Goal: Information Seeking & Learning: Check status

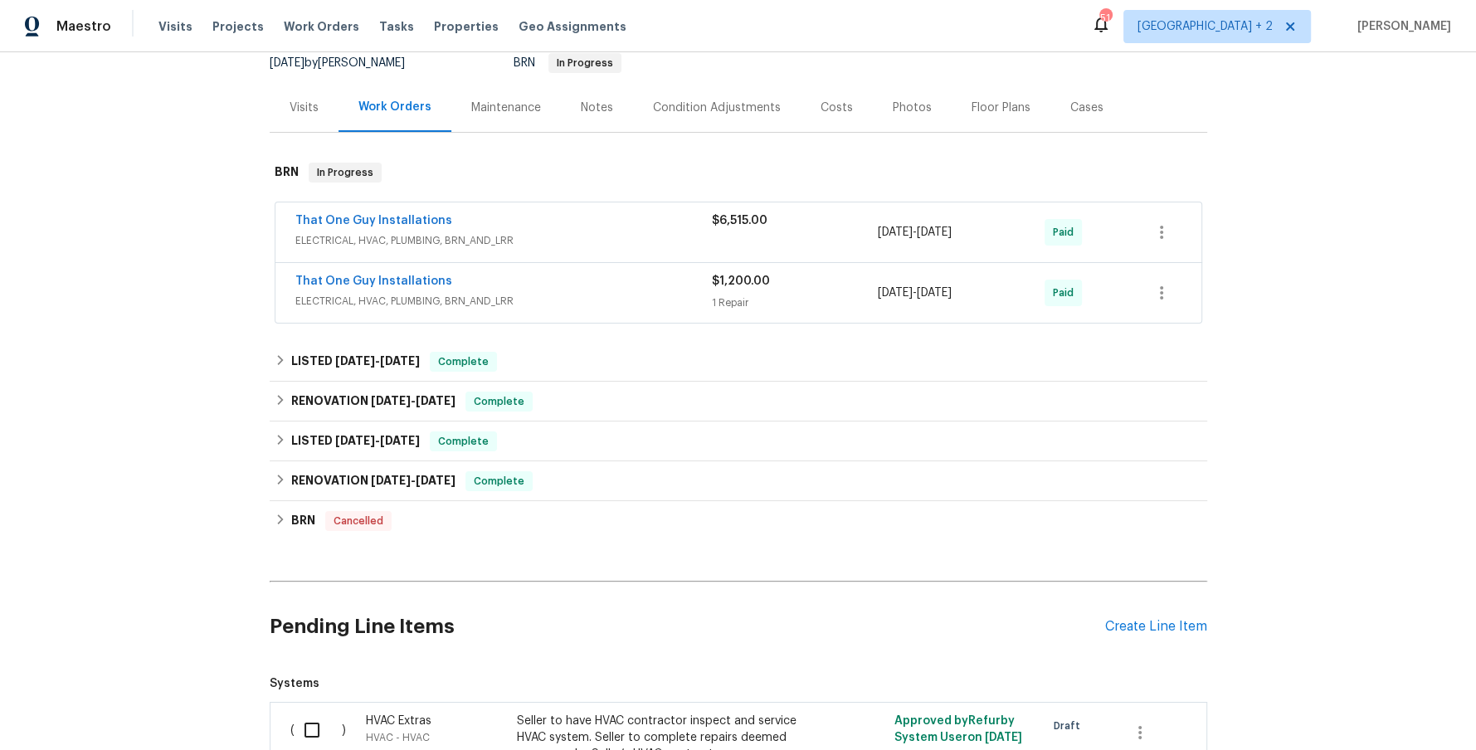
scroll to position [222, 0]
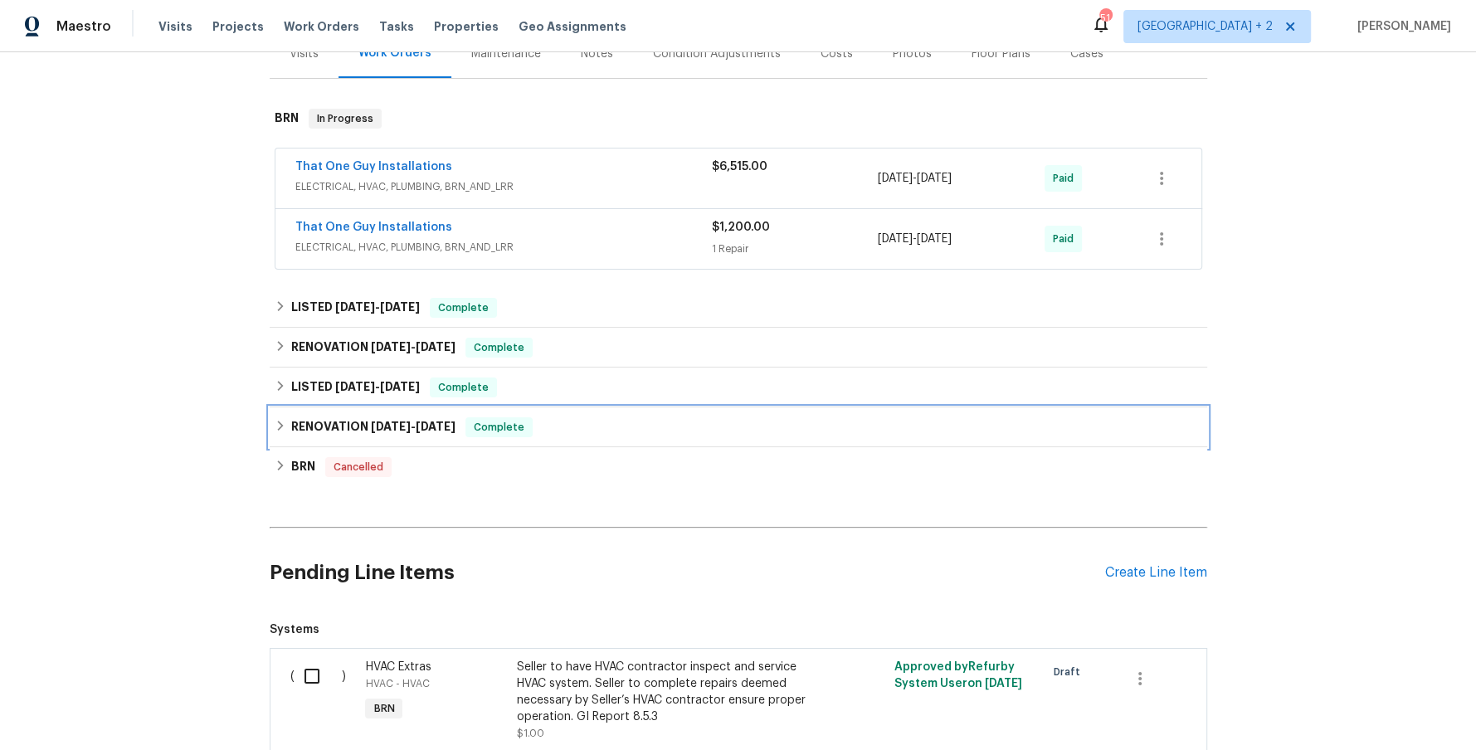
click at [280, 427] on icon at bounding box center [281, 426] width 12 height 12
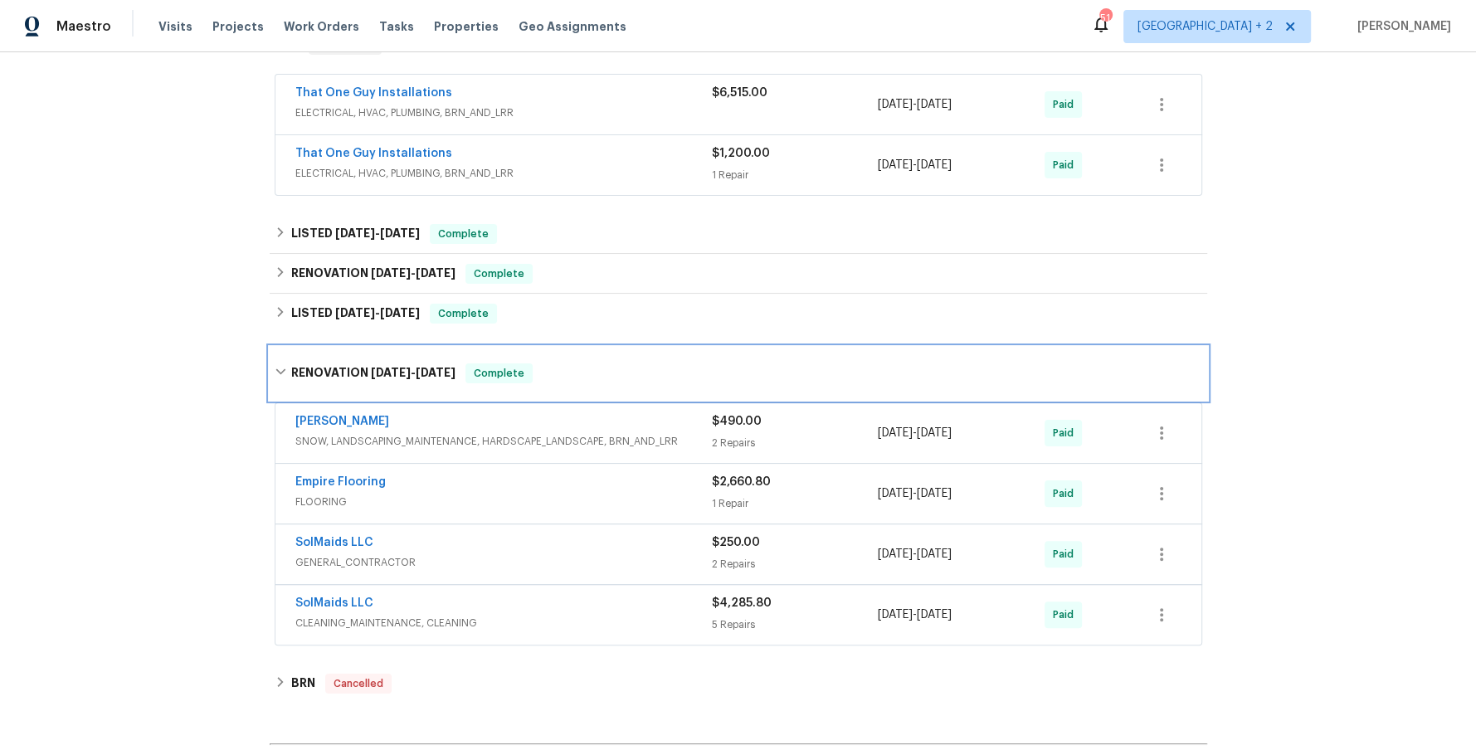
scroll to position [326, 0]
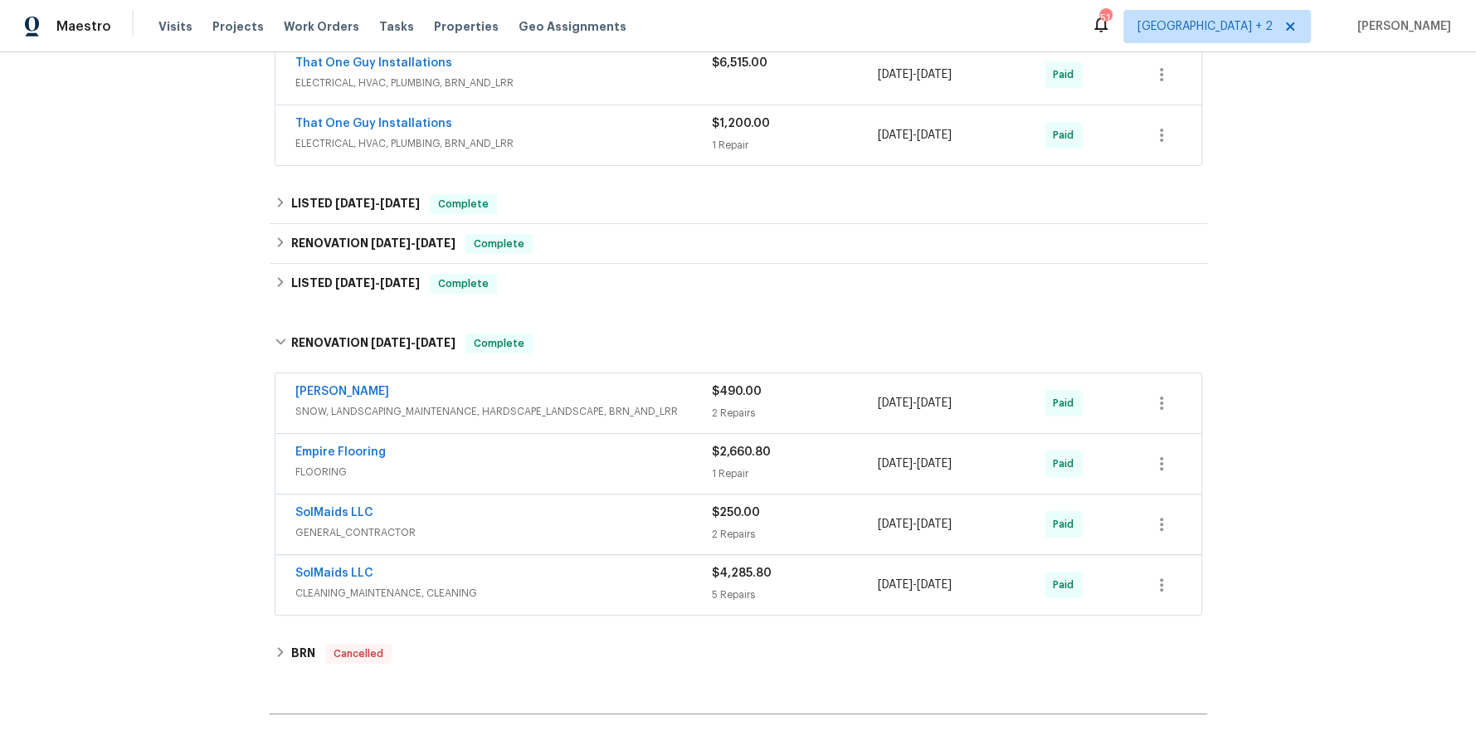
click at [523, 585] on span "CLEANING_MAINTENANCE, CLEANING" at bounding box center [503, 593] width 417 height 17
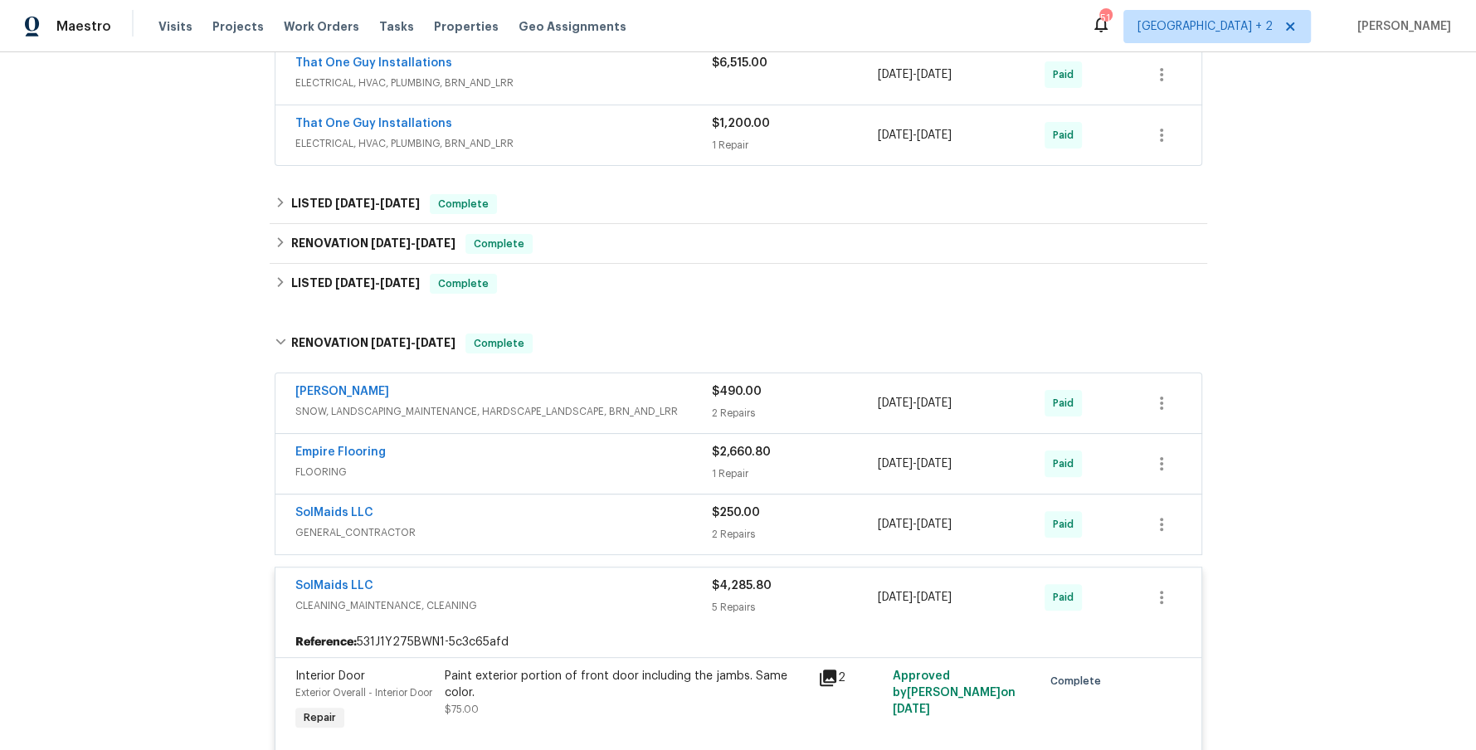
click at [538, 524] on span "GENERAL_CONTRACTOR" at bounding box center [503, 532] width 417 height 17
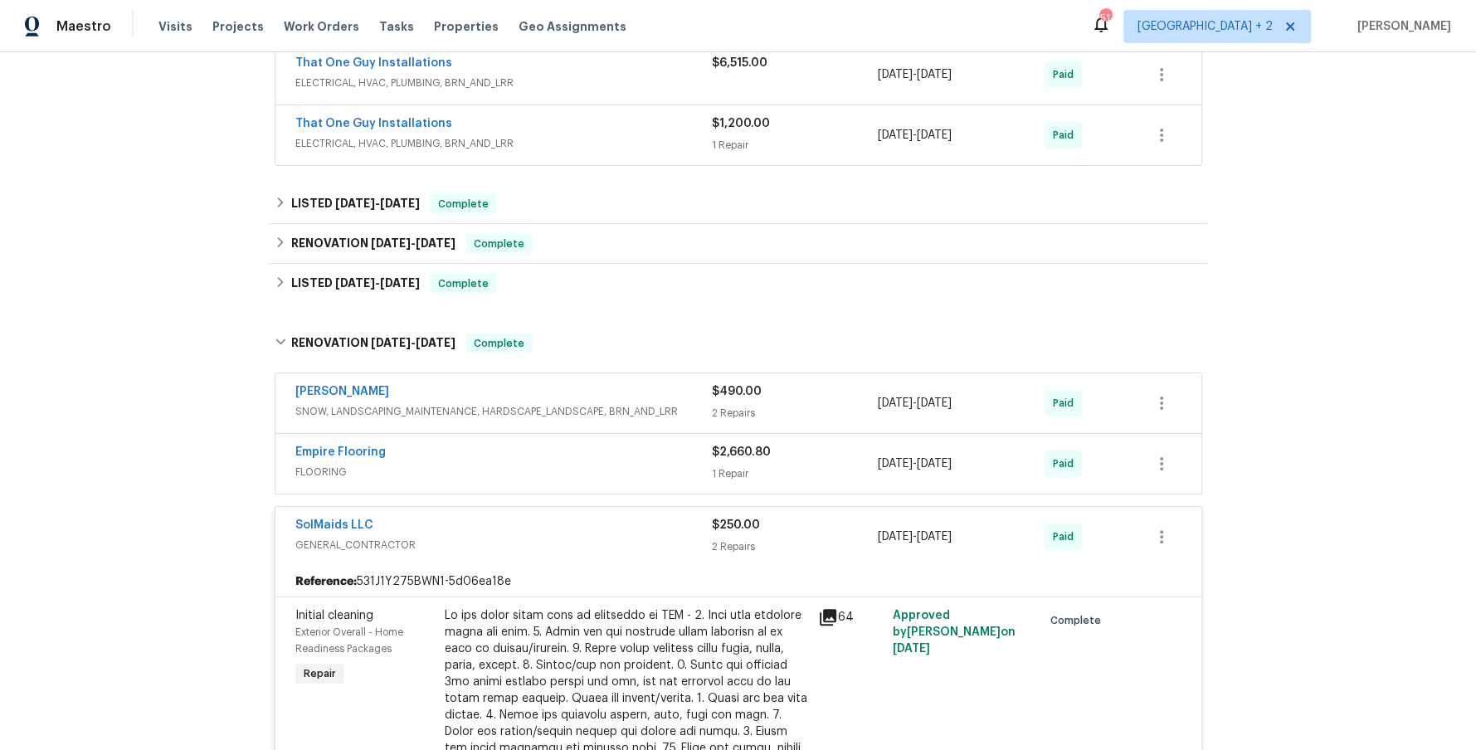
click at [551, 465] on span "FLOORING" at bounding box center [503, 472] width 417 height 17
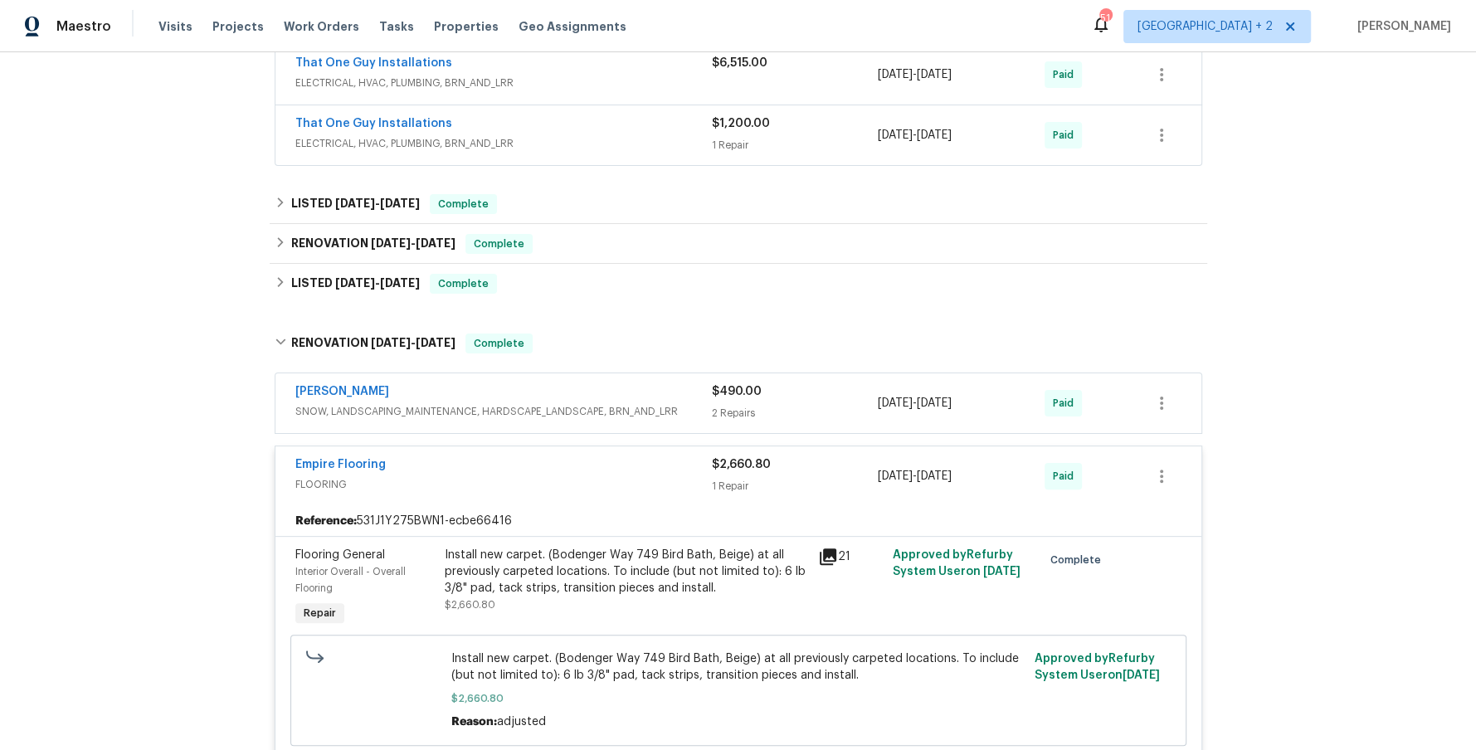
click at [549, 415] on span "SNOW, LANDSCAPING_MAINTENANCE, HARDSCAPE_LANDSCAPE, BRN_AND_LRR" at bounding box center [503, 411] width 417 height 17
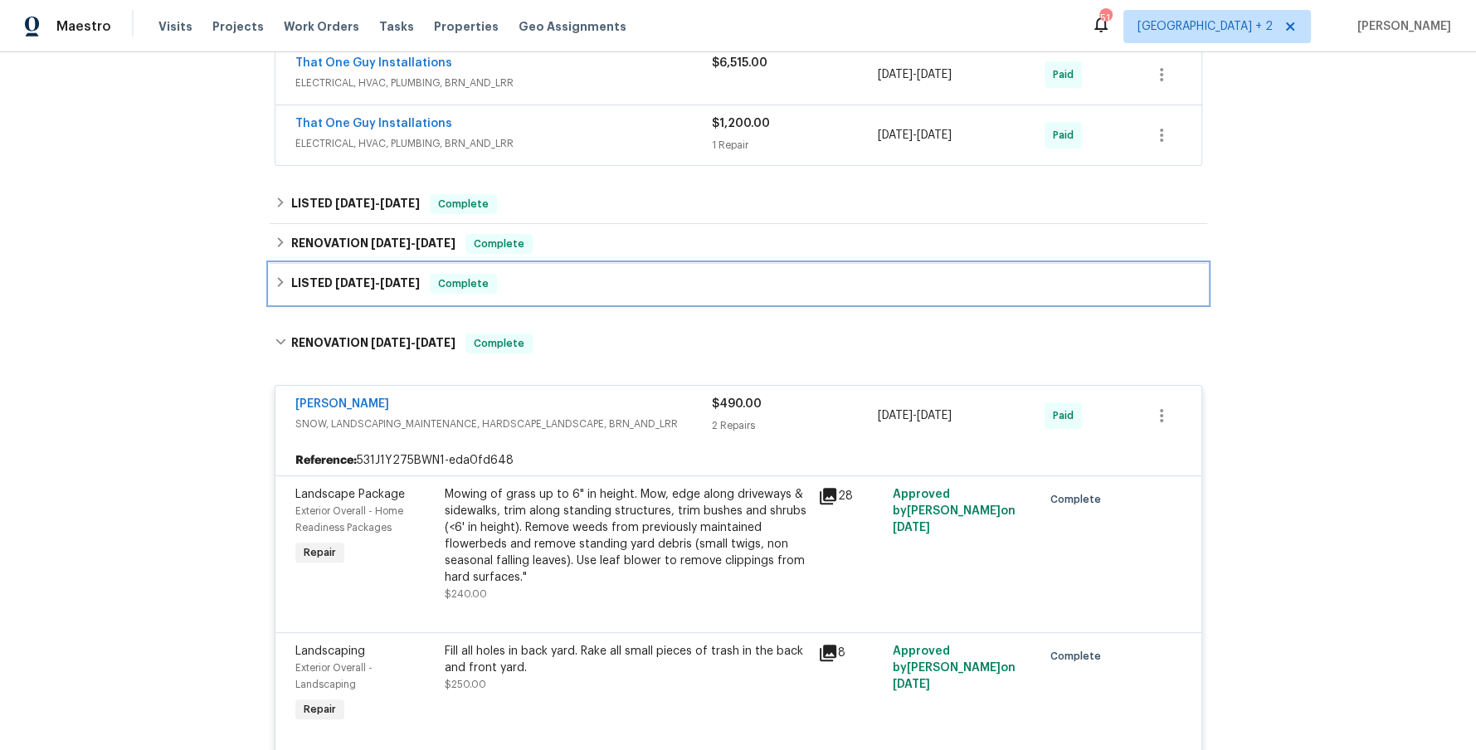
click at [280, 276] on icon at bounding box center [281, 282] width 12 height 12
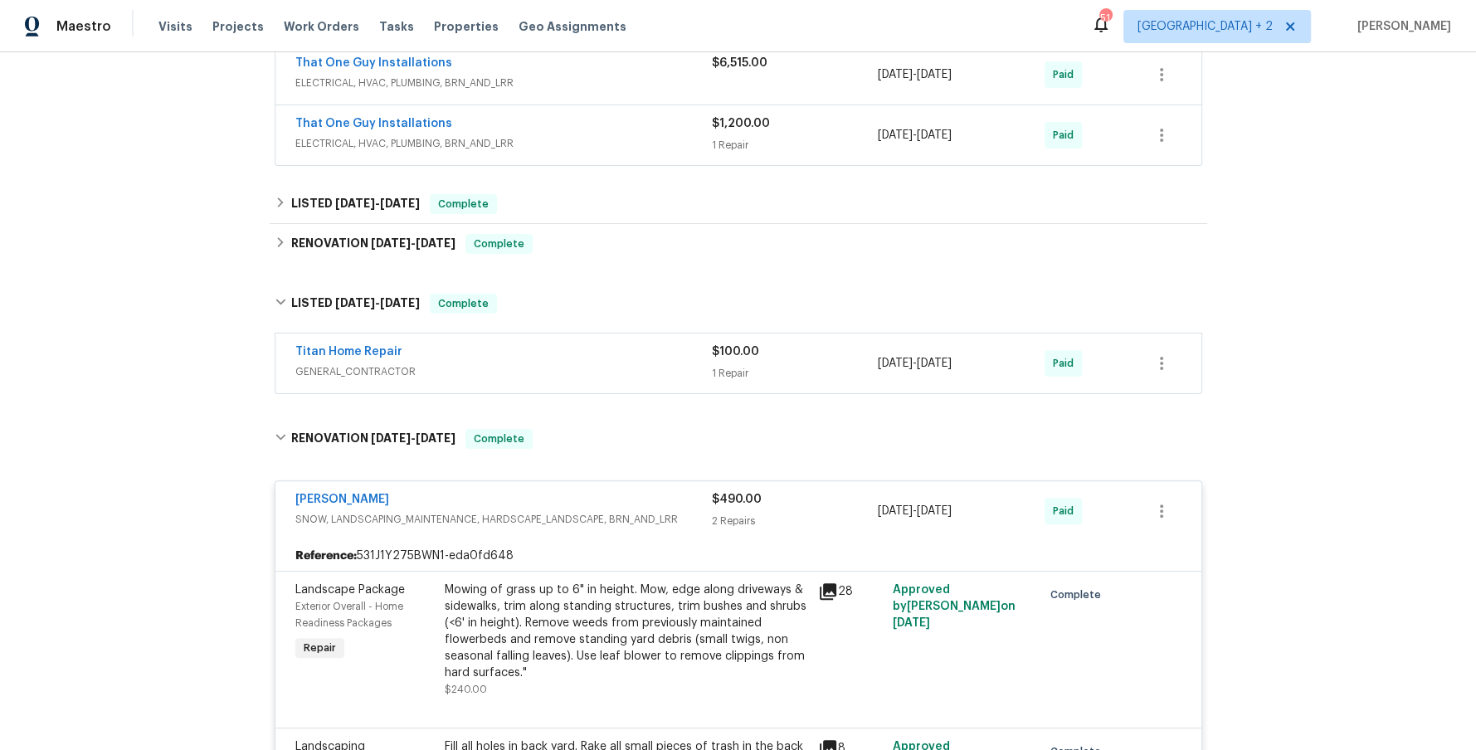
click at [505, 351] on div "Titan Home Repair" at bounding box center [503, 354] width 417 height 20
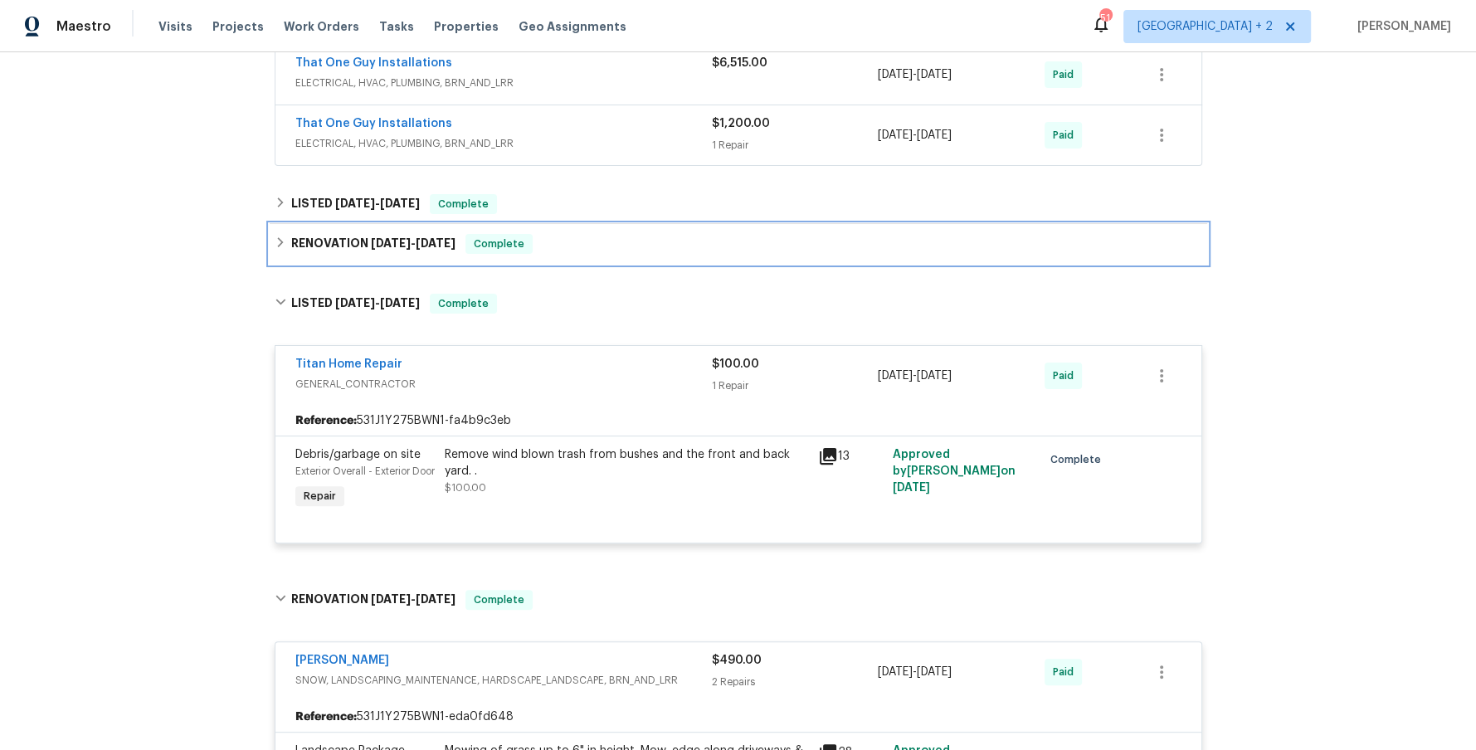
click at [284, 239] on icon at bounding box center [281, 243] width 12 height 12
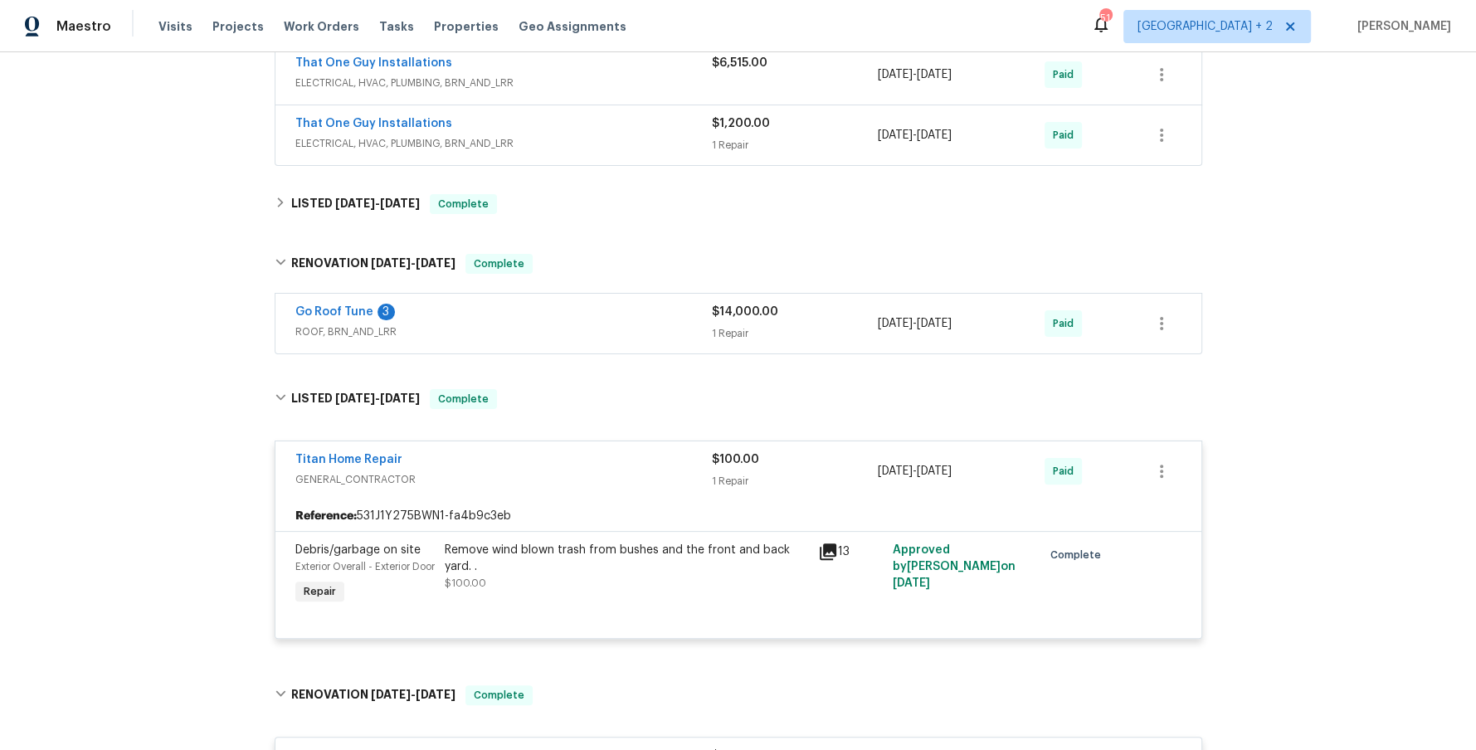
click at [493, 319] on div "Go Roof Tune 3" at bounding box center [503, 314] width 417 height 20
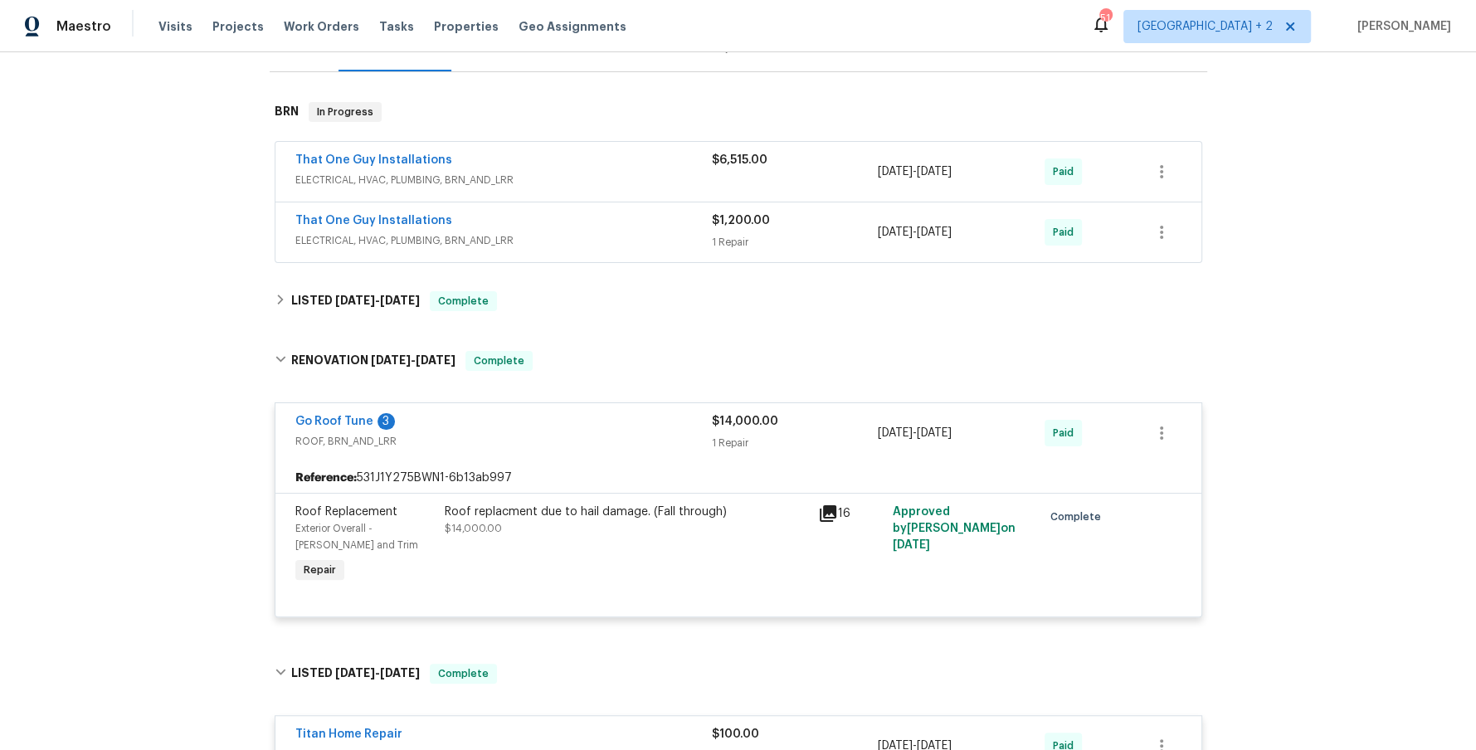
scroll to position [193, 0]
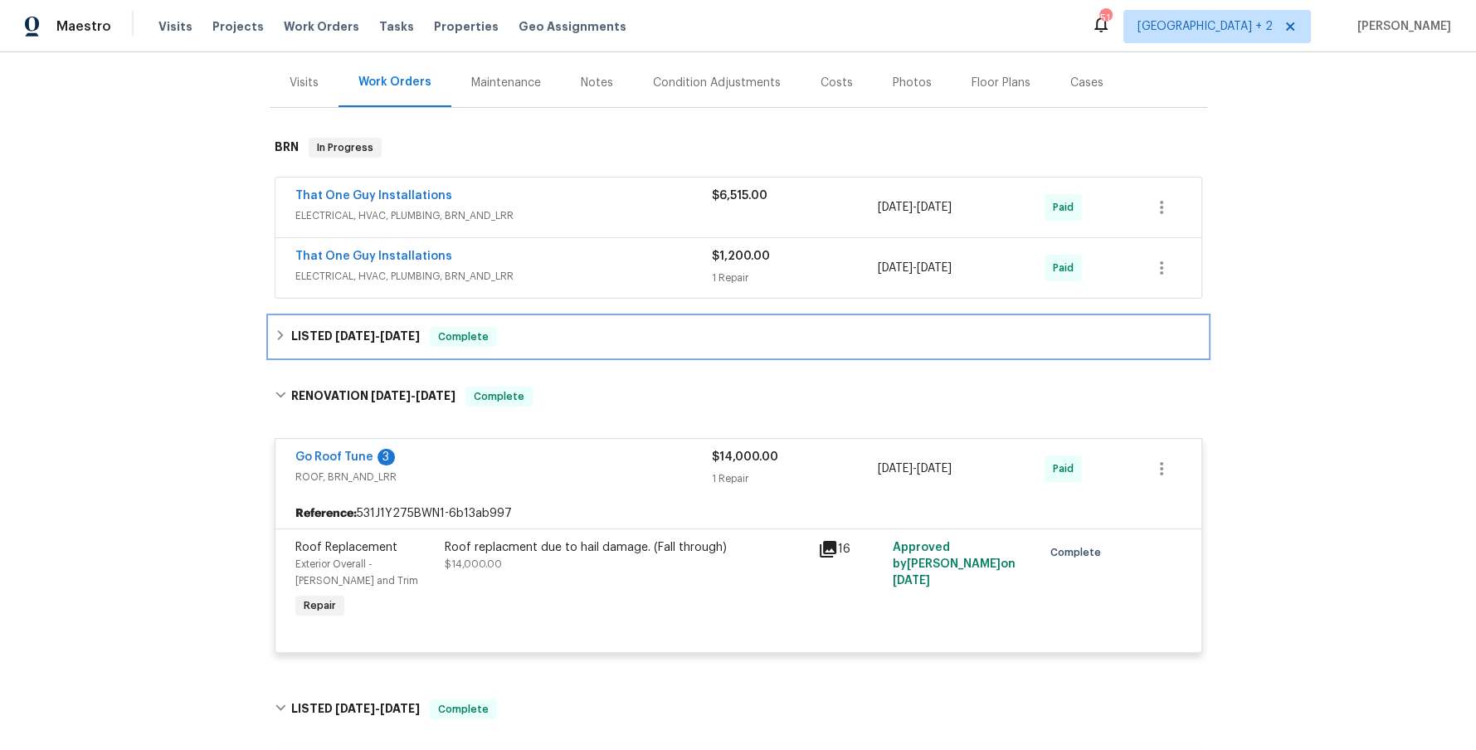
click at [285, 329] on icon at bounding box center [281, 335] width 12 height 12
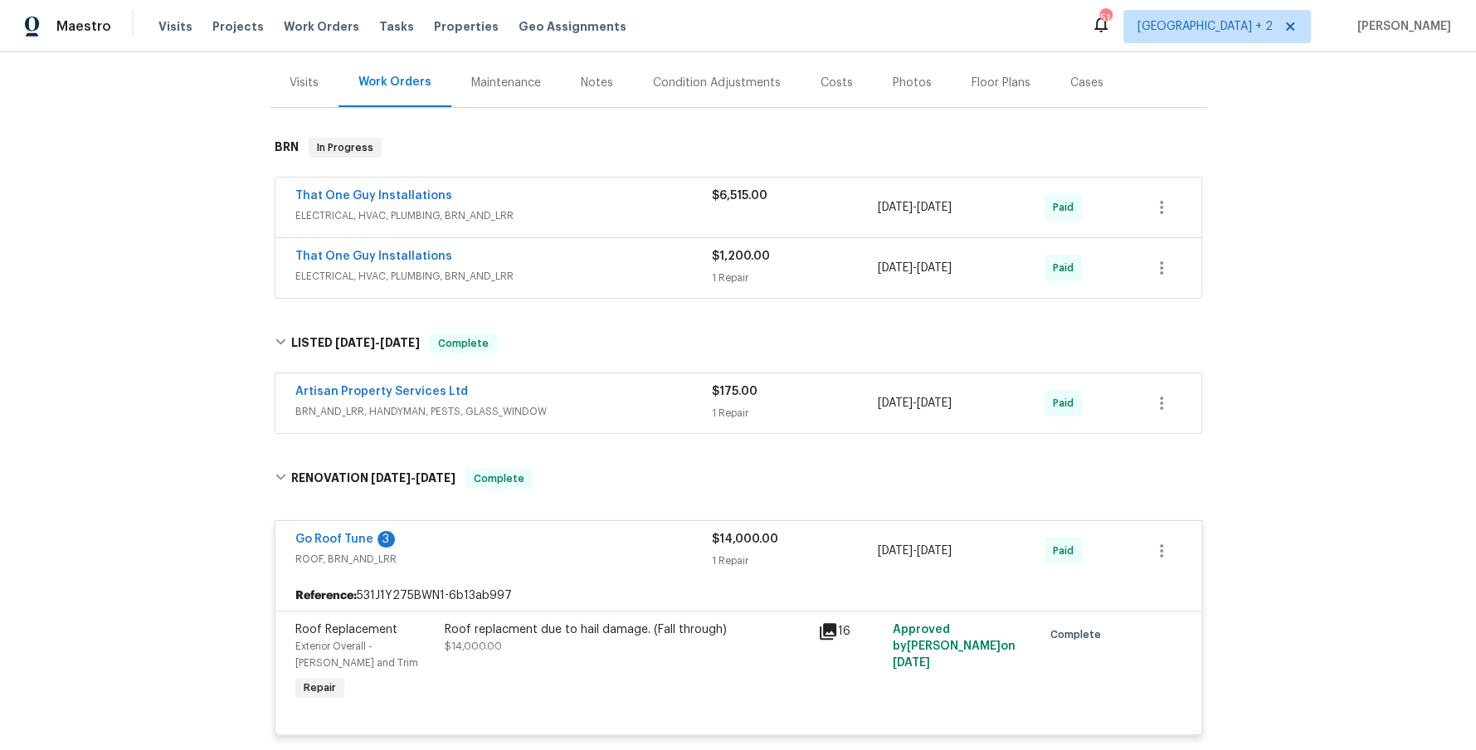
click at [588, 403] on span "BRN_AND_LRR, HANDYMAN, PESTS, GLASS_WINDOW" at bounding box center [503, 411] width 417 height 17
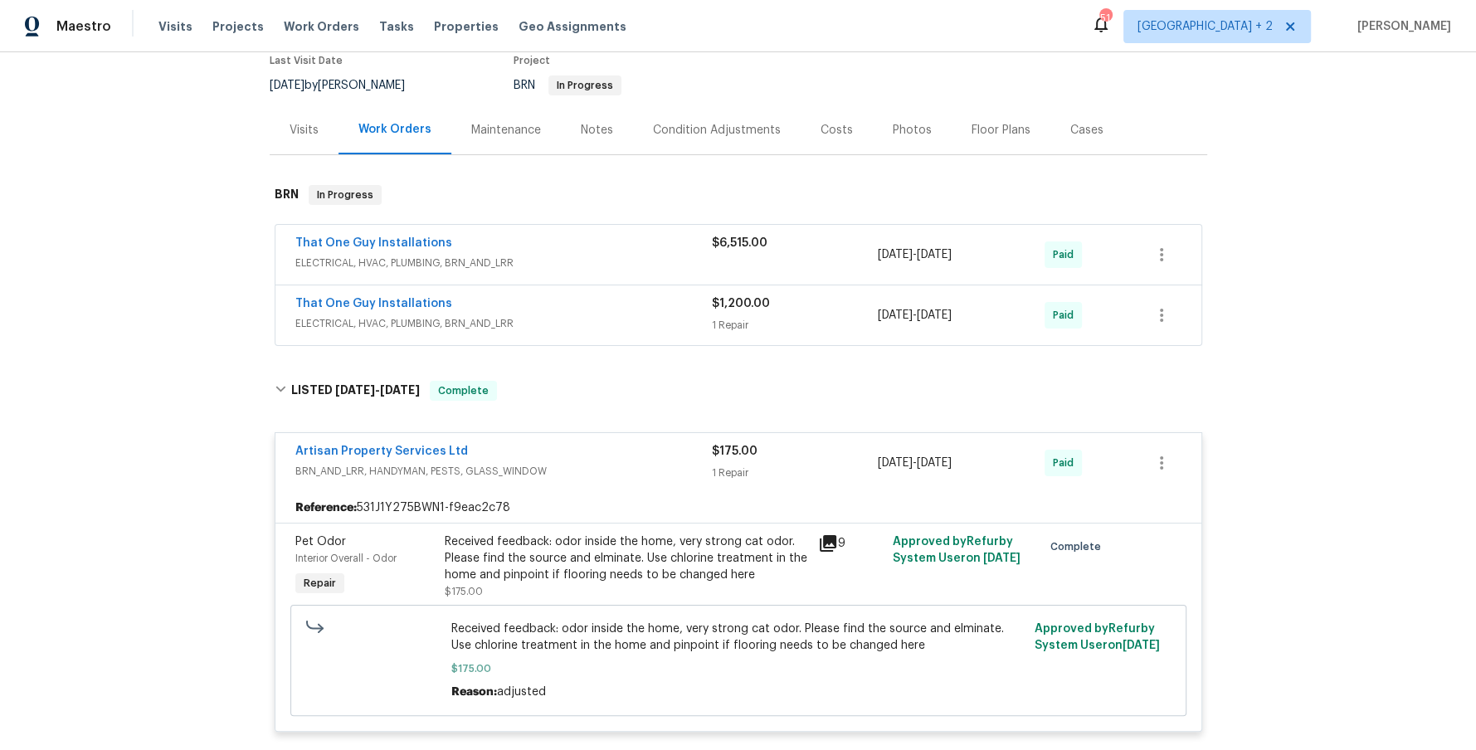
scroll to position [122, 0]
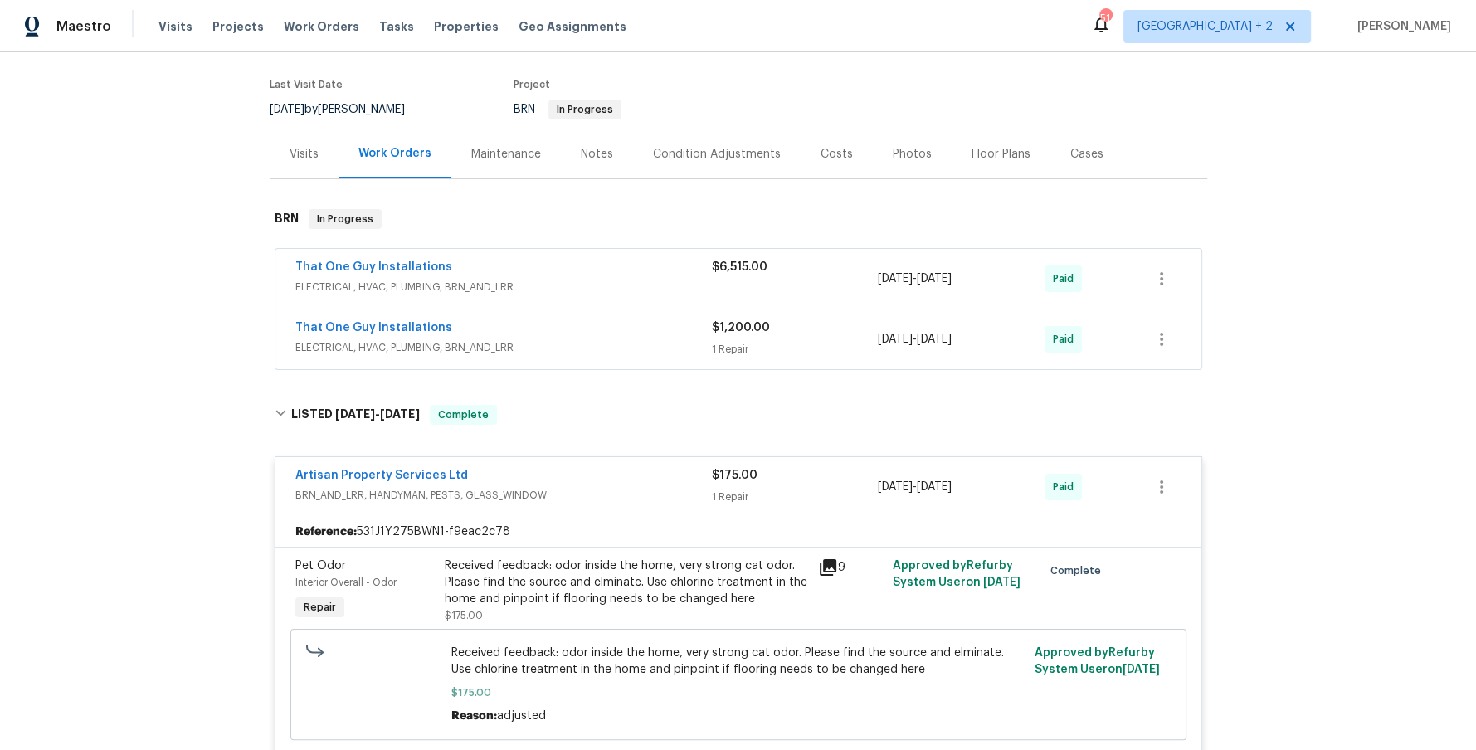
click at [560, 339] on span "ELECTRICAL, HVAC, PLUMBING, BRN_AND_LRR" at bounding box center [503, 347] width 417 height 17
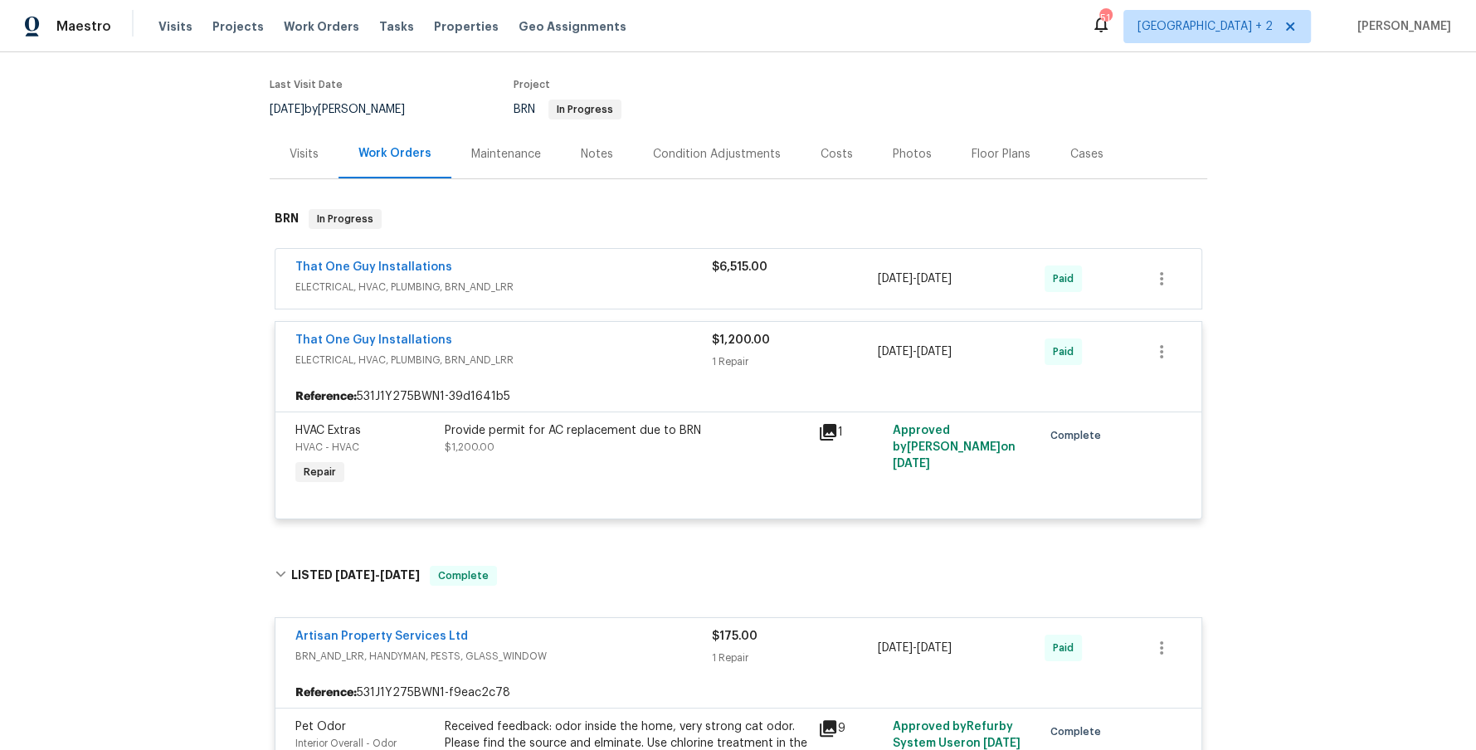
click at [573, 261] on div "That One Guy Installations" at bounding box center [503, 269] width 417 height 20
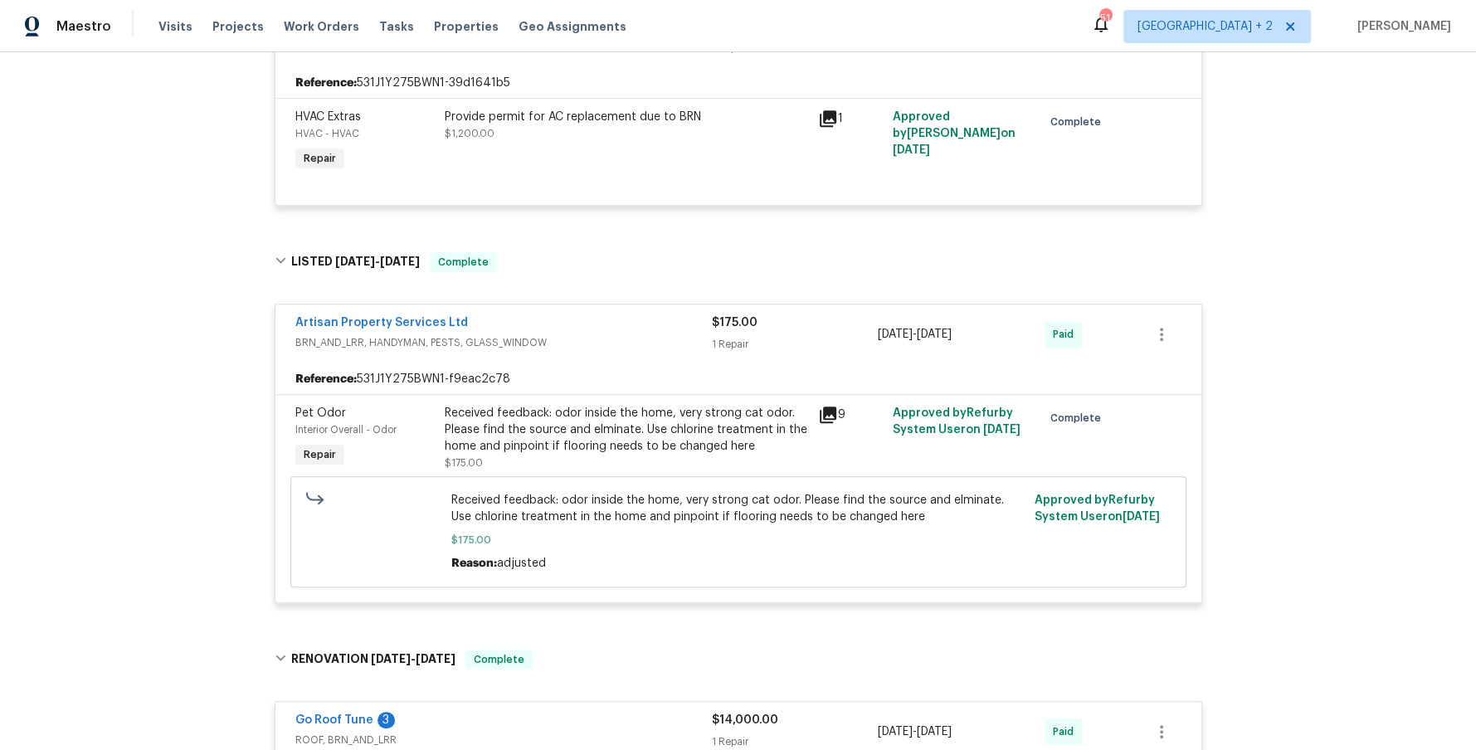
scroll to position [695, 0]
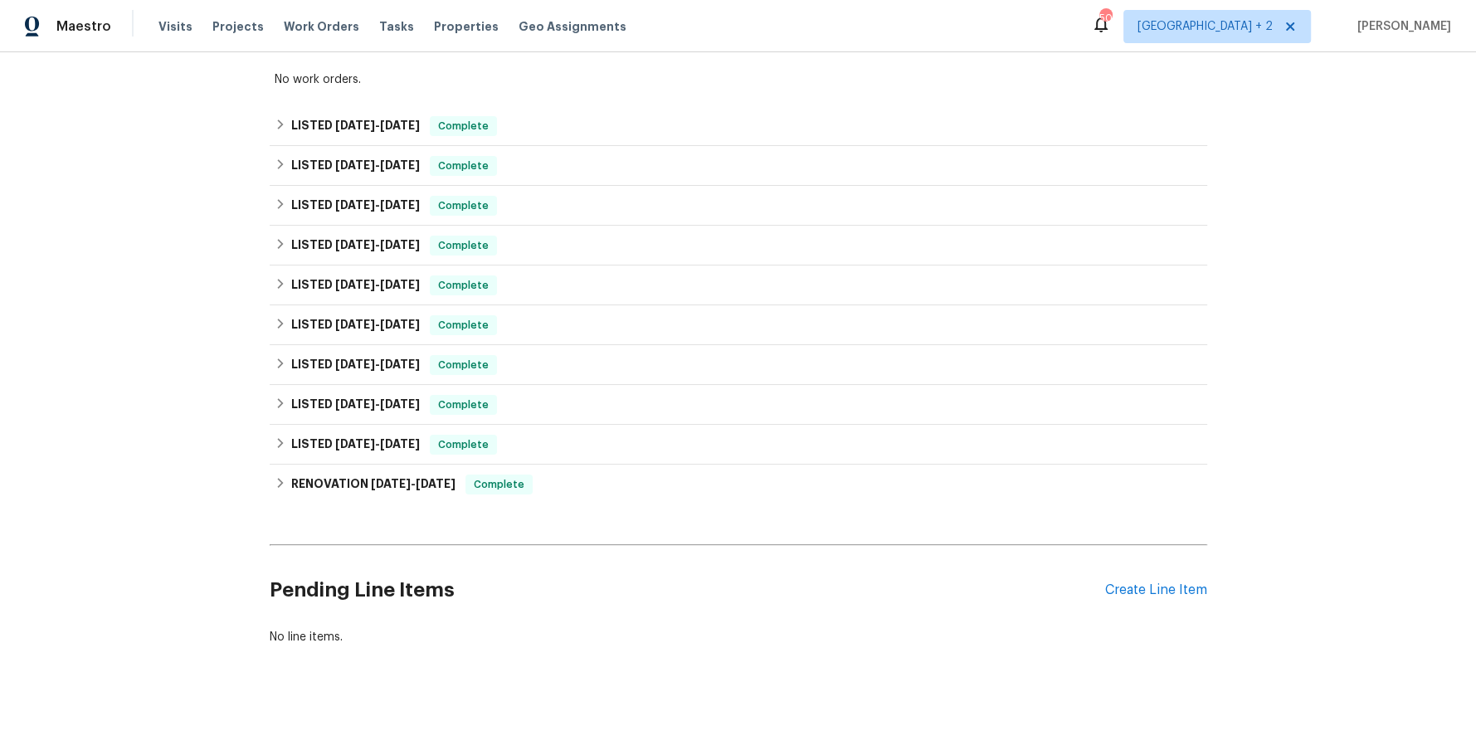
scroll to position [306, 0]
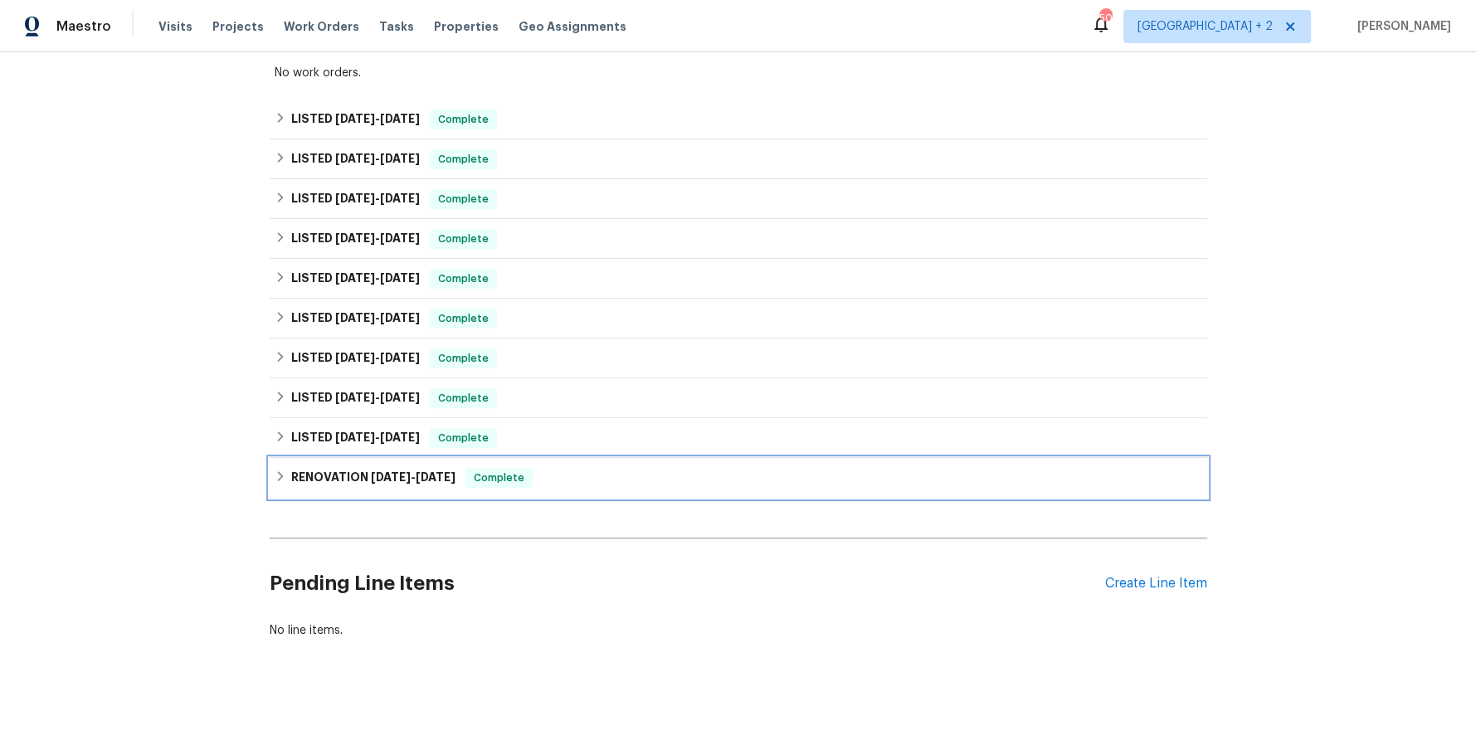
click at [282, 479] on icon at bounding box center [281, 477] width 12 height 12
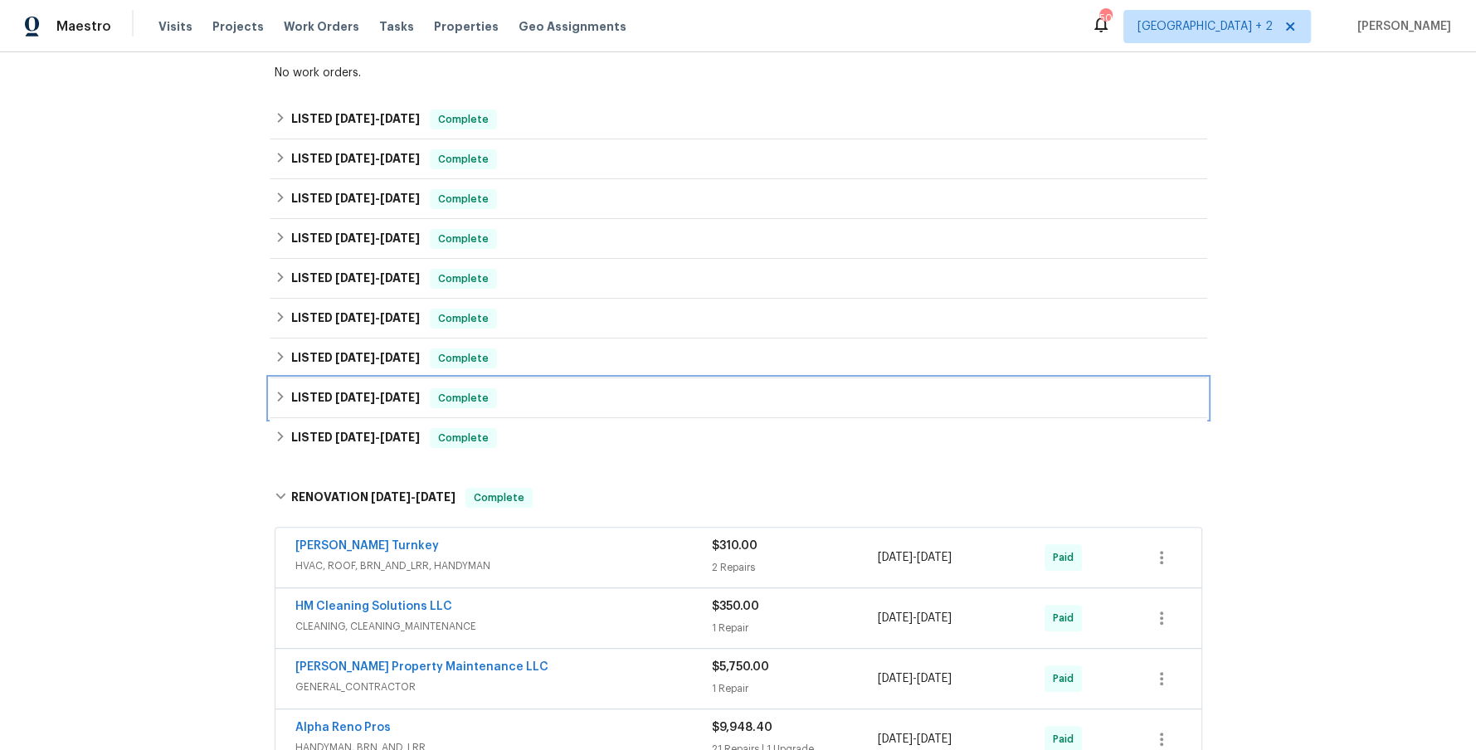
click at [281, 401] on icon at bounding box center [281, 397] width 12 height 12
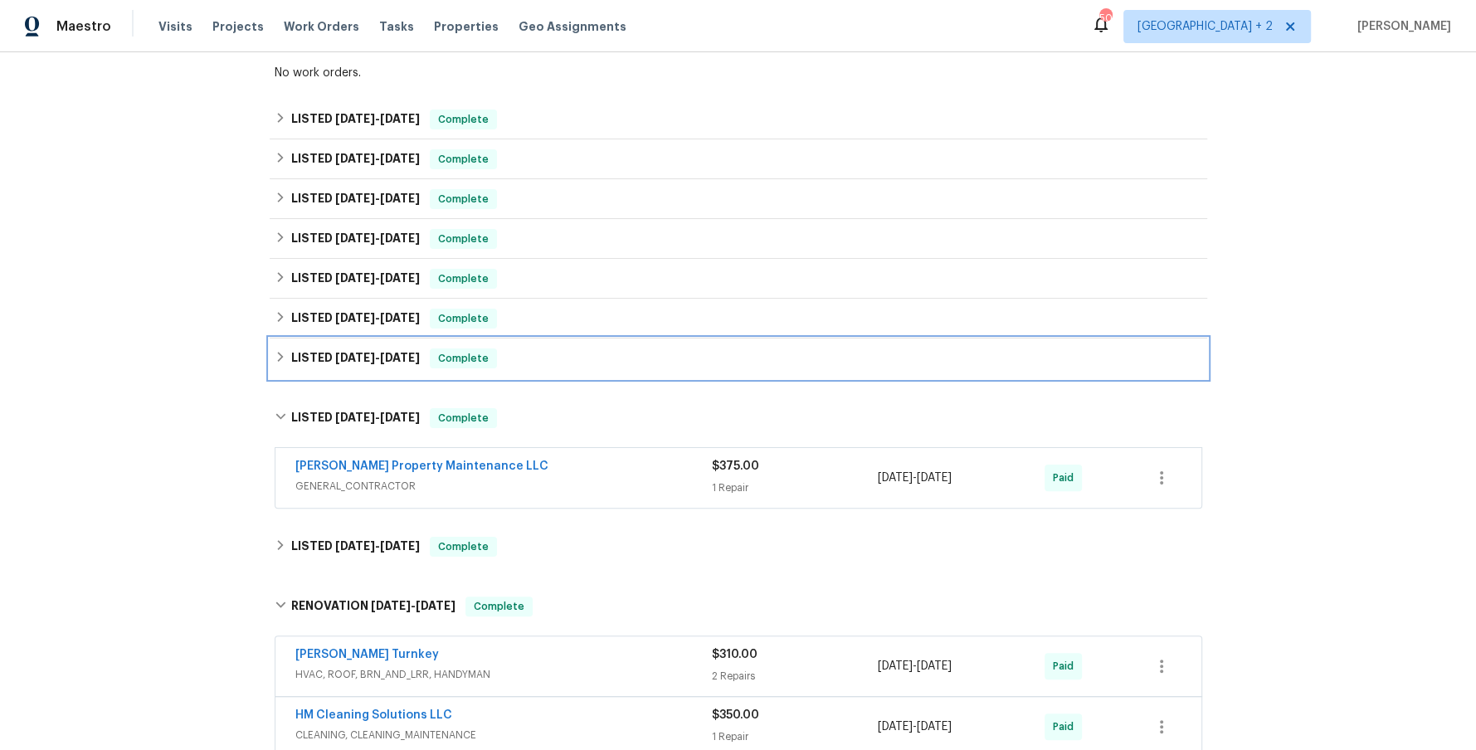
click at [280, 358] on icon at bounding box center [280, 357] width 6 height 10
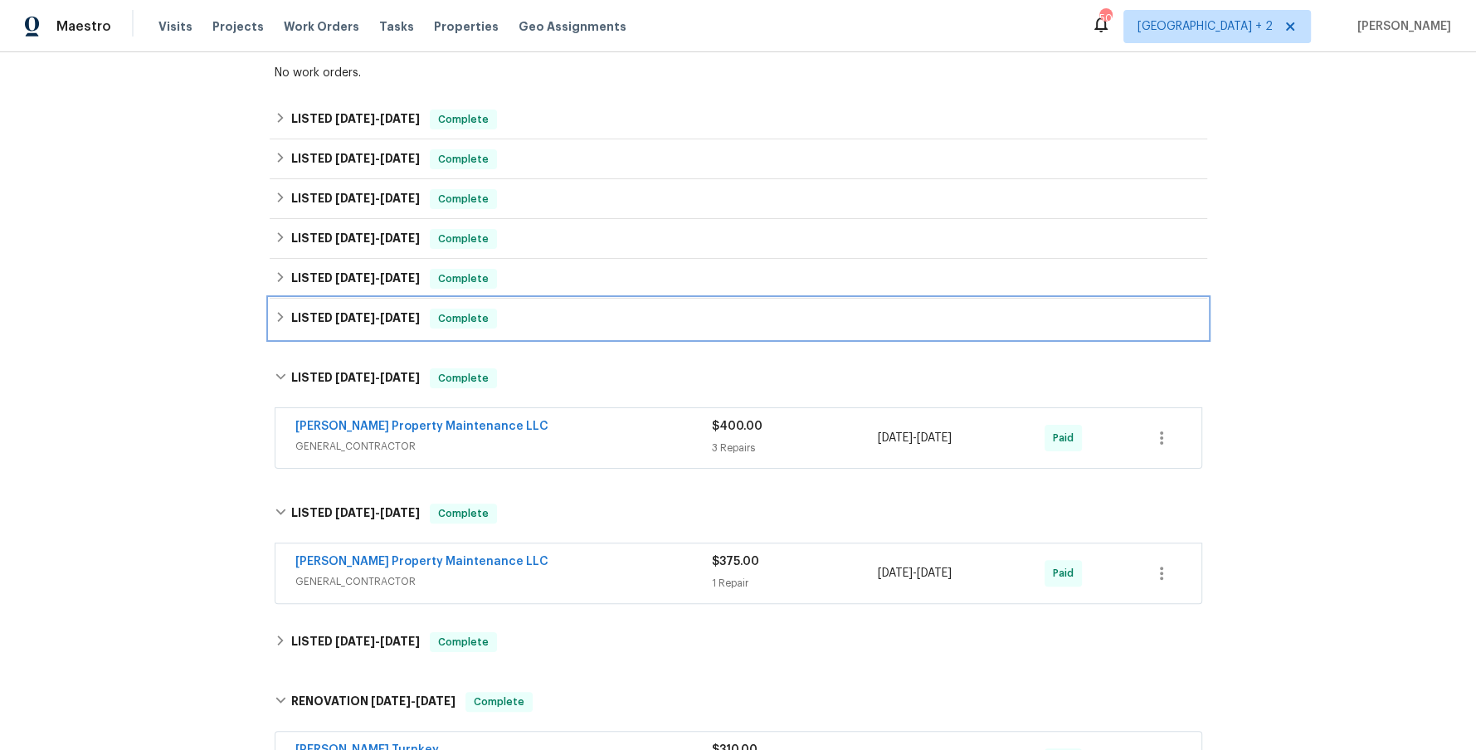
click at [275, 319] on icon at bounding box center [281, 317] width 12 height 12
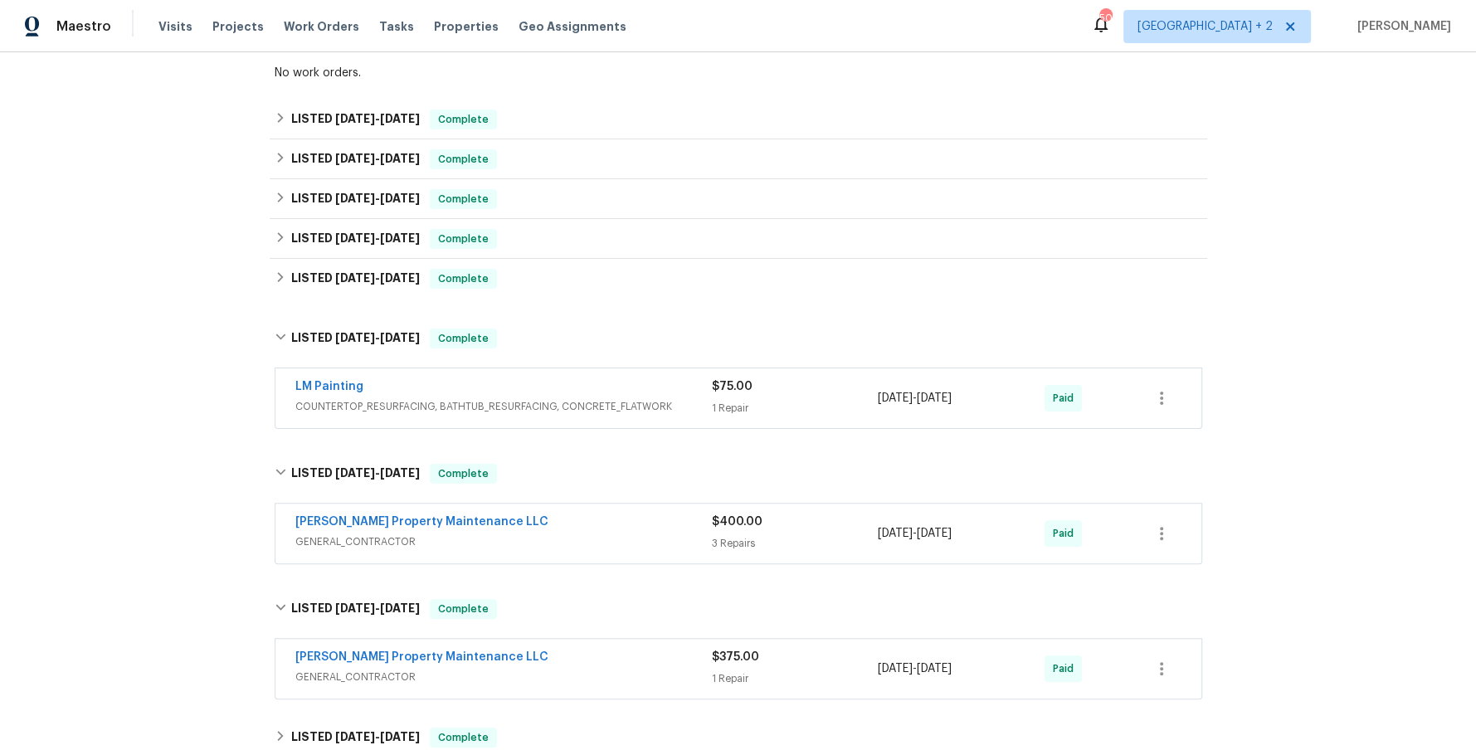
click at [520, 418] on div "LM Painting COUNTERTOP_RESURFACING, BATHTUB_RESURFACING, CONCRETE_FLATWORK $75.…" at bounding box center [739, 398] width 926 height 60
click at [605, 398] on span "COUNTERTOP_RESURFACING, BATHTUB_RESURFACING, CONCRETE_FLATWORK" at bounding box center [503, 406] width 417 height 17
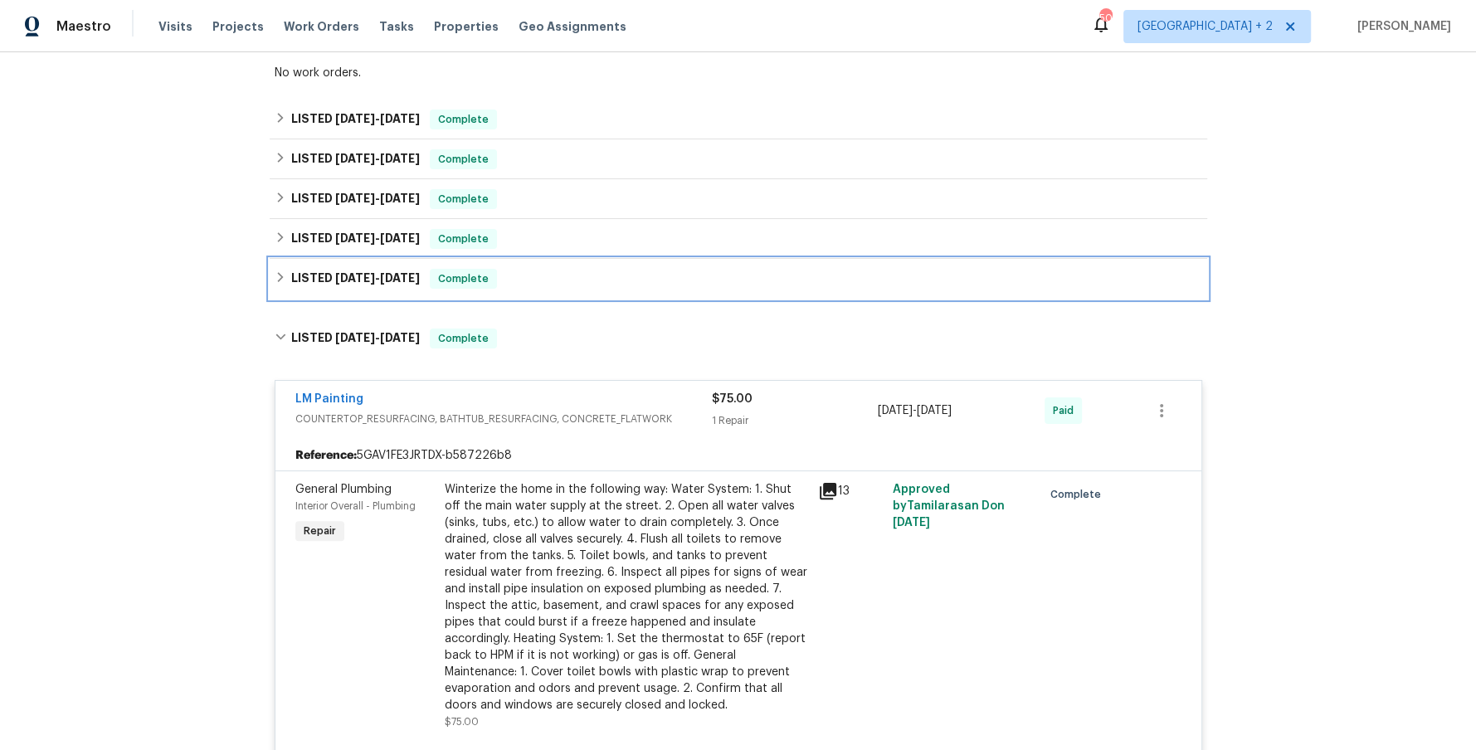
click at [276, 269] on div "LISTED [DATE] - [DATE] Complete" at bounding box center [739, 279] width 928 height 20
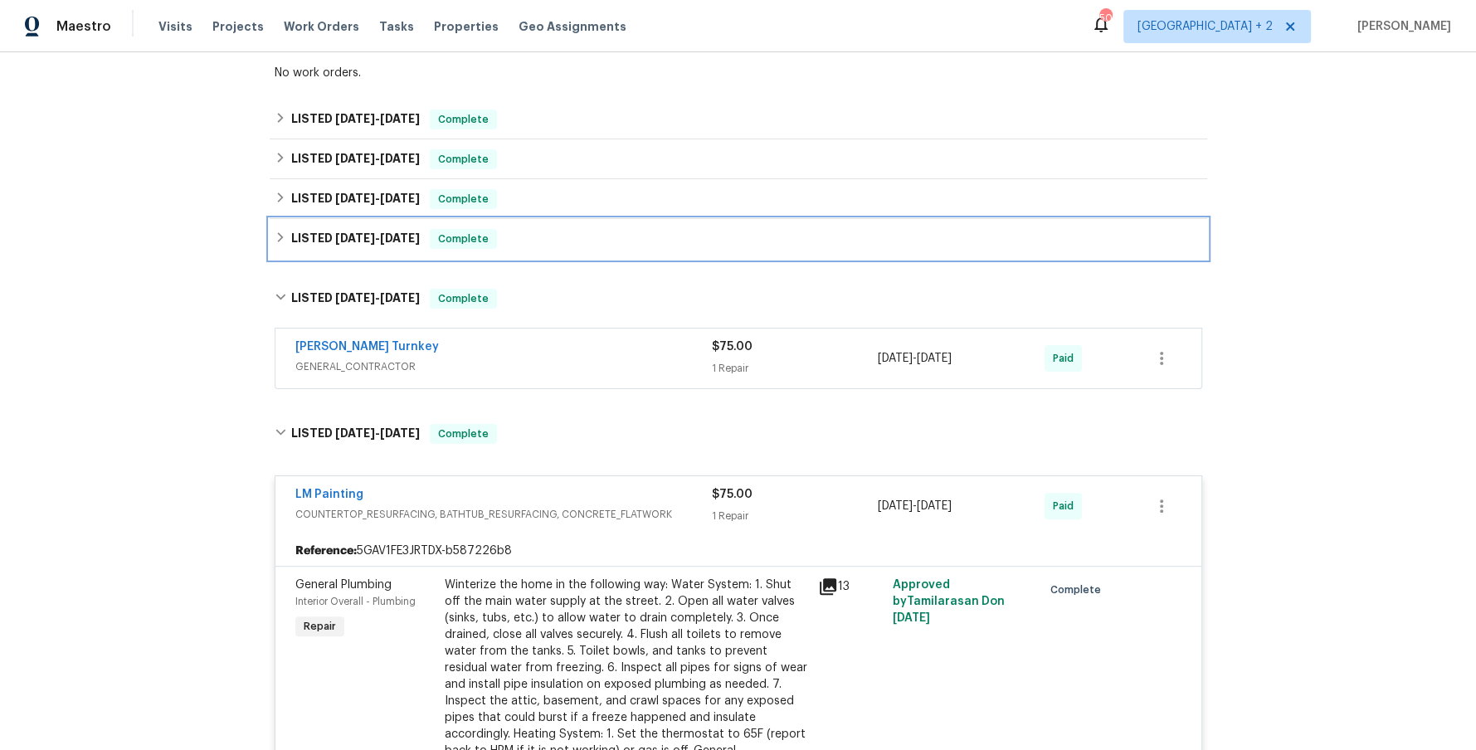
click at [273, 236] on div "LISTED [DATE] - [DATE] Complete" at bounding box center [739, 239] width 938 height 40
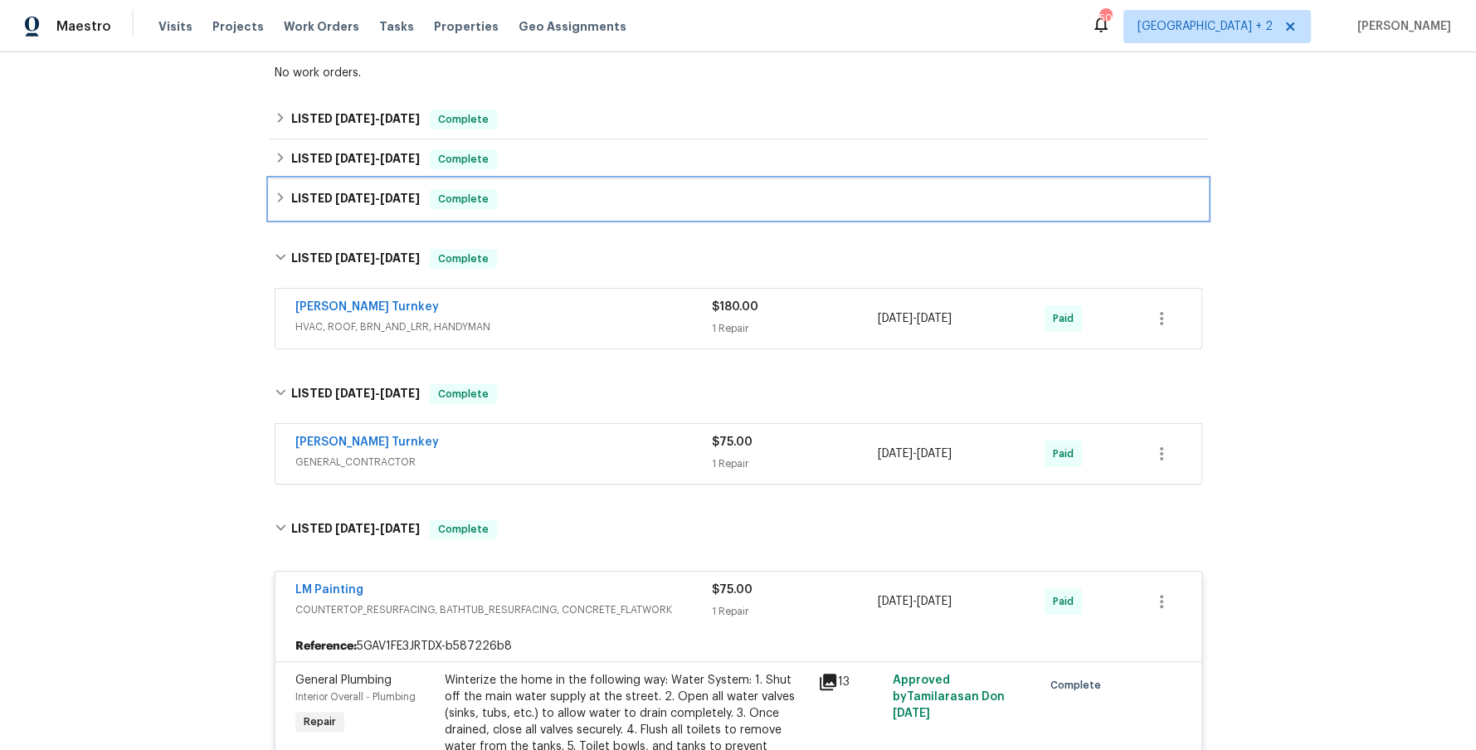
click at [278, 202] on icon at bounding box center [280, 198] width 6 height 10
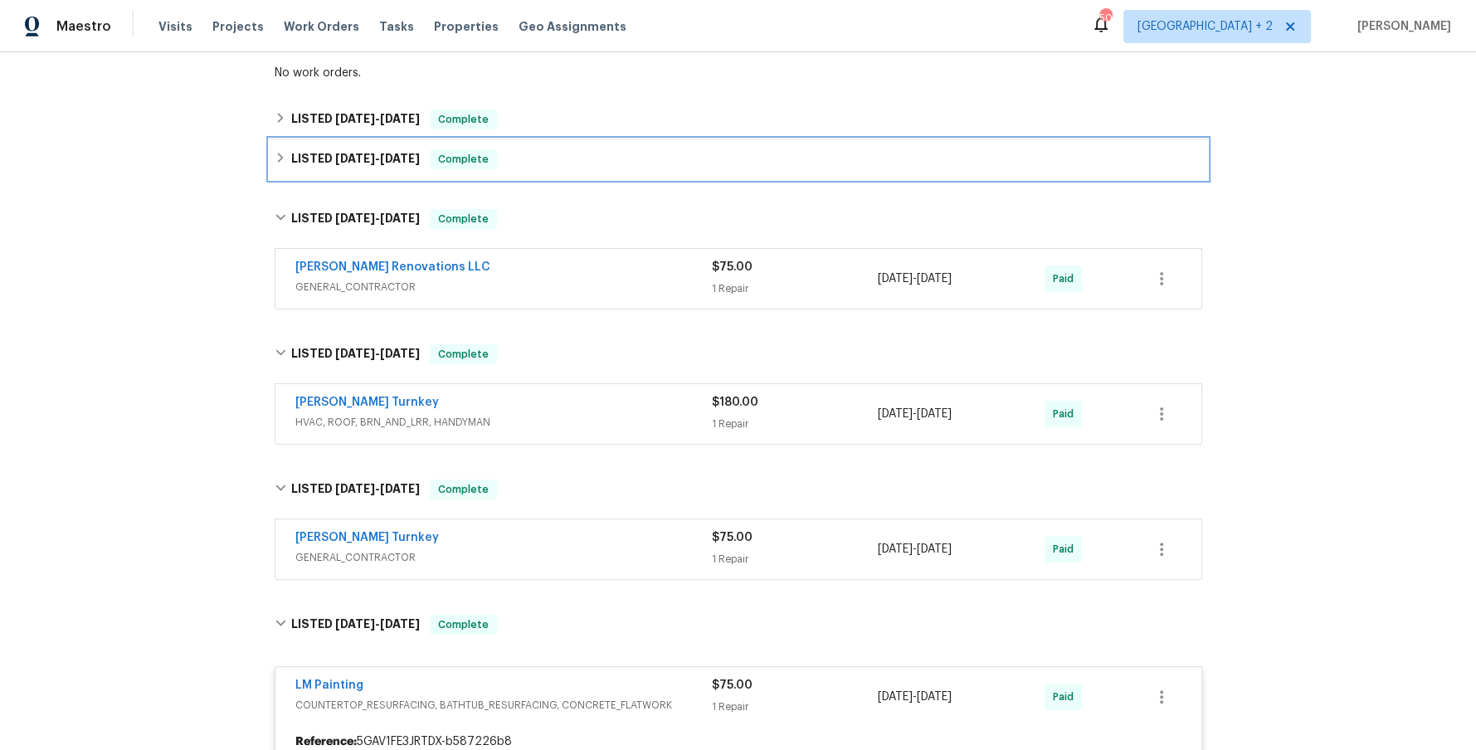
click at [278, 168] on div "LISTED [DATE] - [DATE] Complete" at bounding box center [739, 159] width 928 height 20
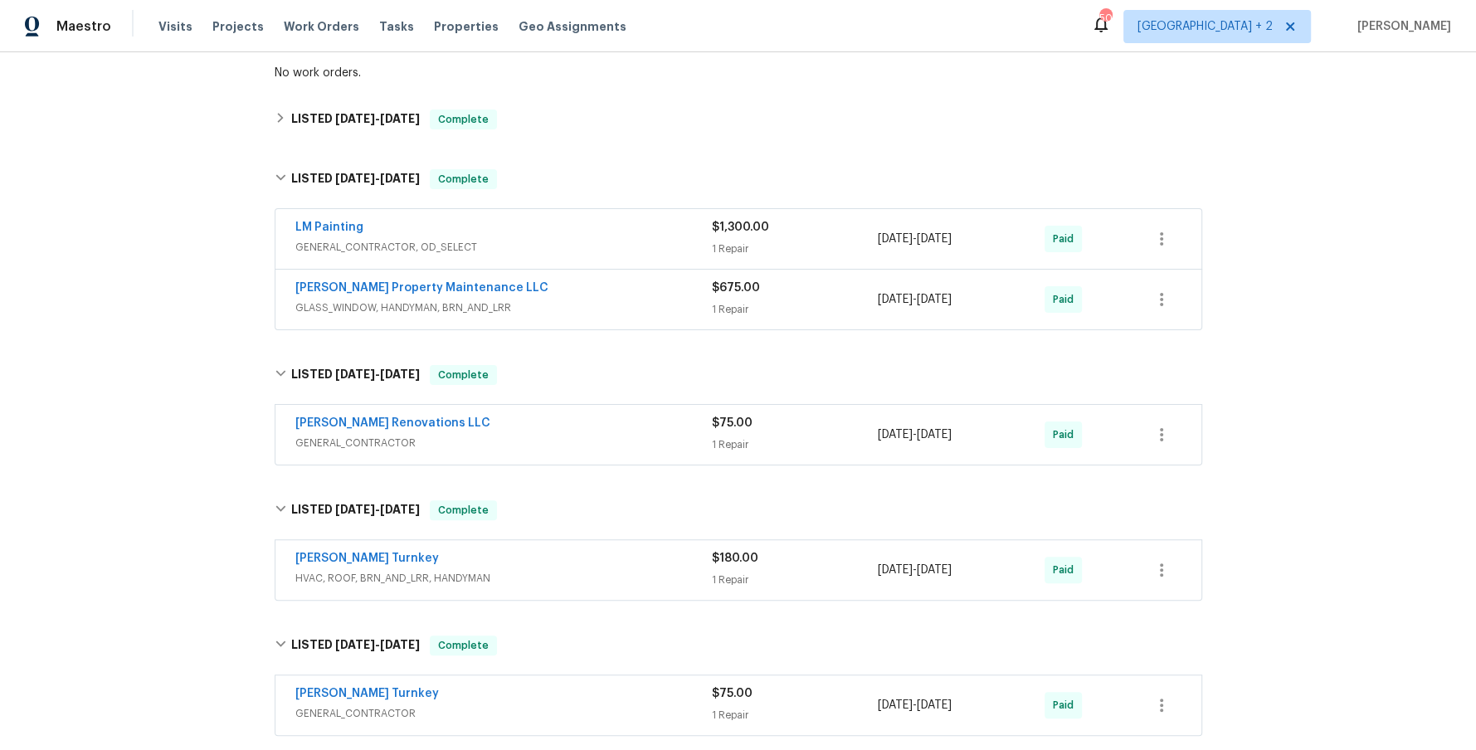
click at [558, 232] on div "LM Painting" at bounding box center [503, 229] width 417 height 20
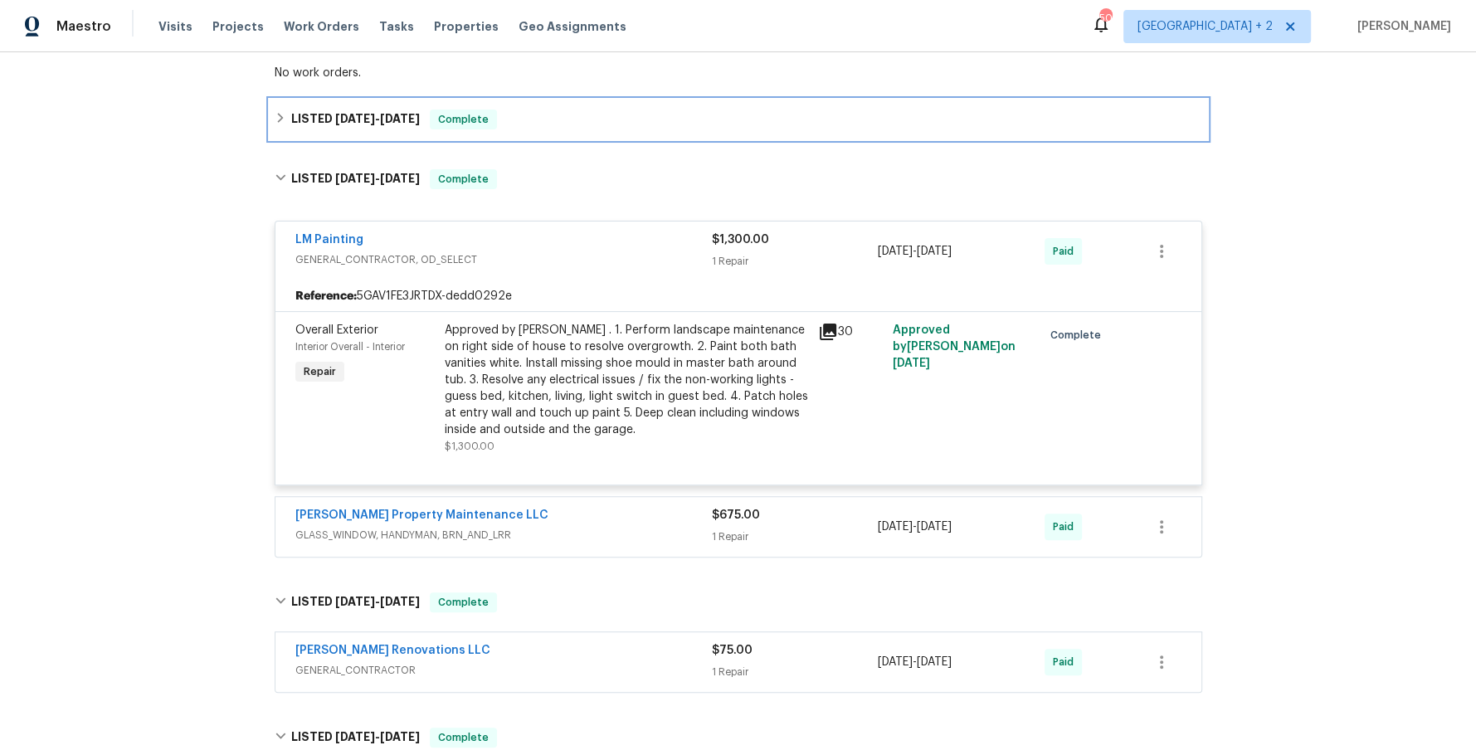
click at [278, 124] on div "LISTED [DATE] - [DATE] Complete" at bounding box center [739, 120] width 928 height 20
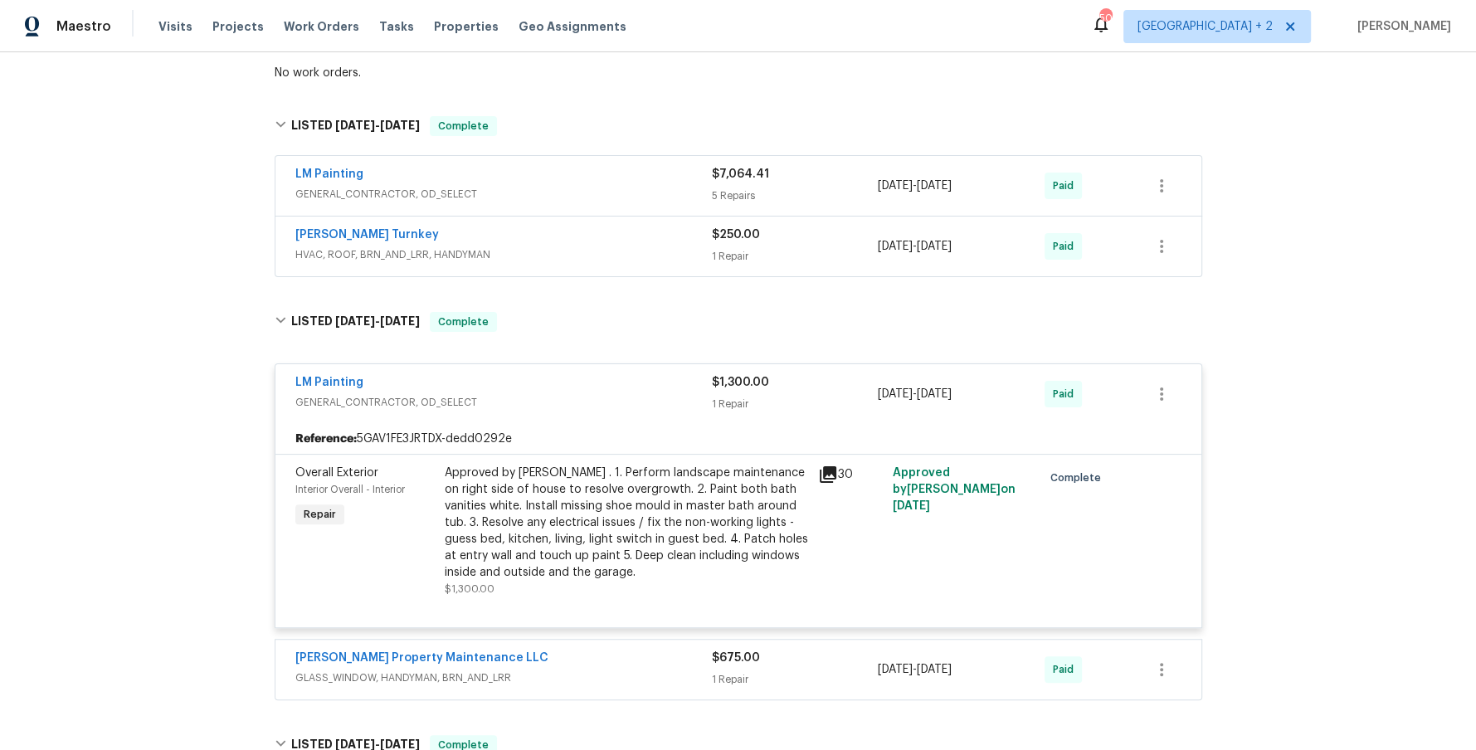
click at [519, 169] on div "LM Painting" at bounding box center [503, 176] width 417 height 20
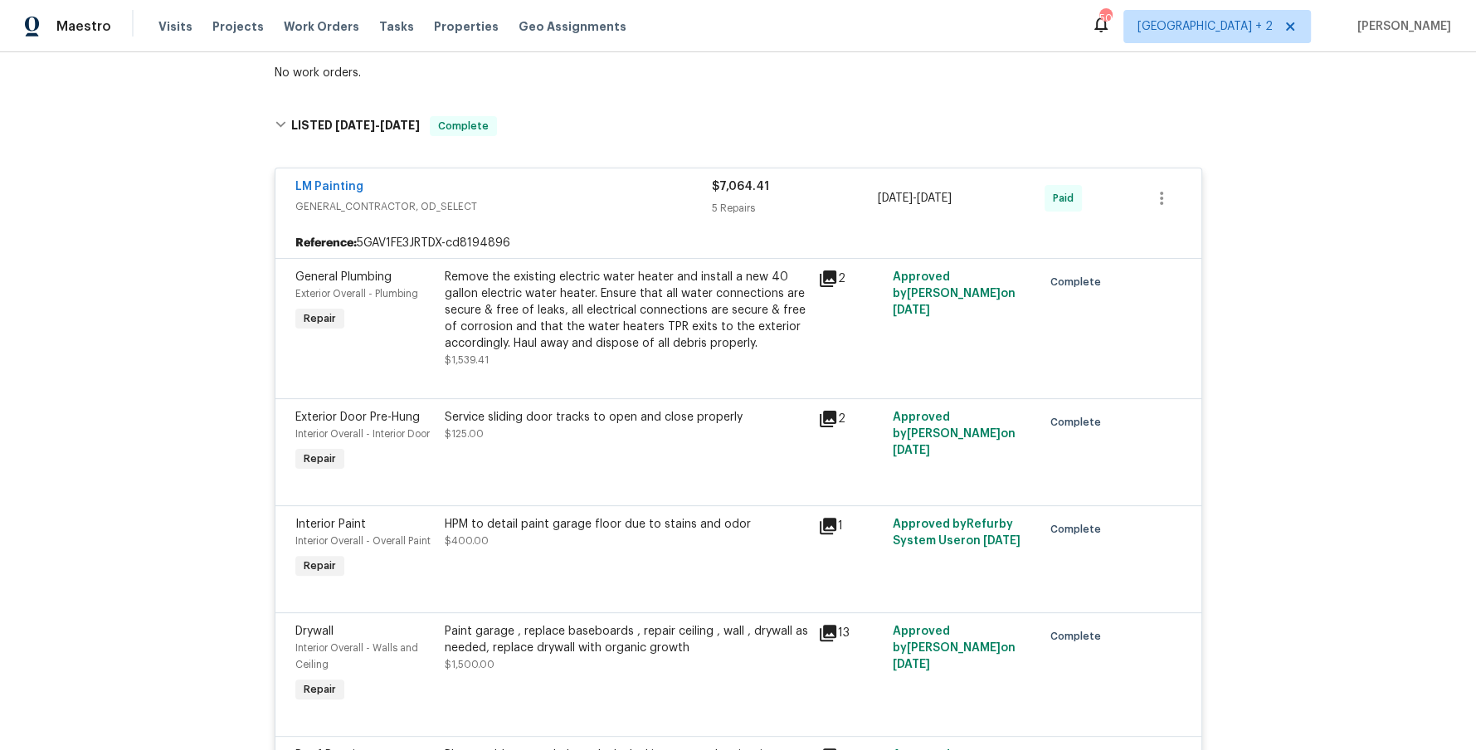
click at [829, 277] on icon at bounding box center [828, 279] width 17 height 17
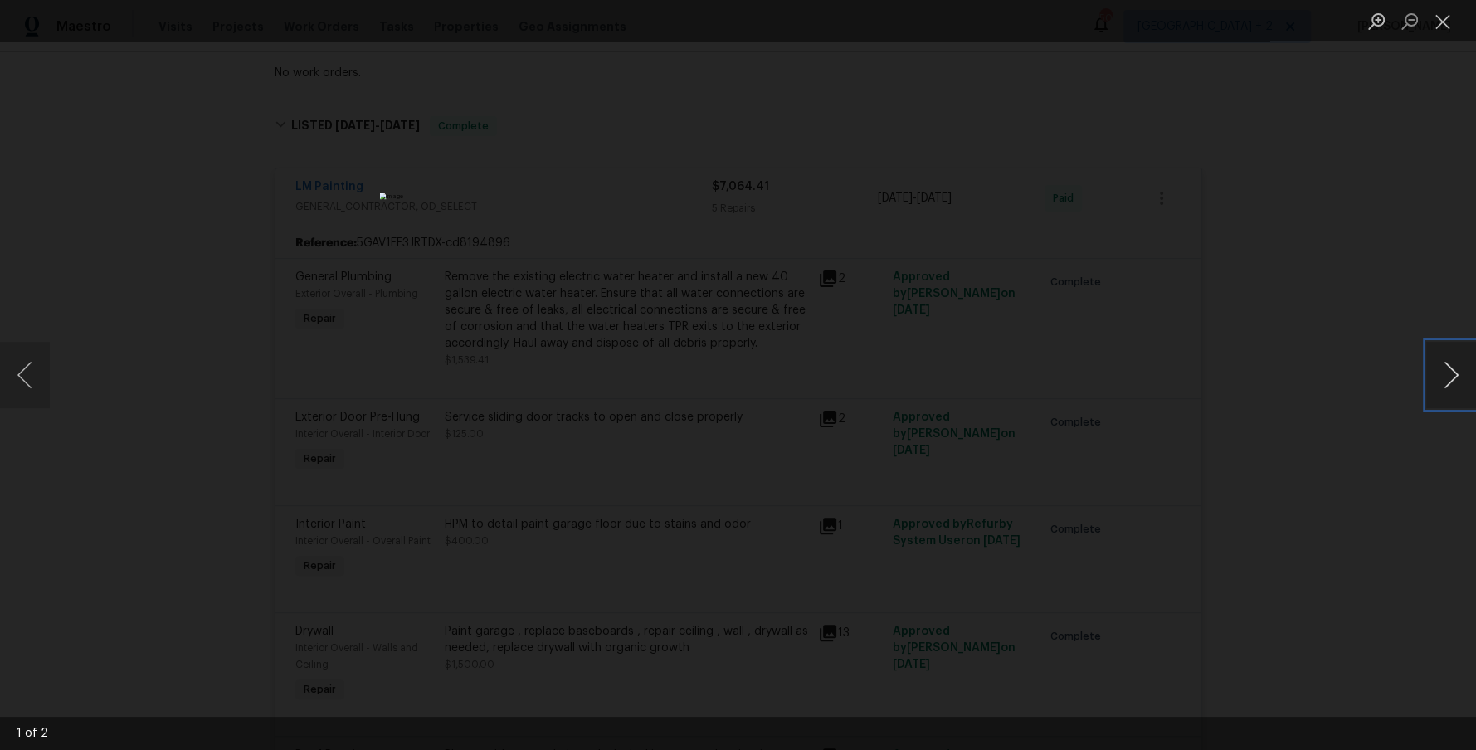
click at [1452, 371] on button "Next image" at bounding box center [1451, 375] width 50 height 66
click at [1443, 32] on button "Close lightbox" at bounding box center [1442, 21] width 33 height 29
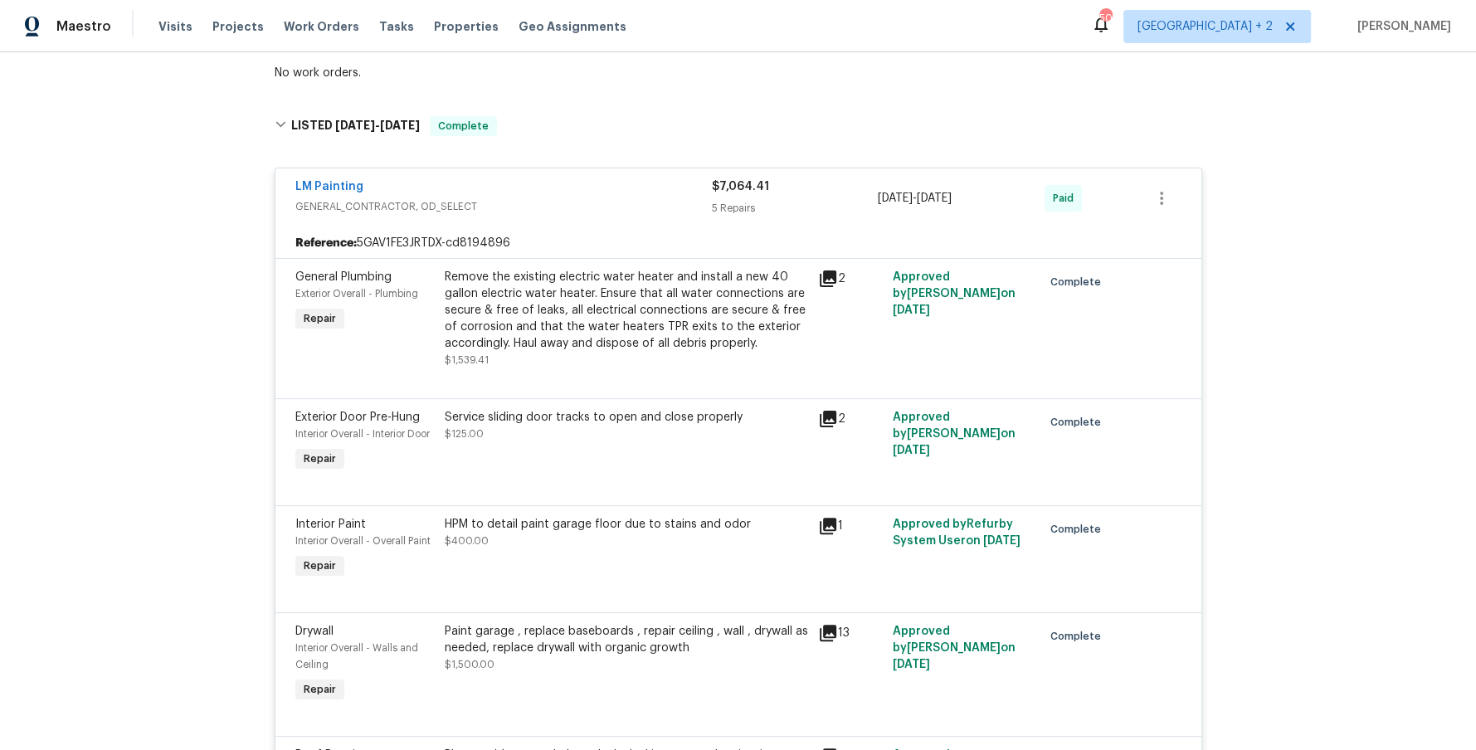
scroll to position [223, 0]
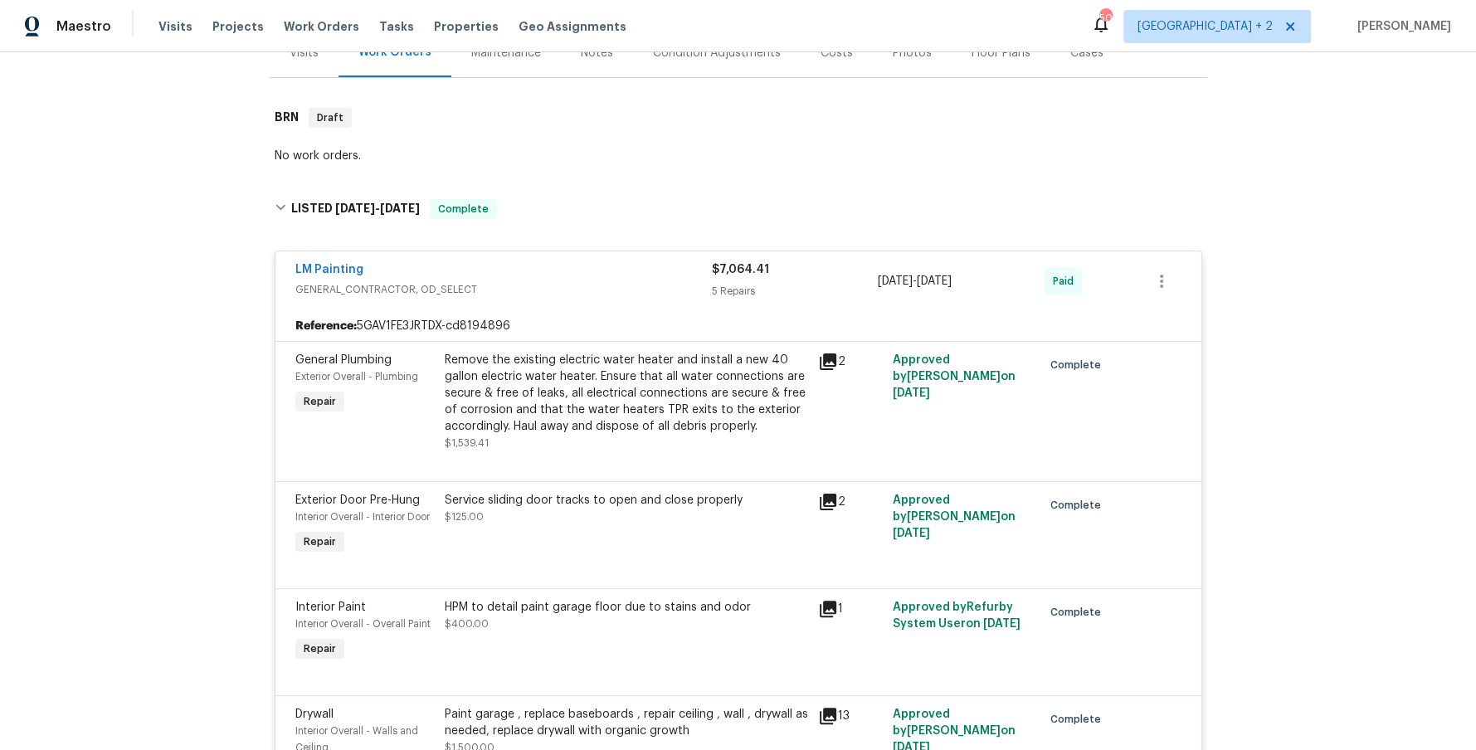
click at [500, 283] on span "GENERAL_CONTRACTOR, OD_SELECT" at bounding box center [503, 289] width 417 height 17
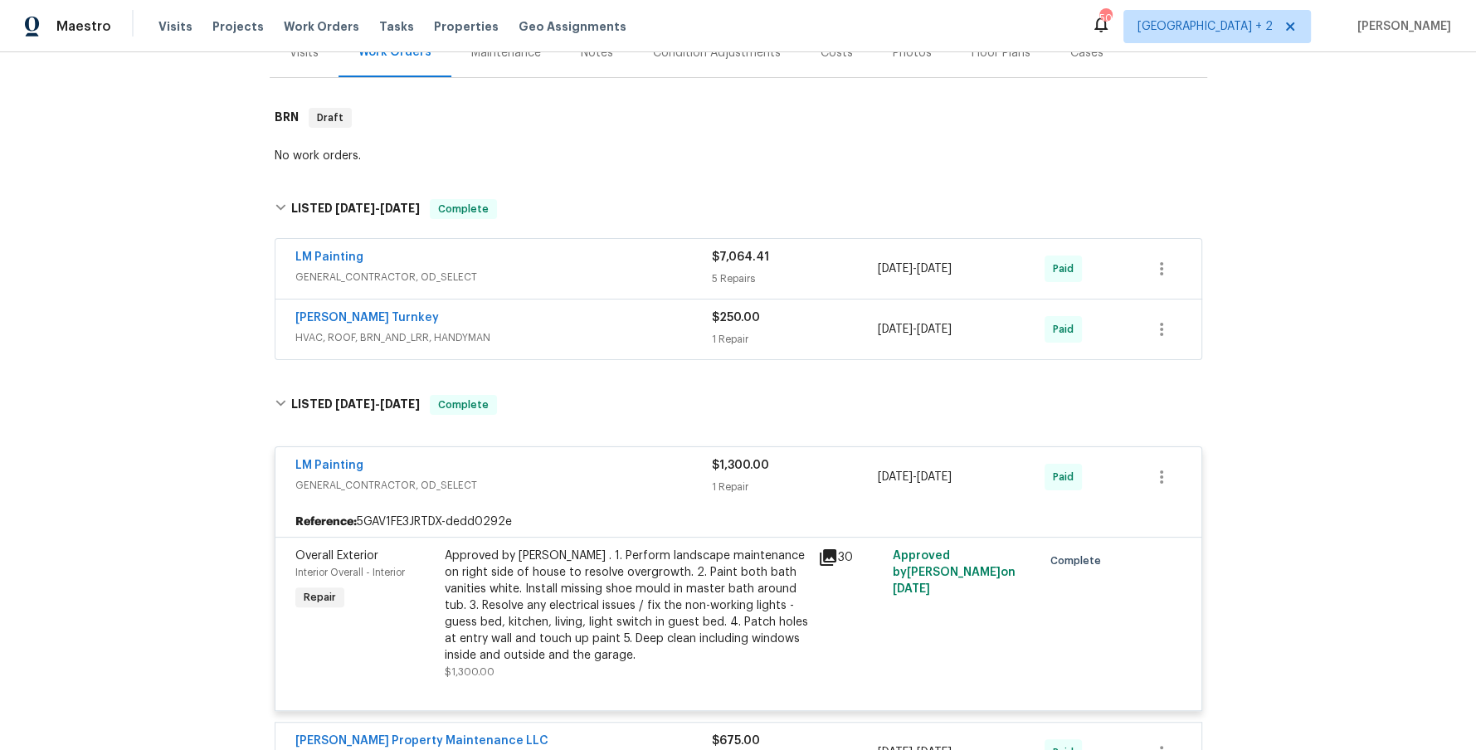
click at [500, 283] on span "GENERAL_CONTRACTOR, OD_SELECT" at bounding box center [503, 277] width 417 height 17
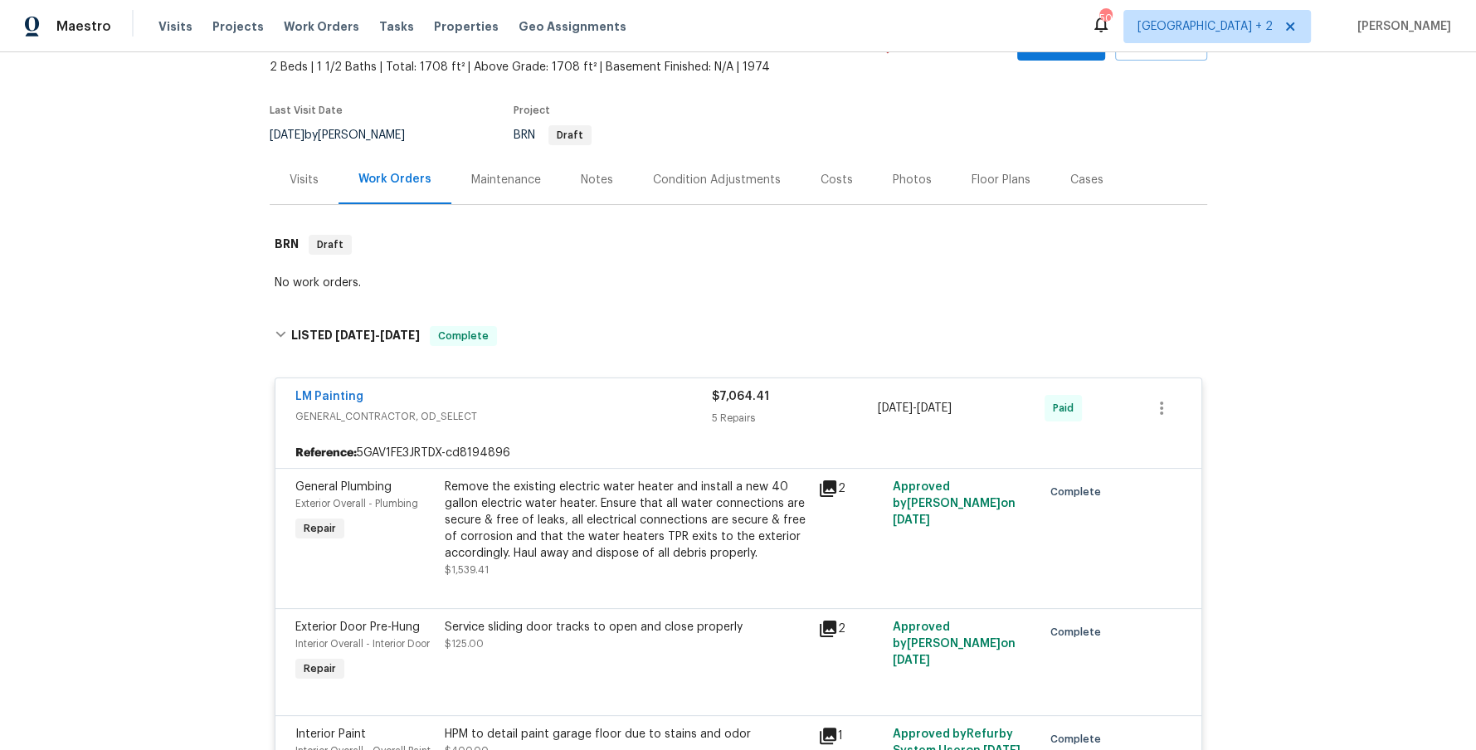
scroll to position [90, 0]
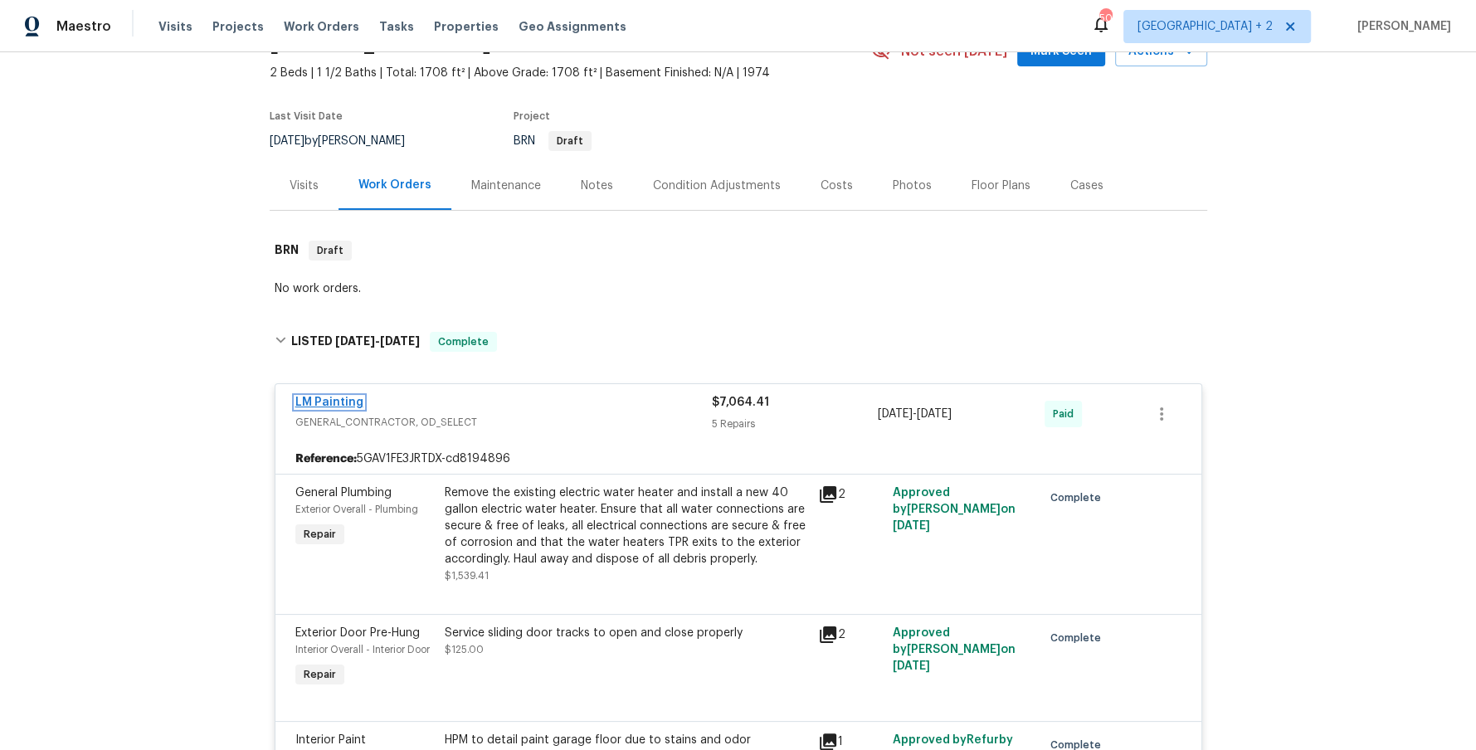
click at [330, 402] on link "LM Painting" at bounding box center [329, 403] width 68 height 12
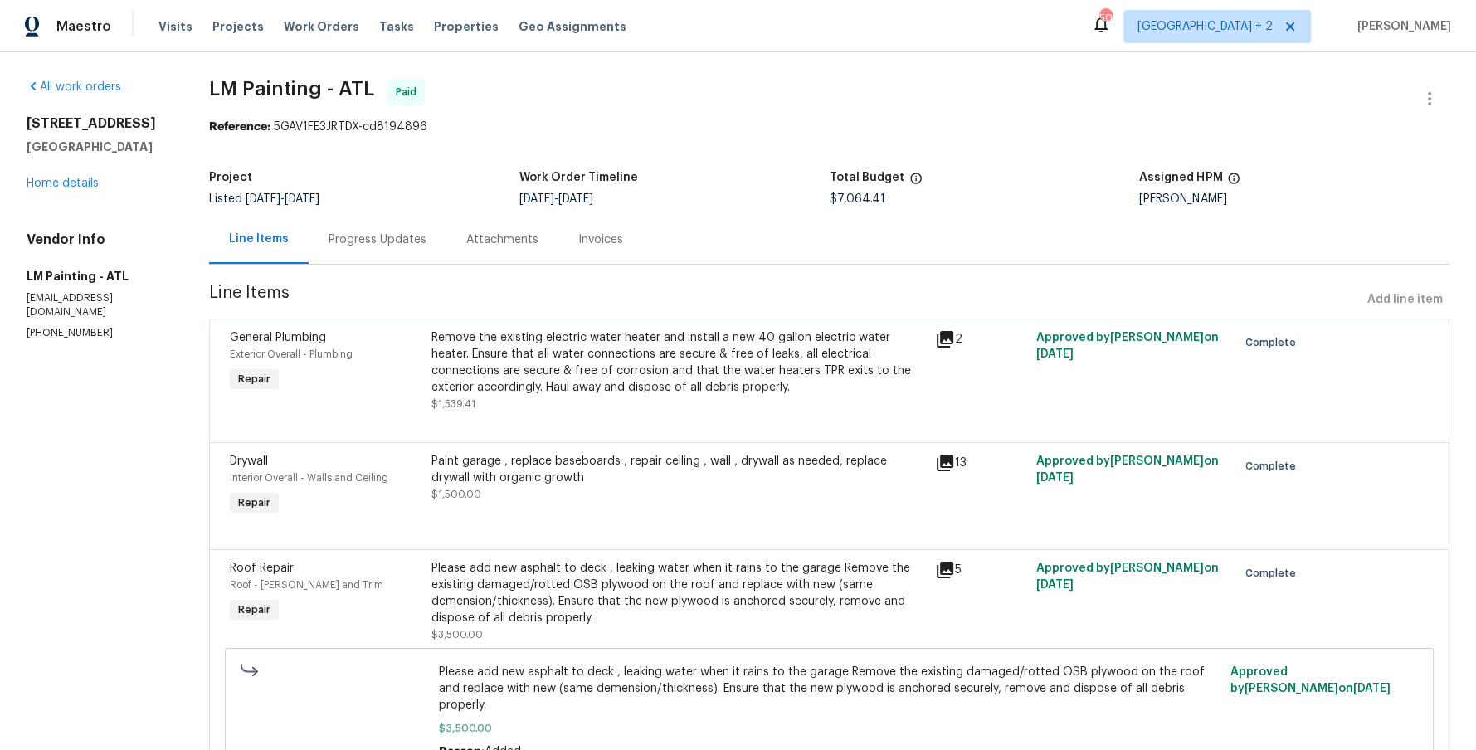
click at [634, 248] on div "Invoices" at bounding box center [600, 239] width 85 height 49
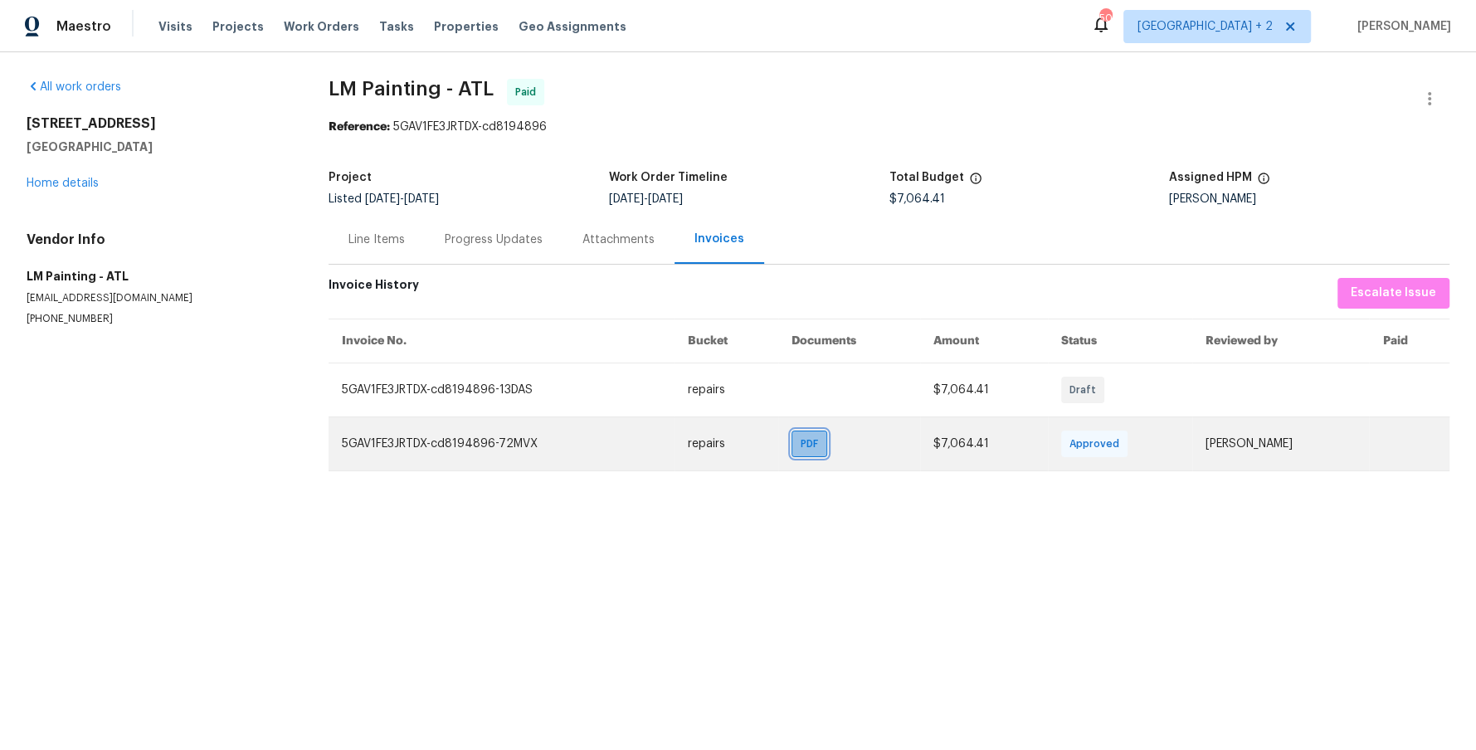
click at [809, 437] on span "PDF" at bounding box center [813, 444] width 24 height 17
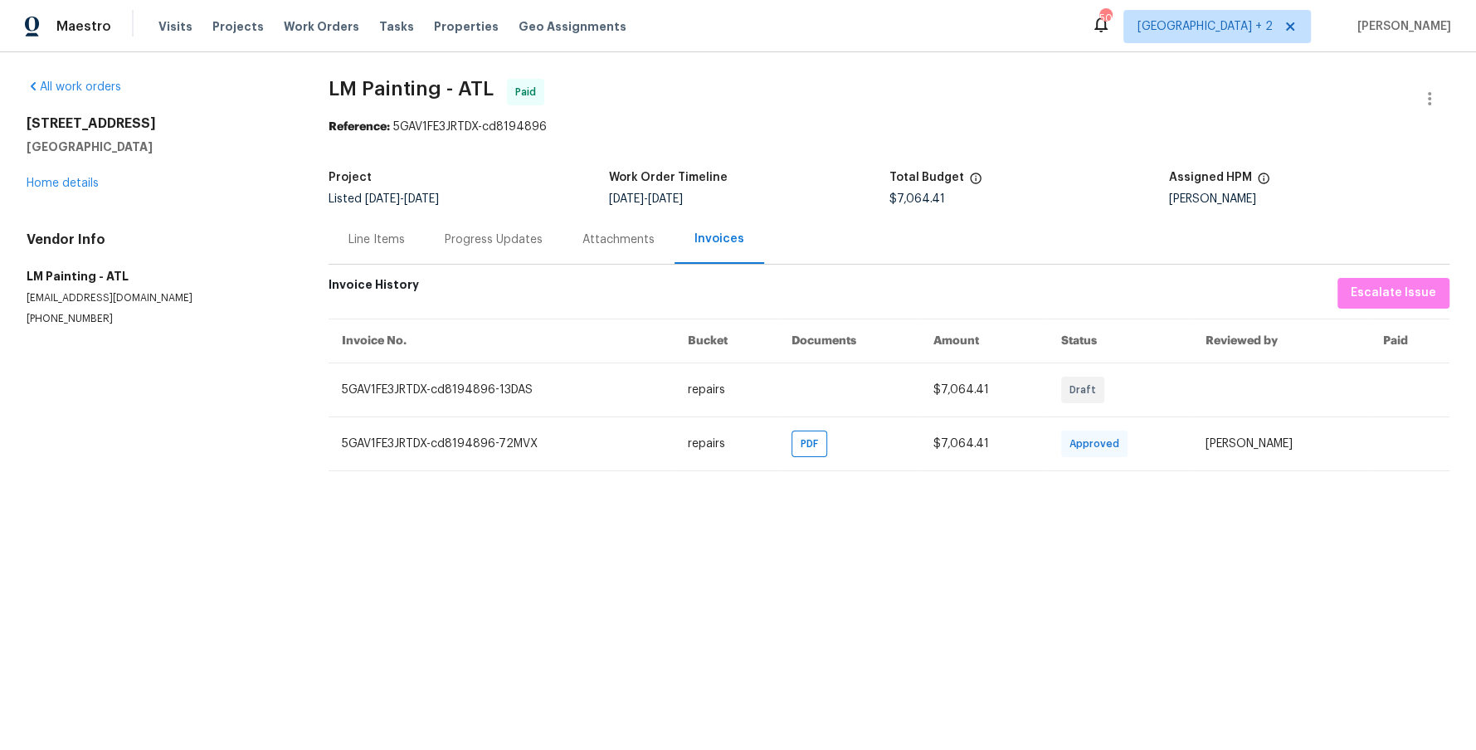
click at [384, 240] on div "Line Items" at bounding box center [377, 240] width 56 height 17
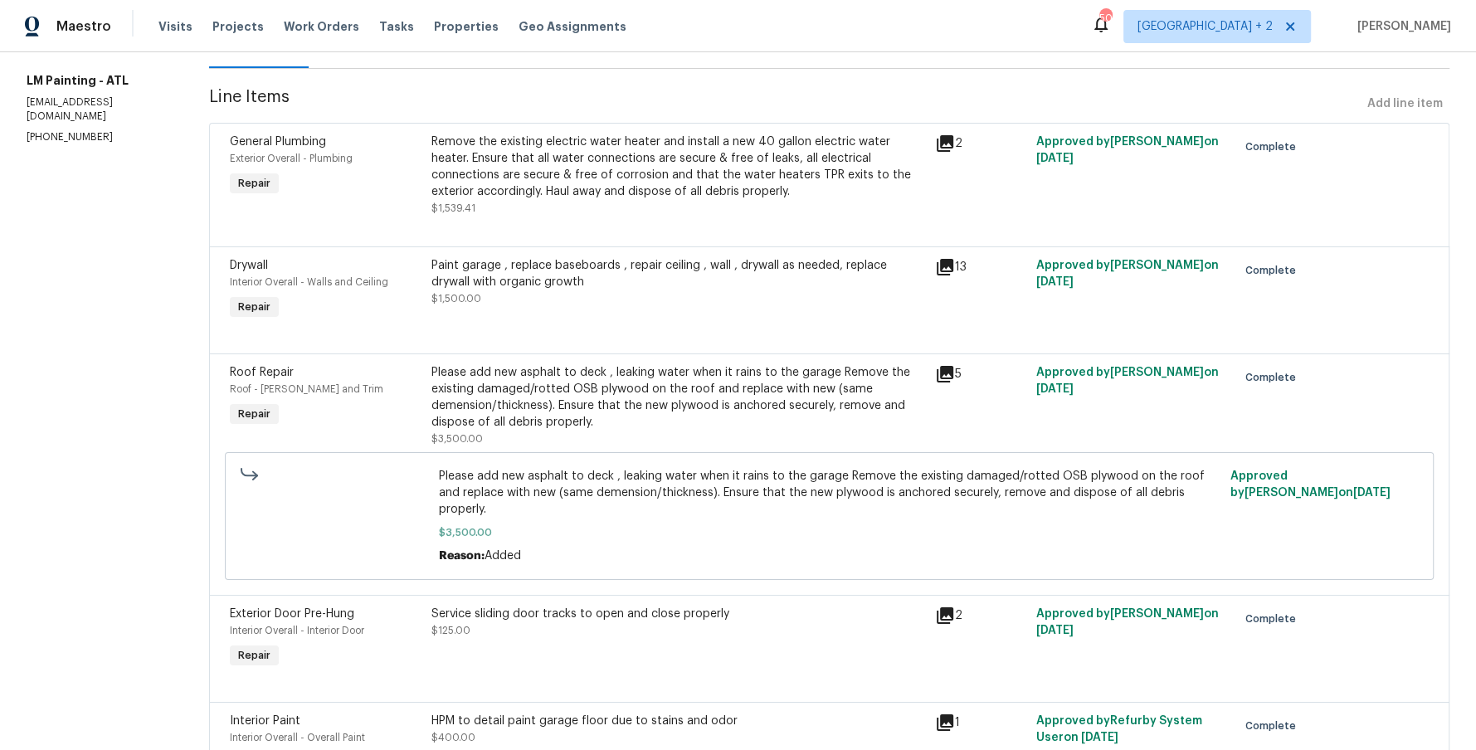
scroll to position [201, 0]
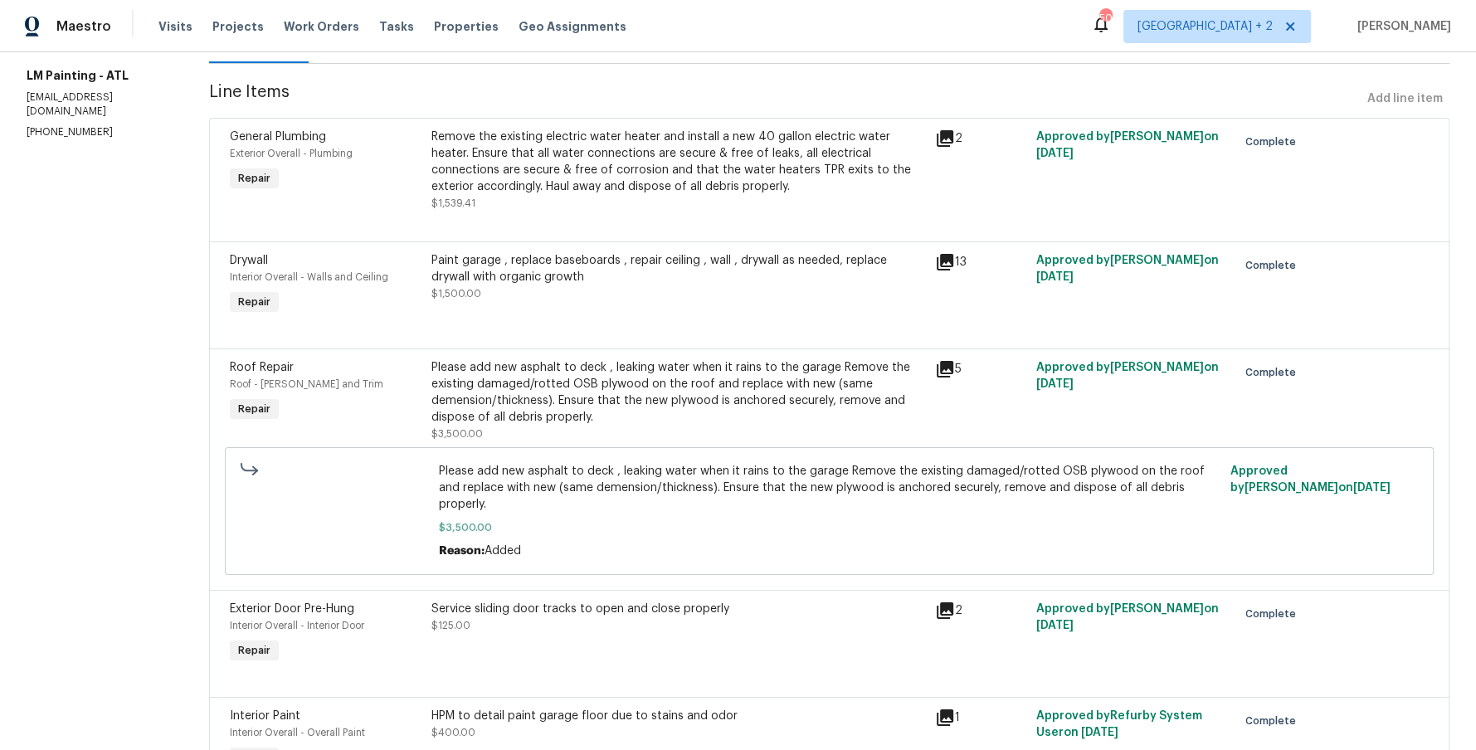
click at [953, 141] on icon at bounding box center [945, 138] width 17 height 17
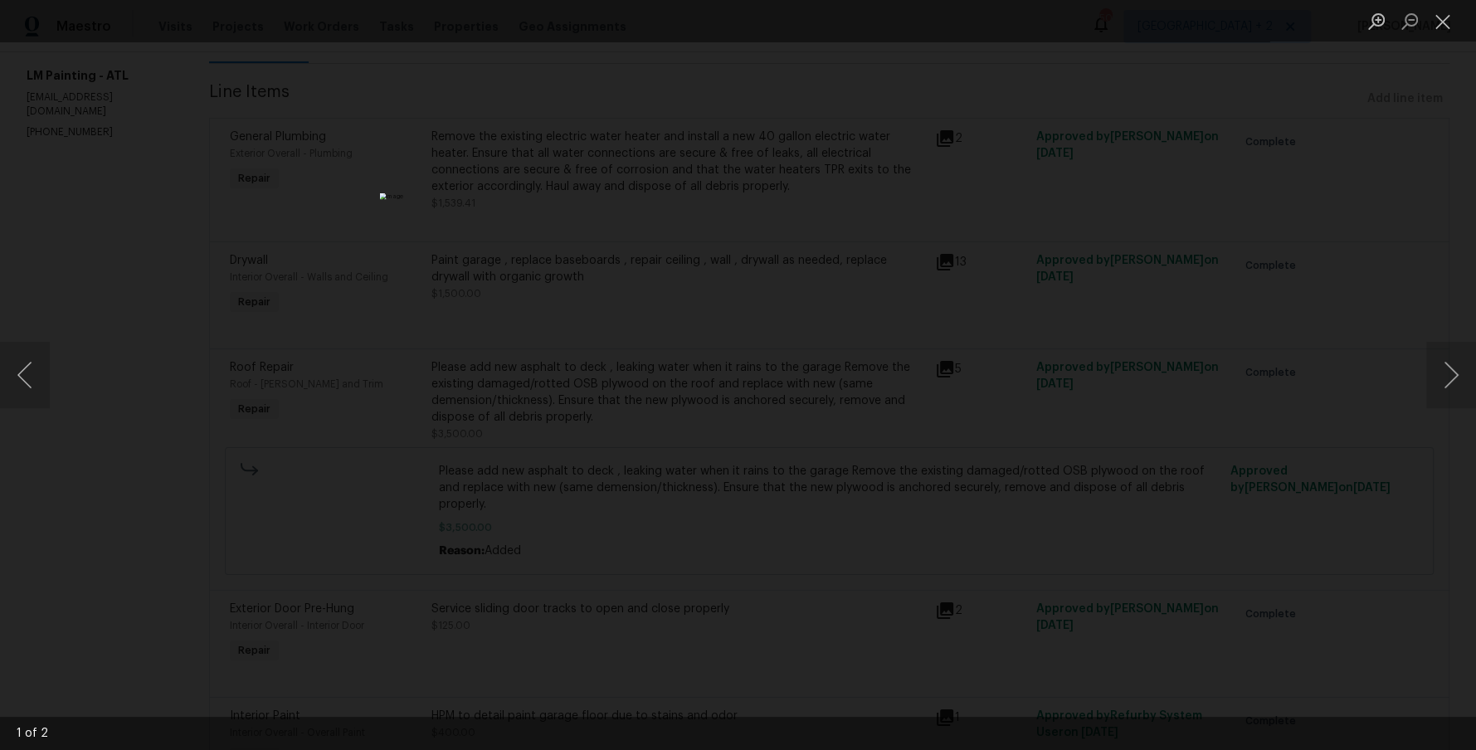
click at [379, 273] on div "Lightbox" at bounding box center [738, 375] width 1476 height 750
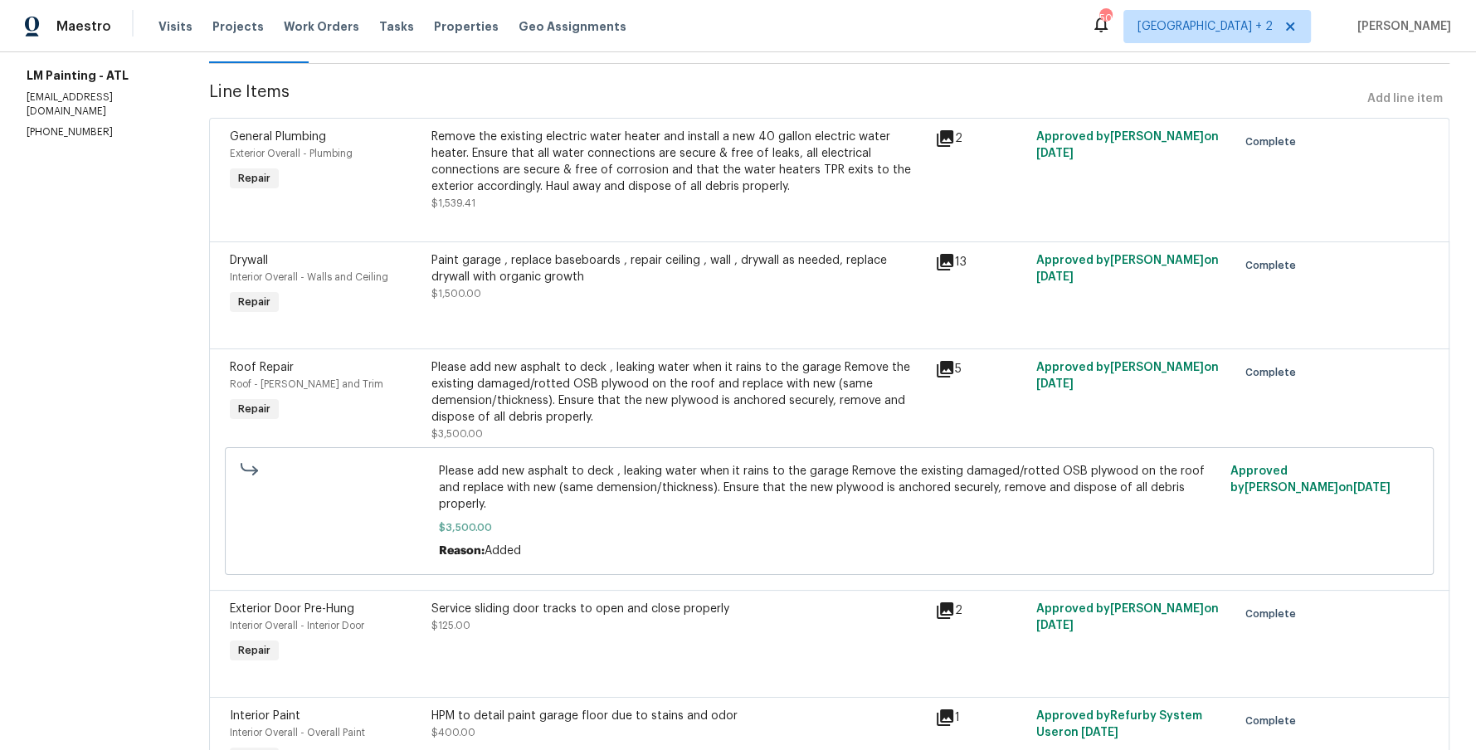
click at [666, 147] on div "Remove the existing electric water heater and install a new 40 gallon electric …" at bounding box center [679, 162] width 494 height 66
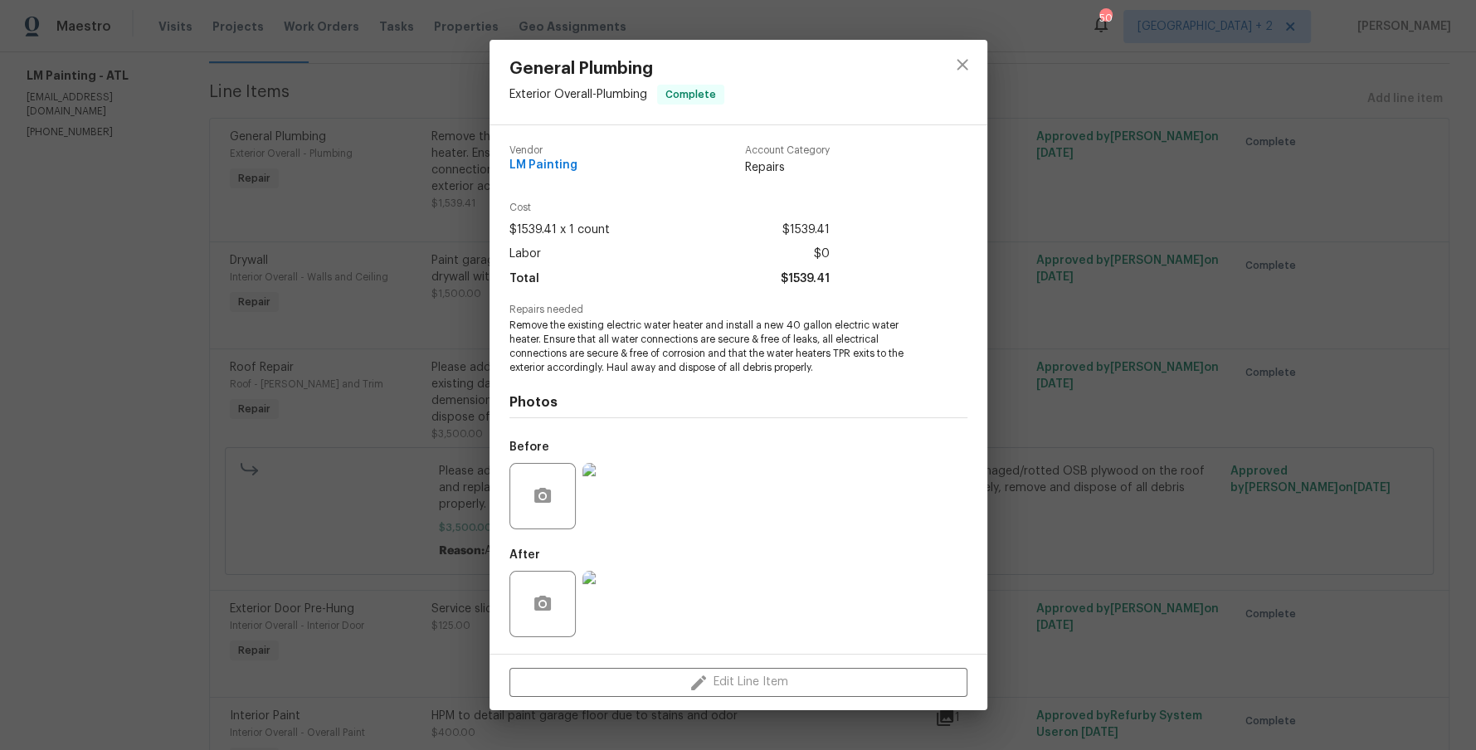
click at [610, 500] on img at bounding box center [616, 496] width 66 height 66
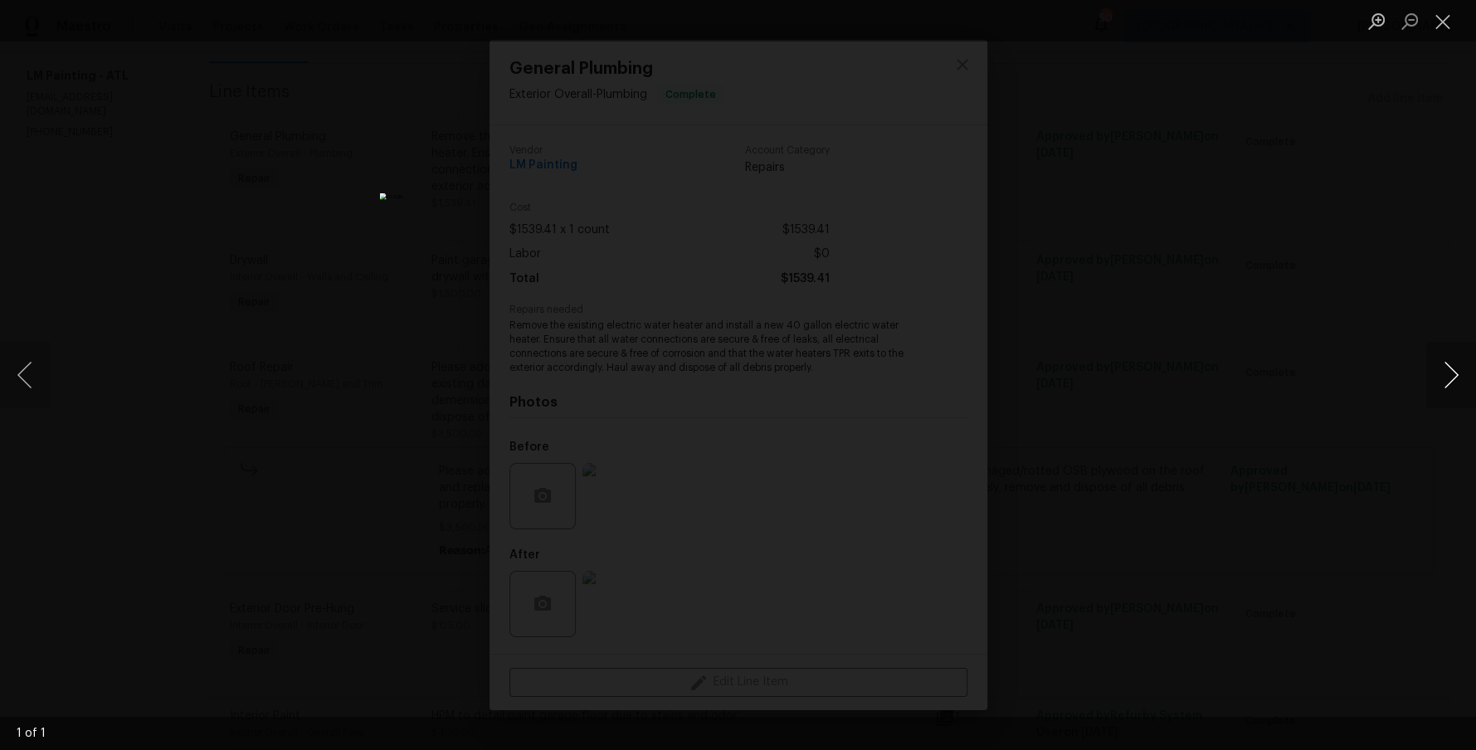
click at [1437, 388] on button "Next image" at bounding box center [1451, 375] width 50 height 66
click at [1460, 373] on button "Next image" at bounding box center [1451, 375] width 50 height 66
click at [1468, 345] on button "Next image" at bounding box center [1451, 375] width 50 height 66
click at [1442, 24] on button "Close lightbox" at bounding box center [1442, 21] width 33 height 29
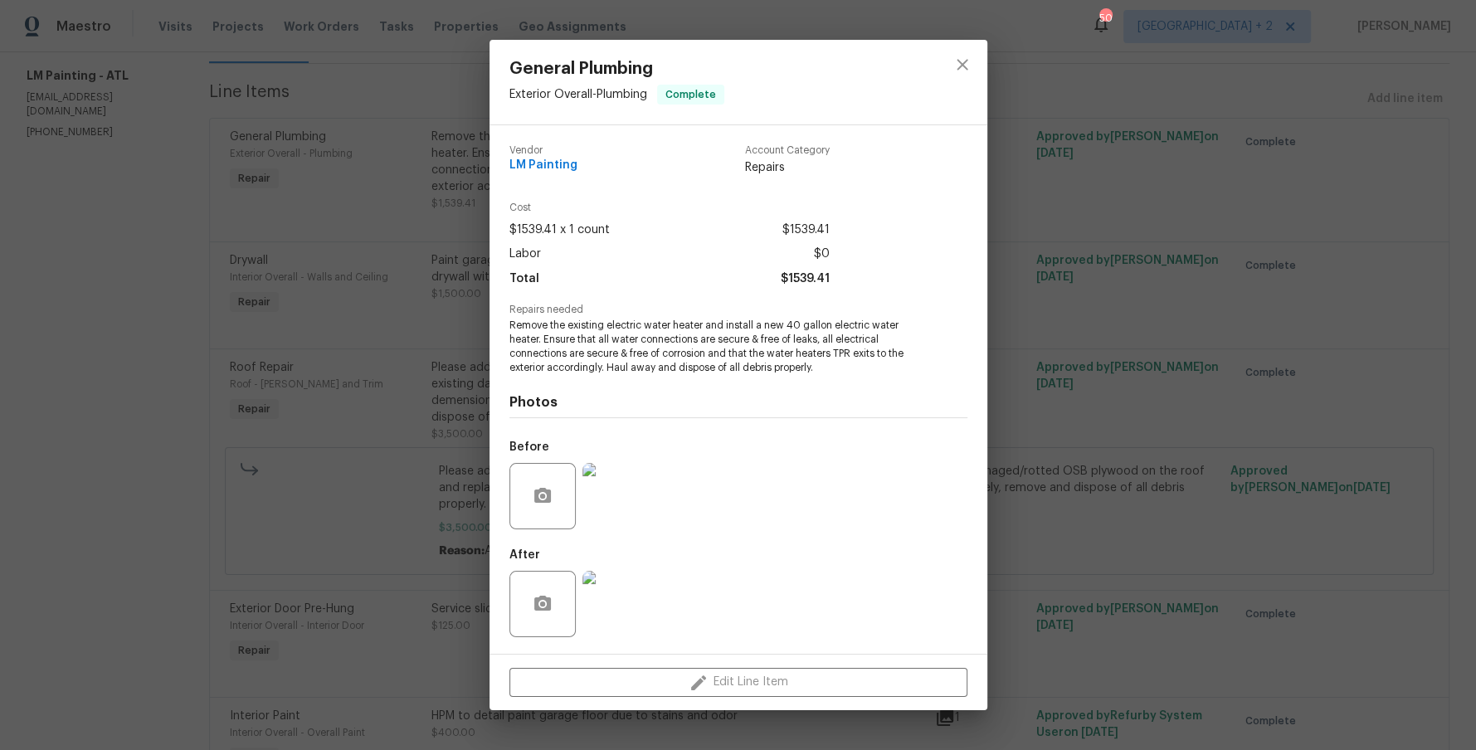
click at [612, 609] on img at bounding box center [616, 604] width 66 height 66
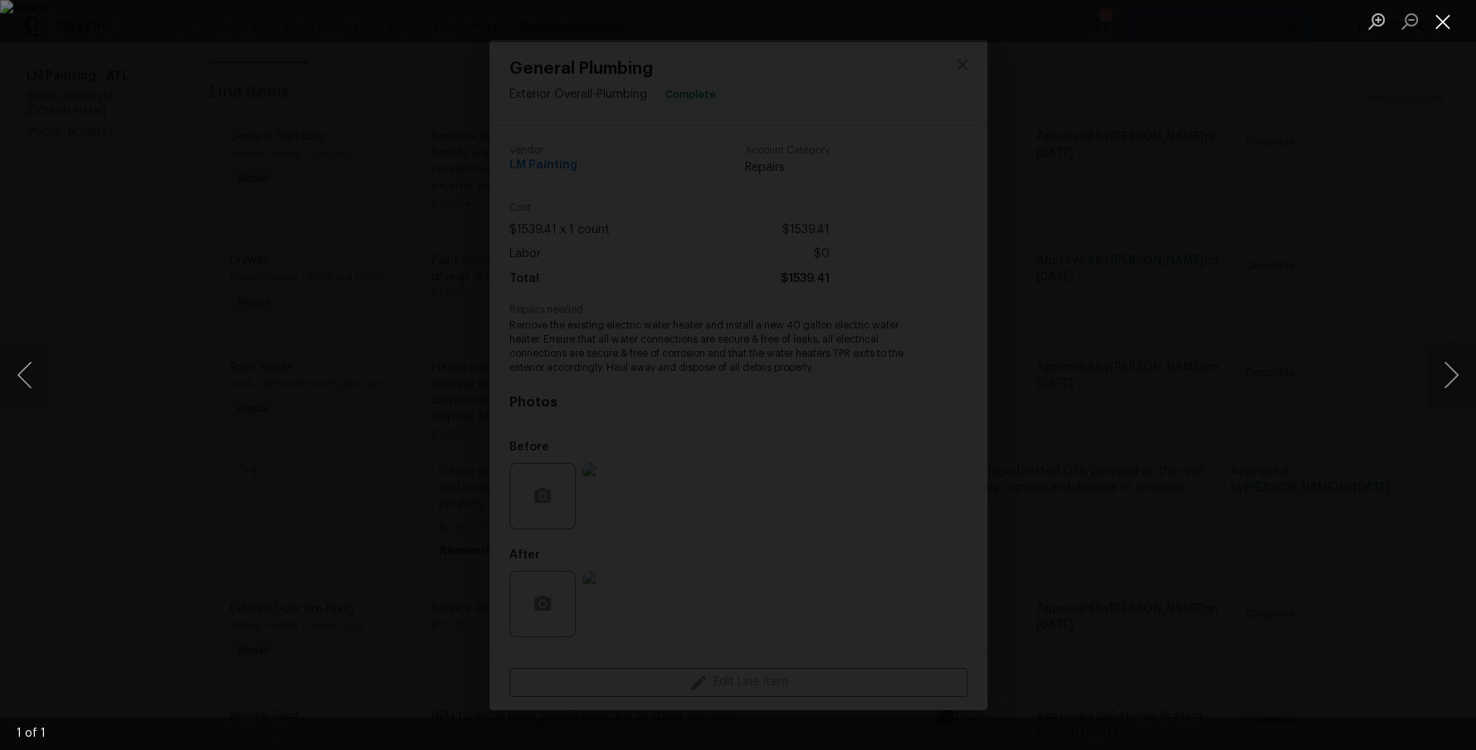
click at [1447, 29] on button "Close lightbox" at bounding box center [1442, 21] width 33 height 29
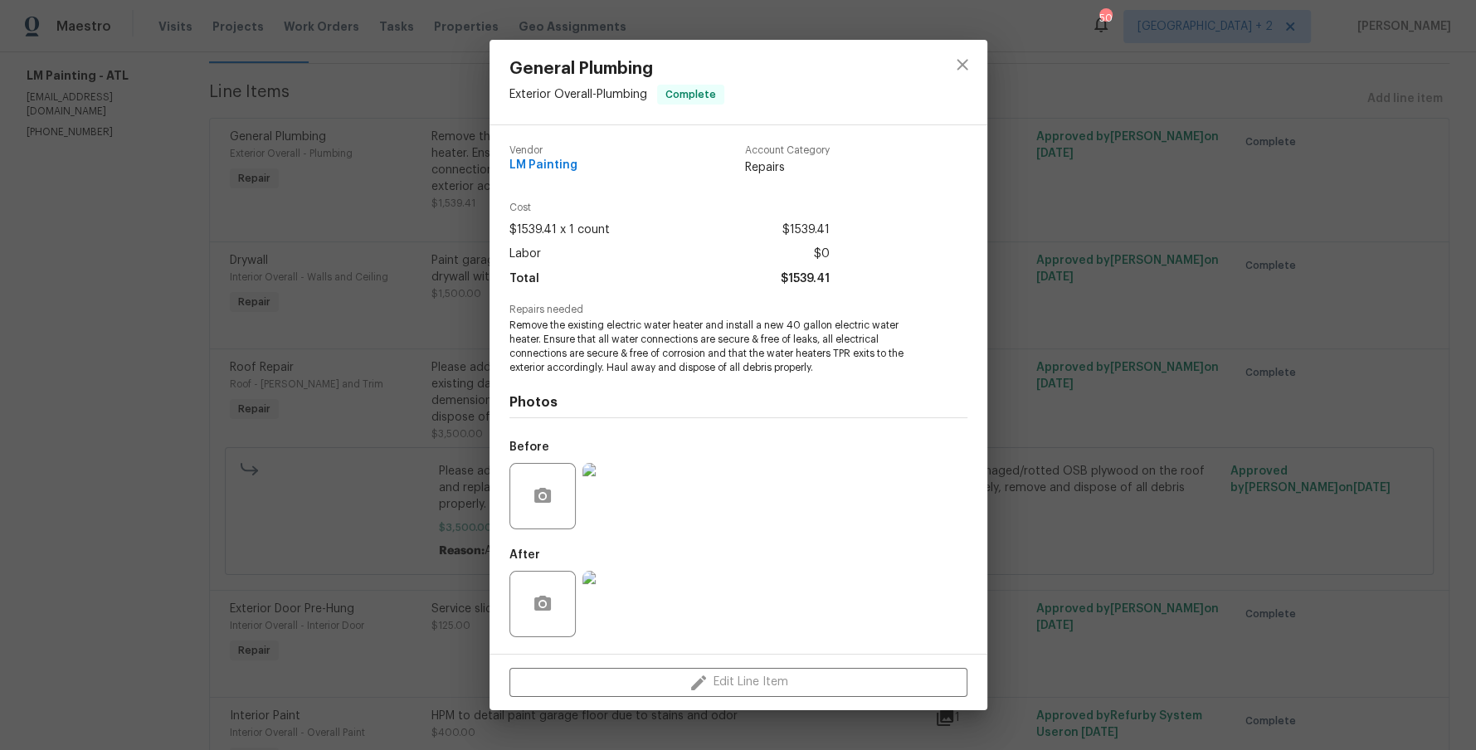
click at [410, 368] on div "General Plumbing Exterior Overall - Plumbing Complete Vendor LM Painting Accoun…" at bounding box center [738, 375] width 1476 height 750
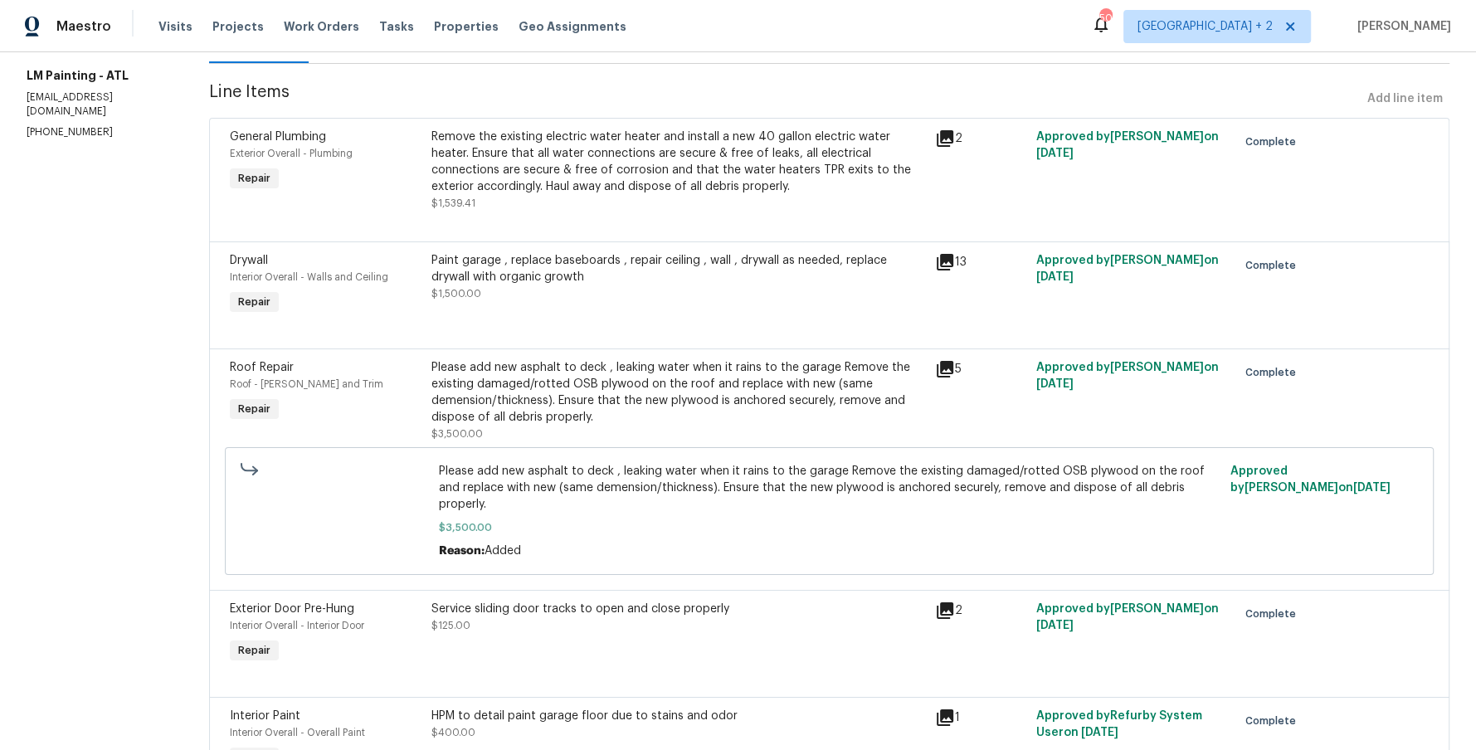
scroll to position [0, 0]
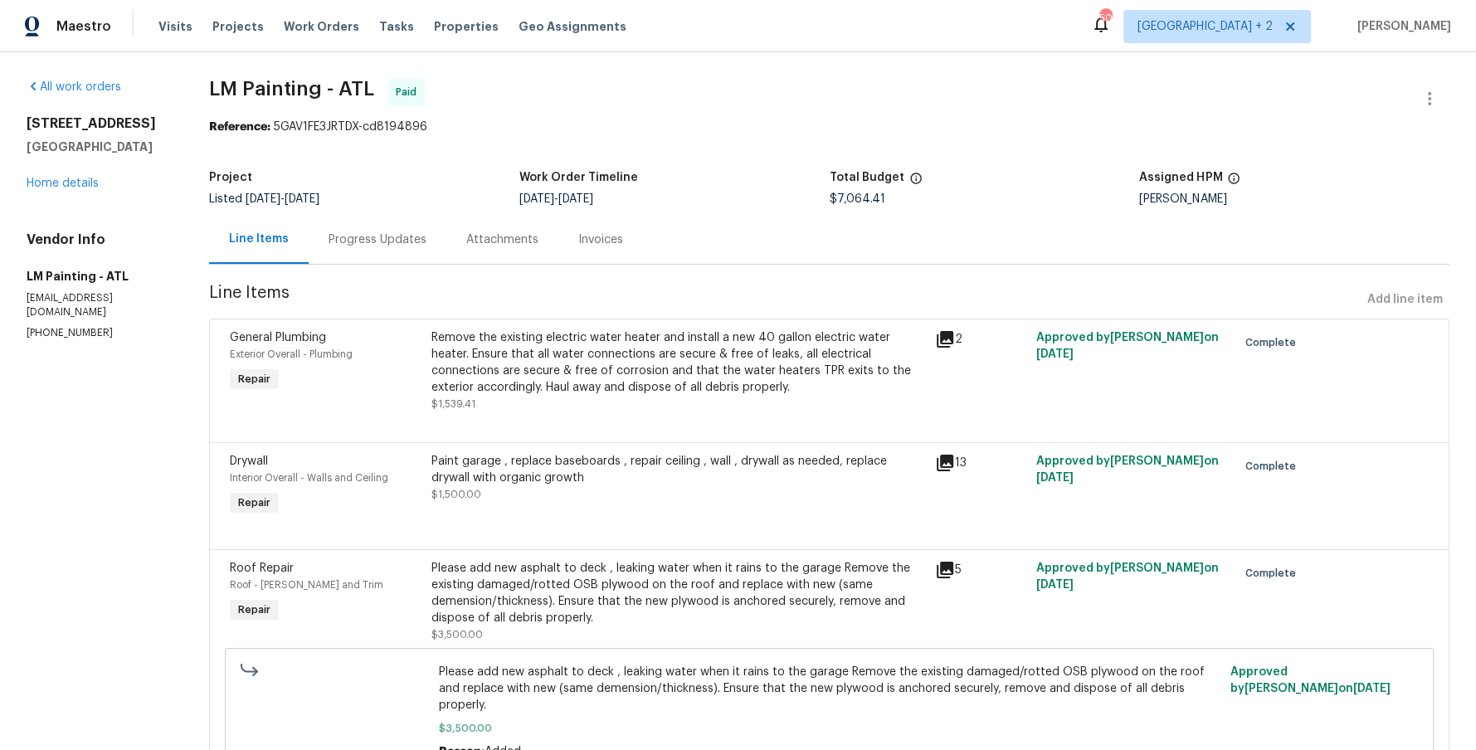
click at [643, 378] on div "Remove the existing electric water heater and install a new 40 gallon electric …" at bounding box center [679, 362] width 494 height 66
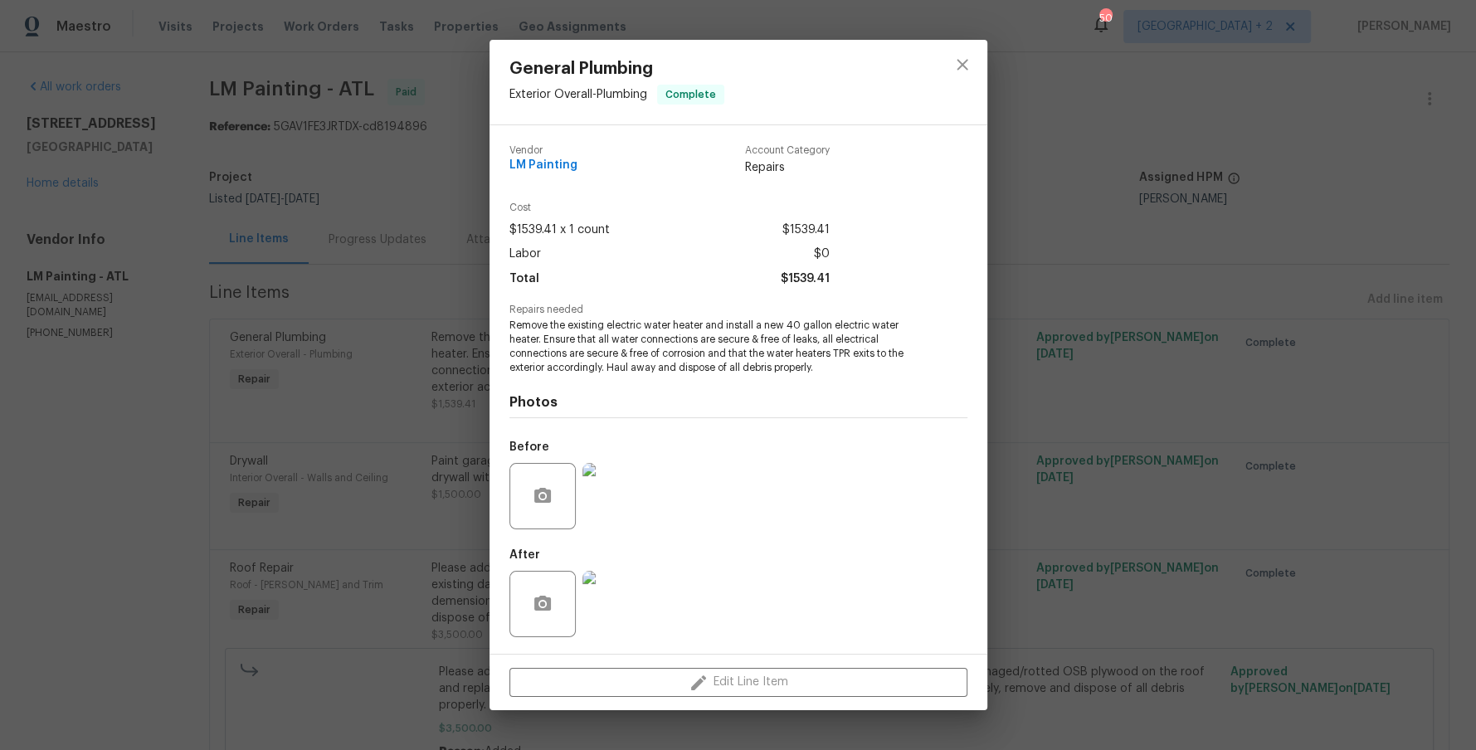
click at [379, 392] on div "General Plumbing Exterior Overall - Plumbing Complete Vendor LM Painting Accoun…" at bounding box center [738, 375] width 1476 height 750
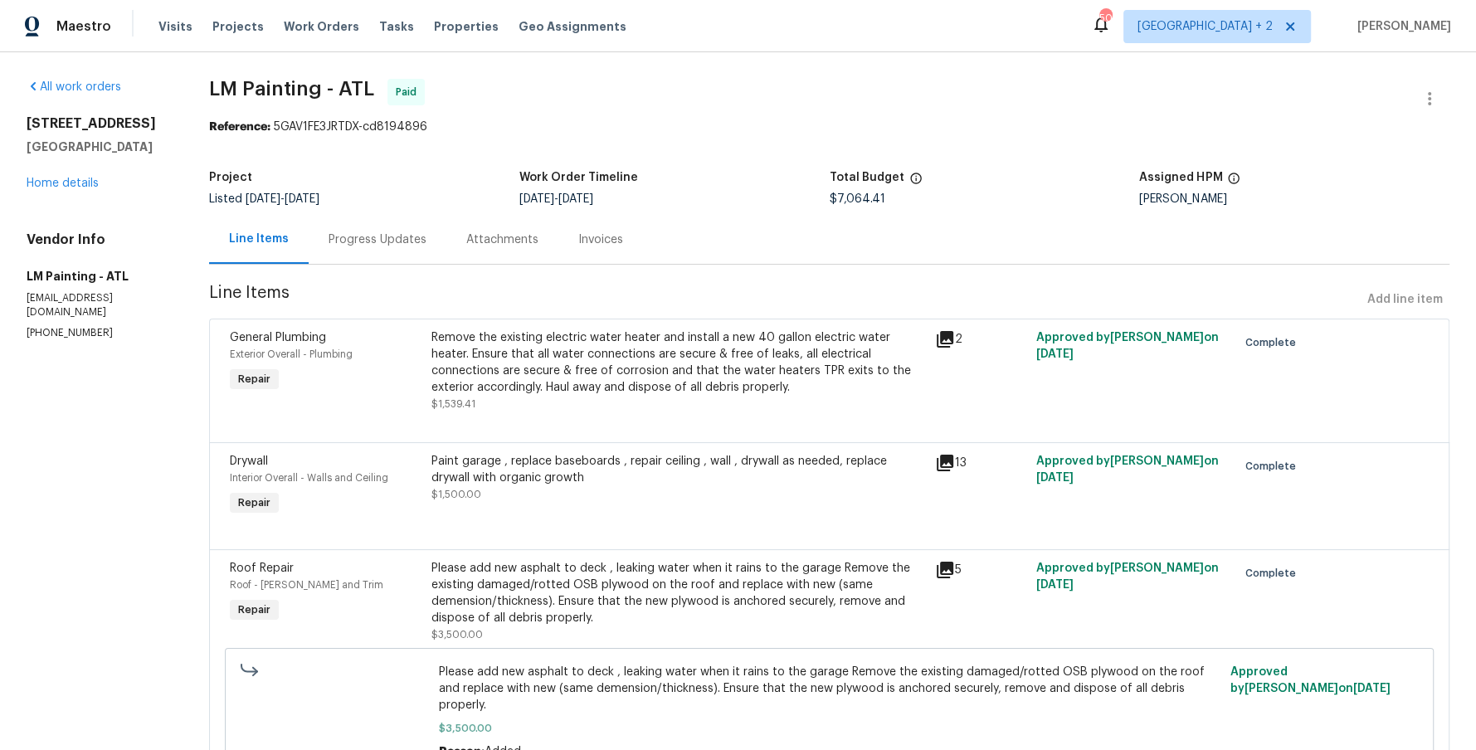
click at [616, 247] on div "Invoices" at bounding box center [600, 240] width 45 height 17
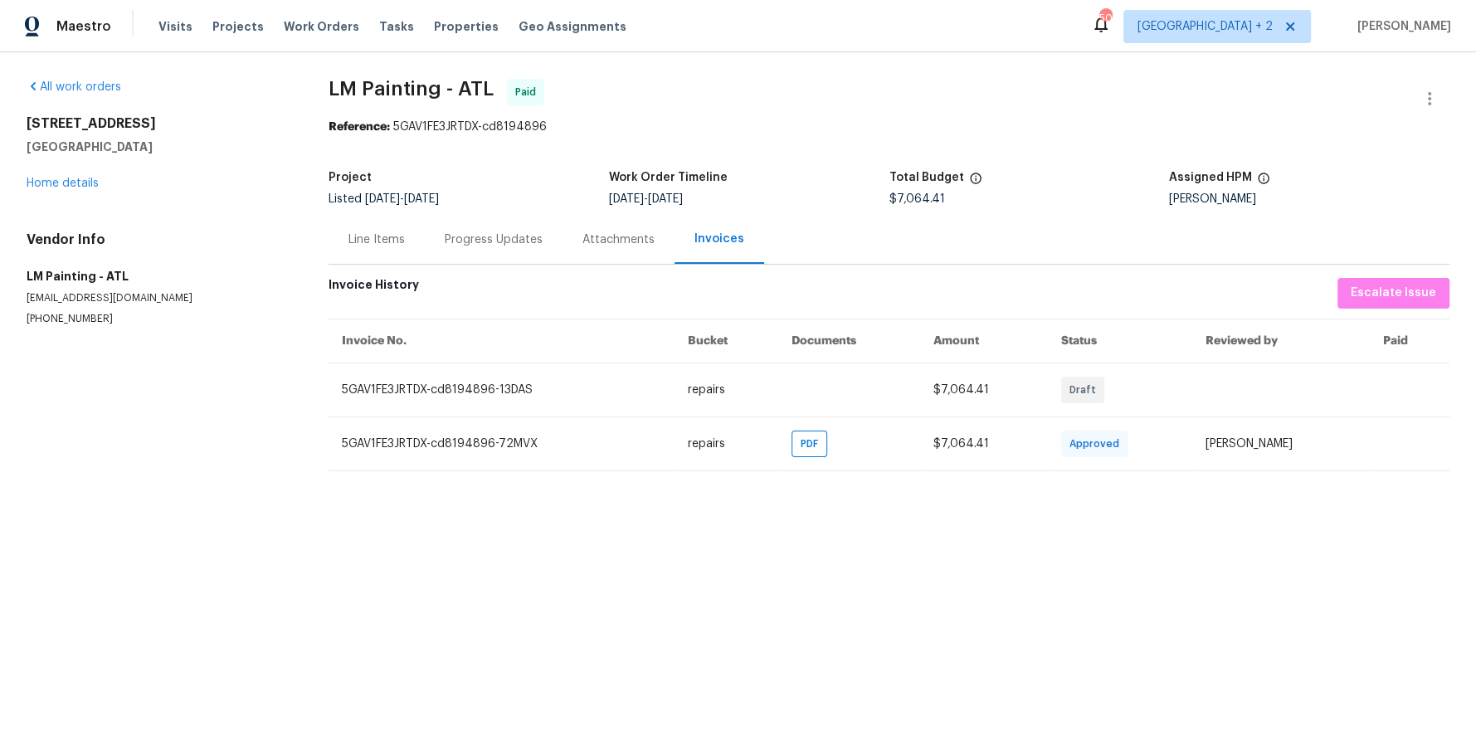
click at [505, 246] on div "Progress Updates" at bounding box center [494, 240] width 98 height 17
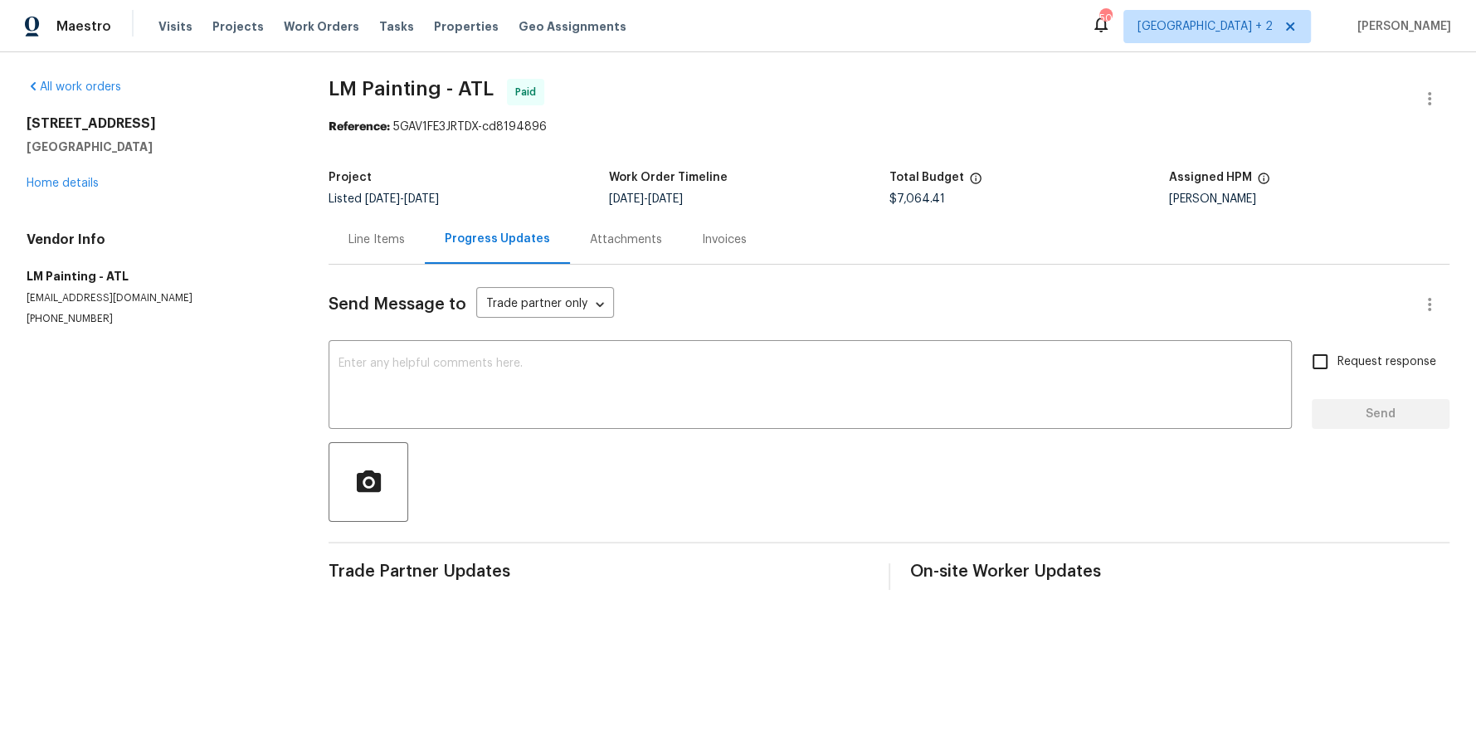
click at [705, 241] on div "Invoices" at bounding box center [724, 240] width 45 height 17
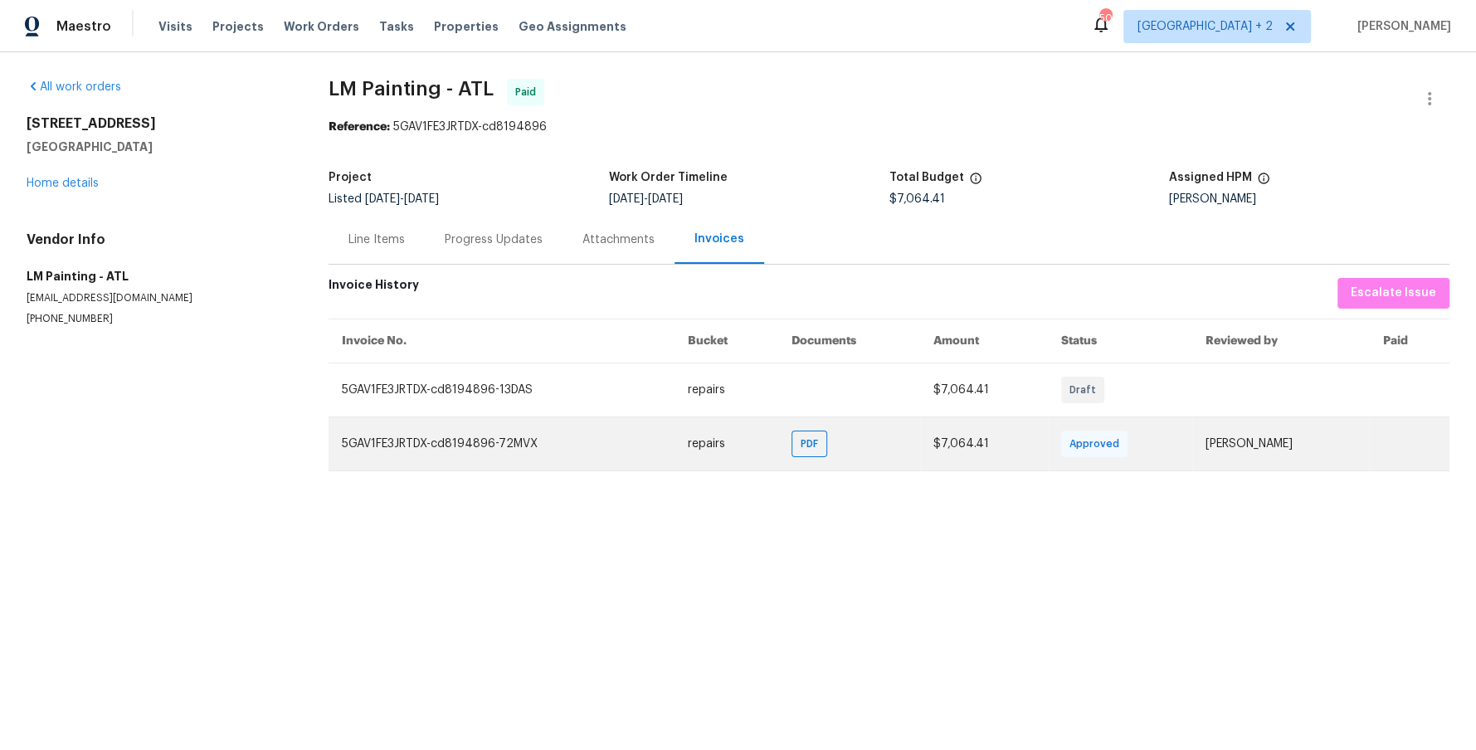
click at [783, 456] on td "PDF" at bounding box center [849, 444] width 142 height 54
click at [802, 441] on span "PDF" at bounding box center [813, 444] width 24 height 17
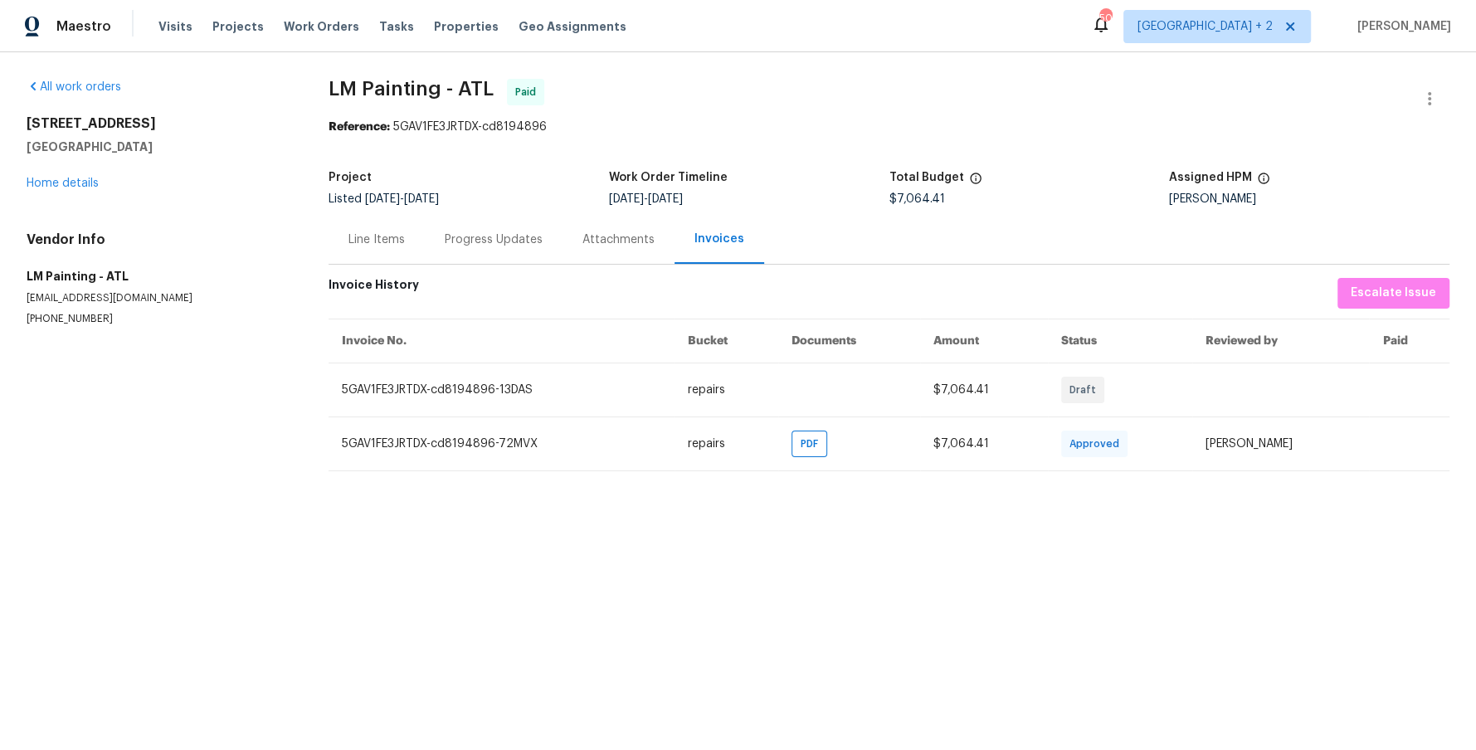
click at [614, 247] on div "Attachments" at bounding box center [619, 240] width 72 height 17
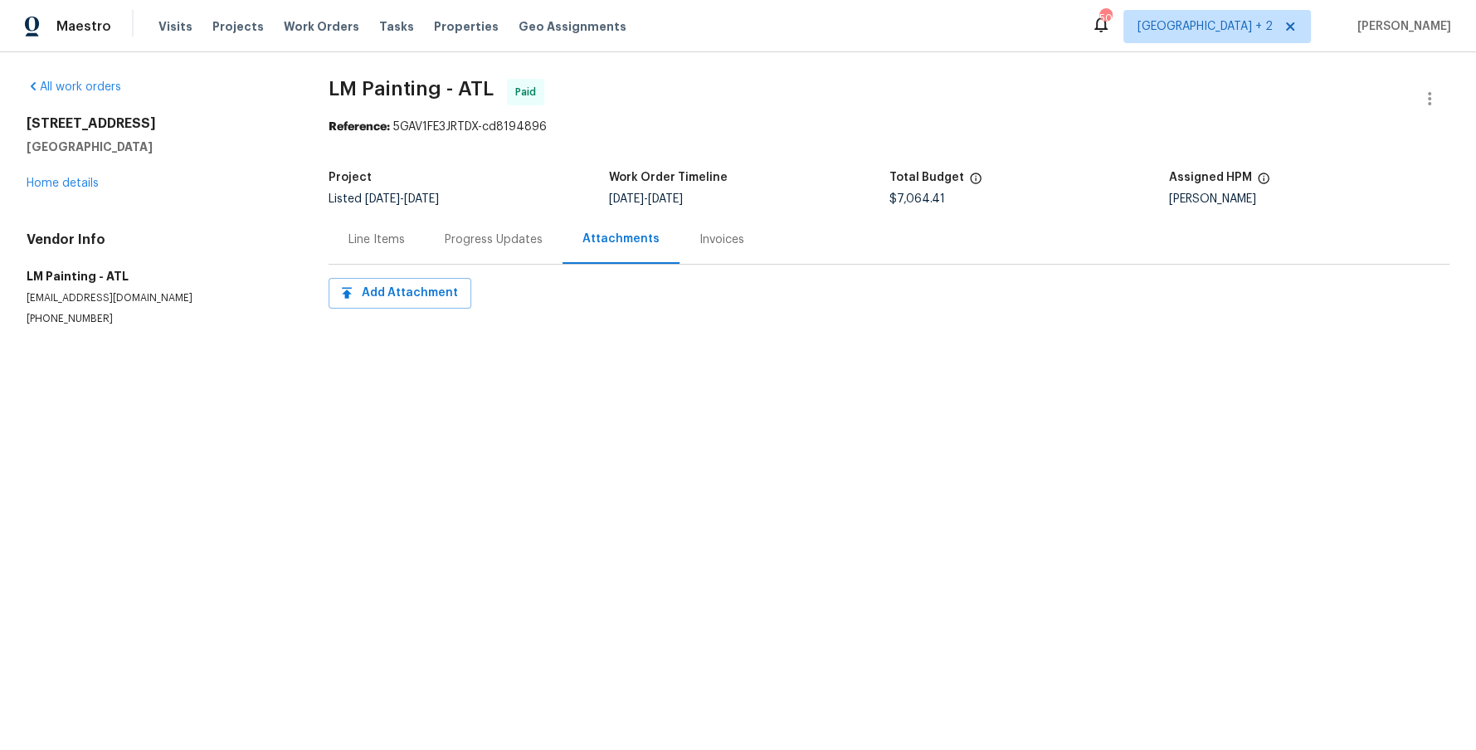
click at [510, 237] on div "Progress Updates" at bounding box center [494, 240] width 98 height 17
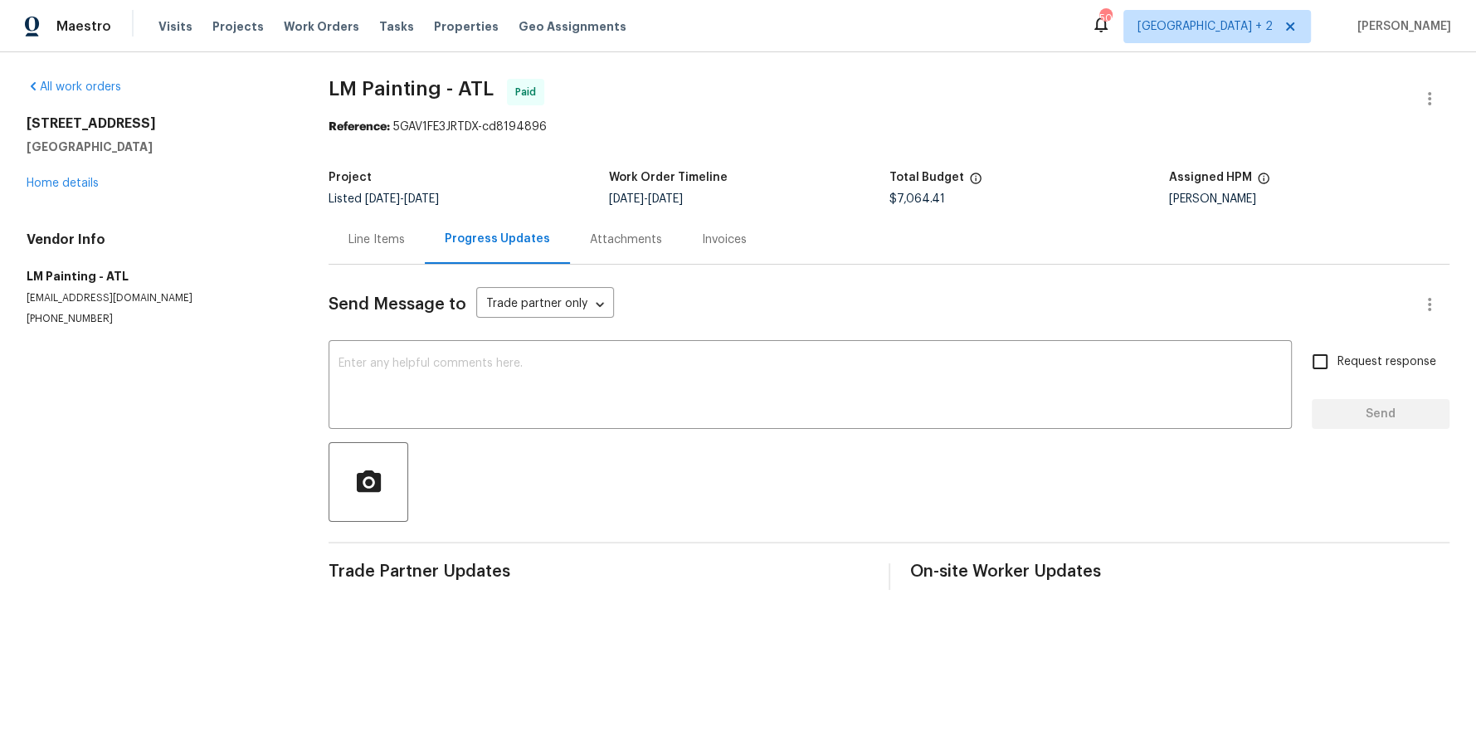
click at [393, 252] on div "Line Items" at bounding box center [377, 239] width 96 height 49
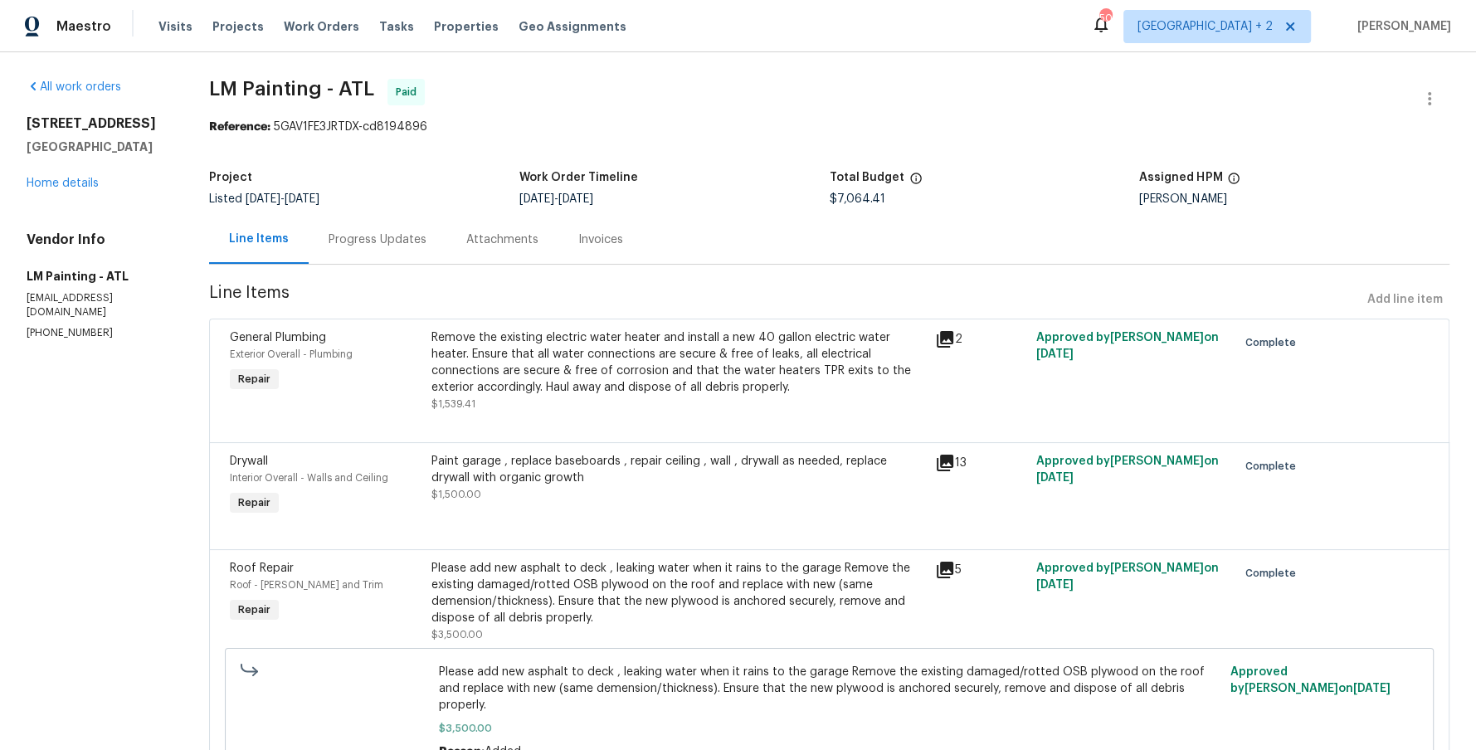
click at [724, 385] on div "Remove the existing electric water heater and install a new 40 gallon electric …" at bounding box center [679, 362] width 494 height 66
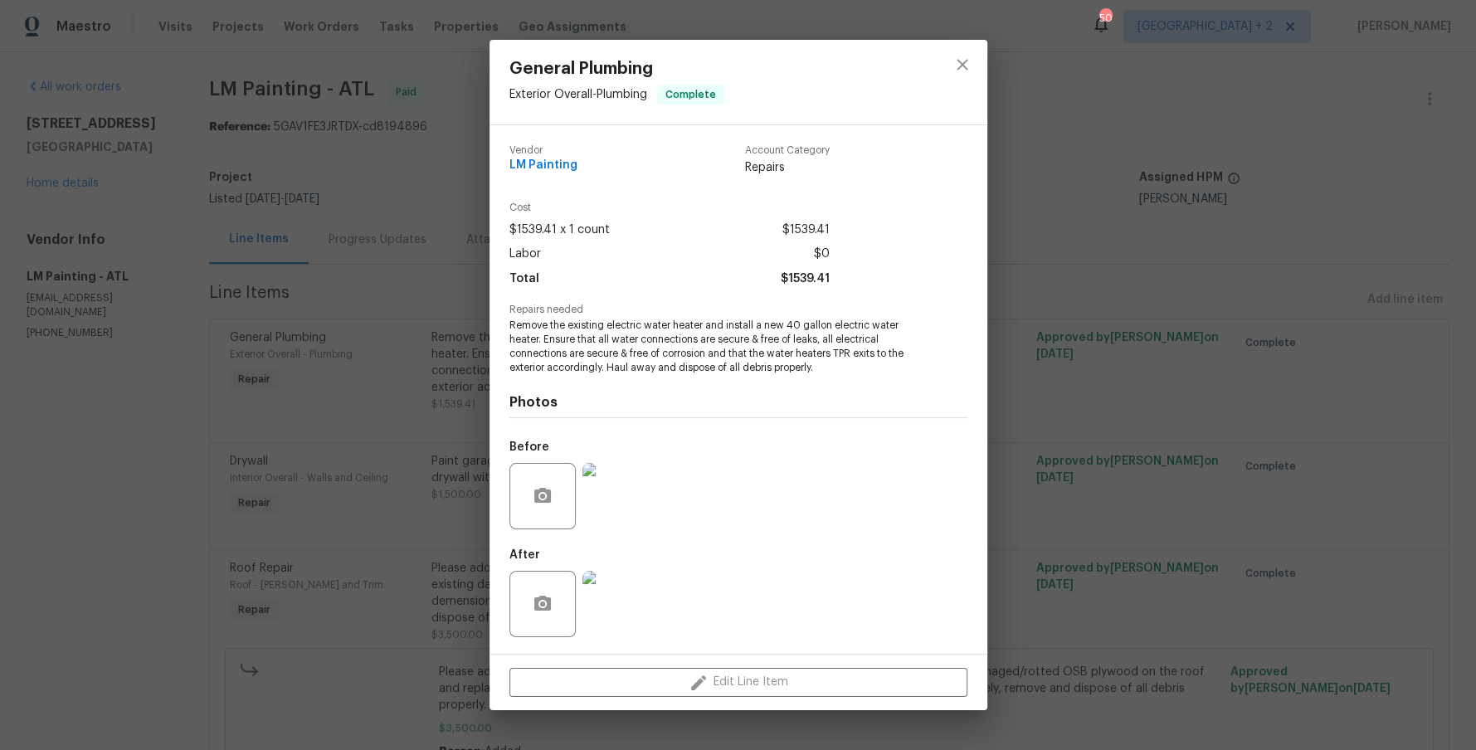
click at [617, 490] on img at bounding box center [616, 496] width 66 height 66
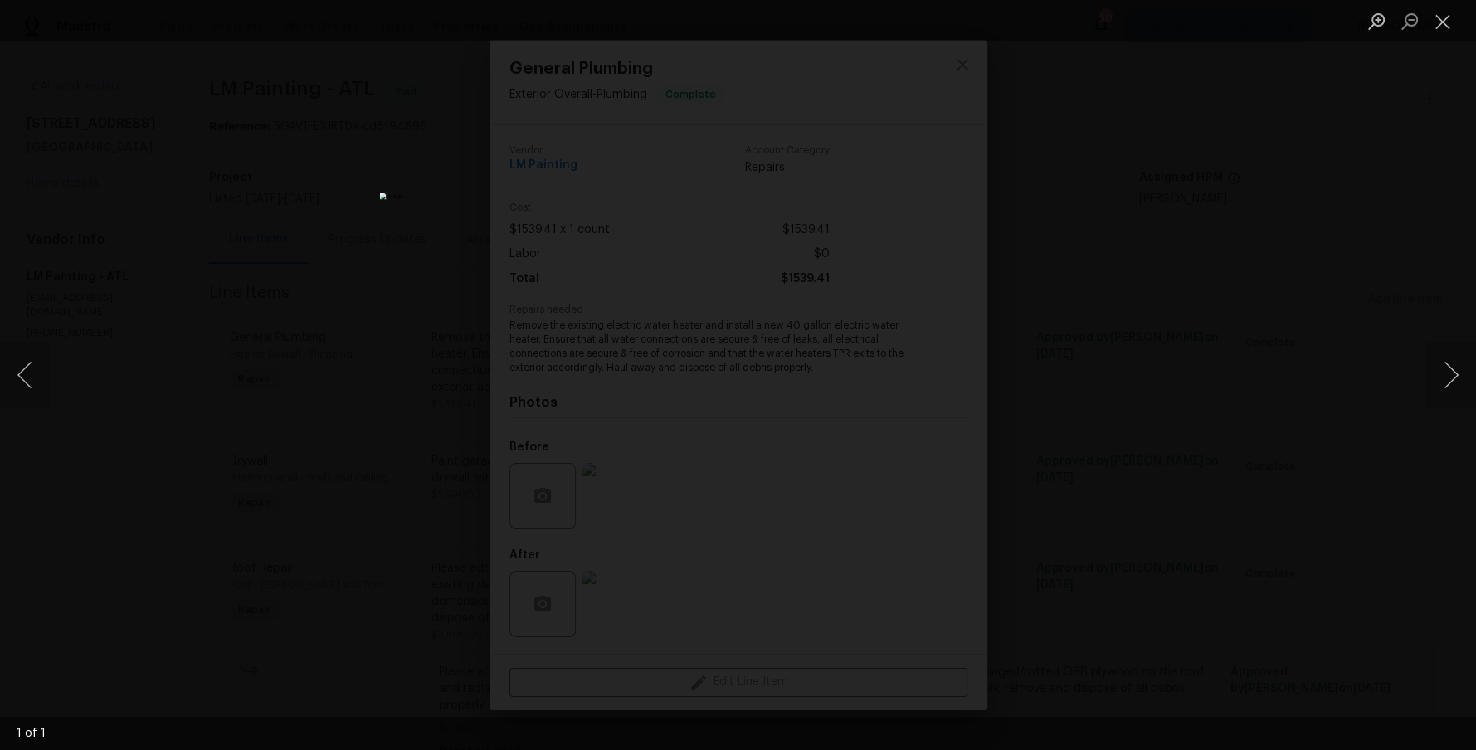
click at [1045, 255] on div "Lightbox" at bounding box center [738, 375] width 1476 height 750
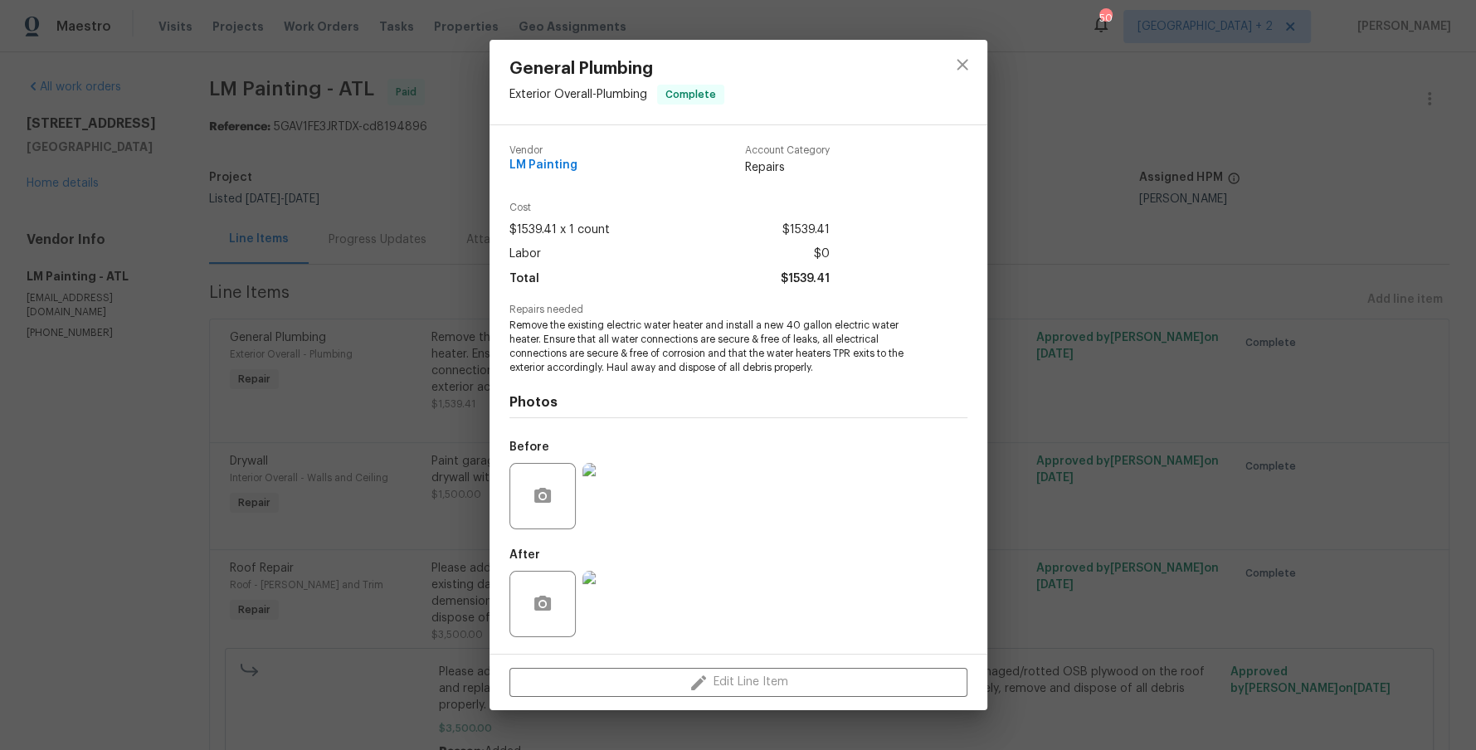
click at [405, 330] on div "General Plumbing Exterior Overall - Plumbing Complete Vendor LM Painting Accoun…" at bounding box center [738, 375] width 1476 height 750
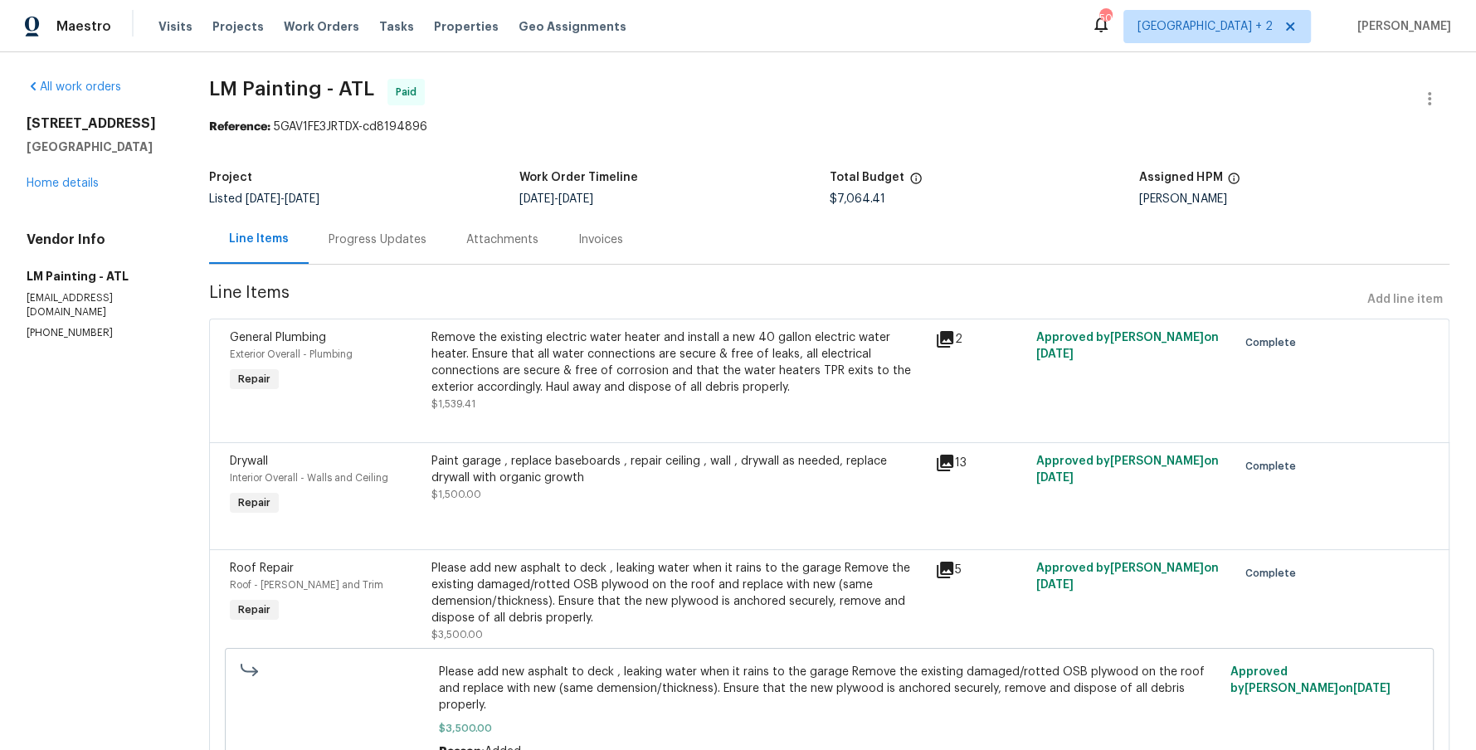
drag, startPoint x: 672, startPoint y: 196, endPoint x: 549, endPoint y: 198, distance: 123.7
click at [549, 198] on div "[DATE] - [DATE]" at bounding box center [674, 199] width 310 height 12
copy span "[DATE] - [DATE]"
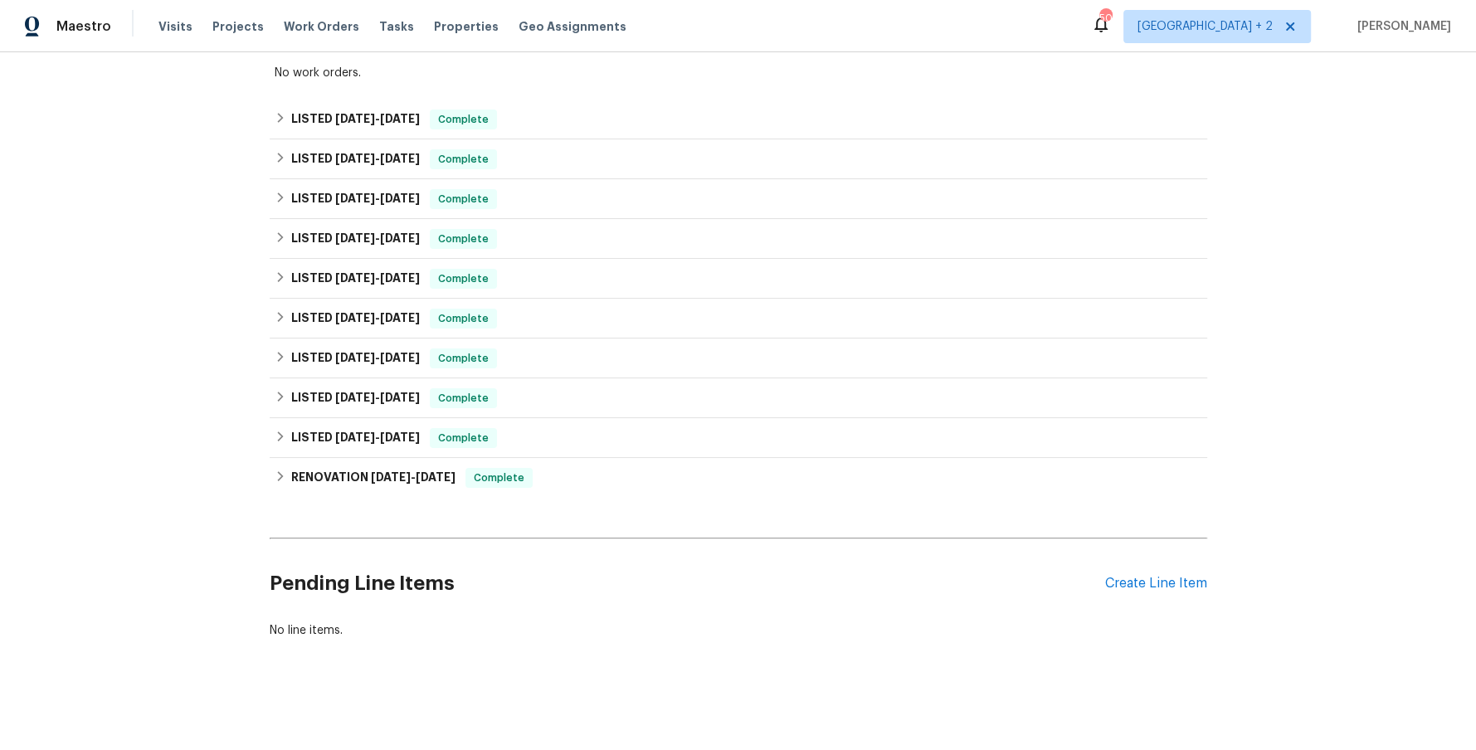
scroll to position [290, 0]
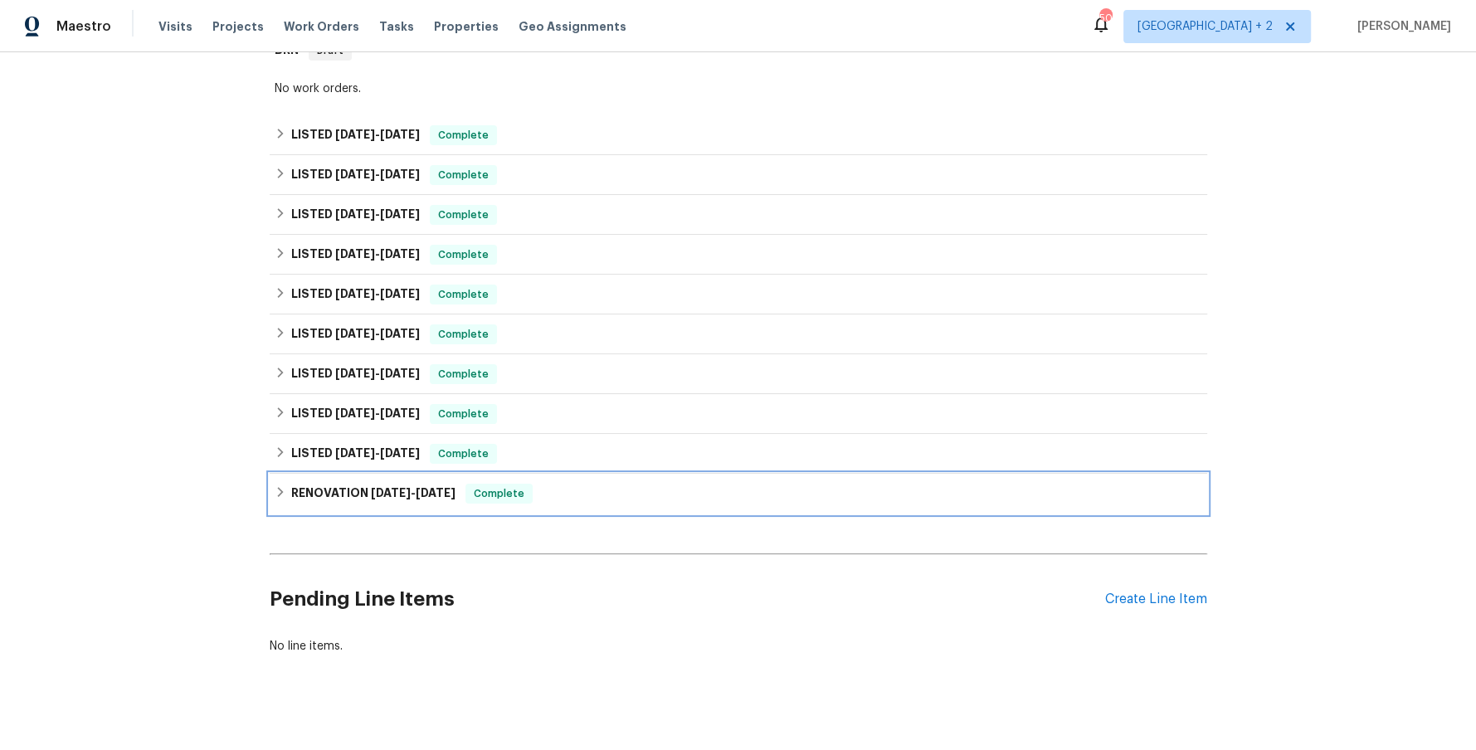
click at [279, 491] on icon at bounding box center [281, 492] width 12 height 12
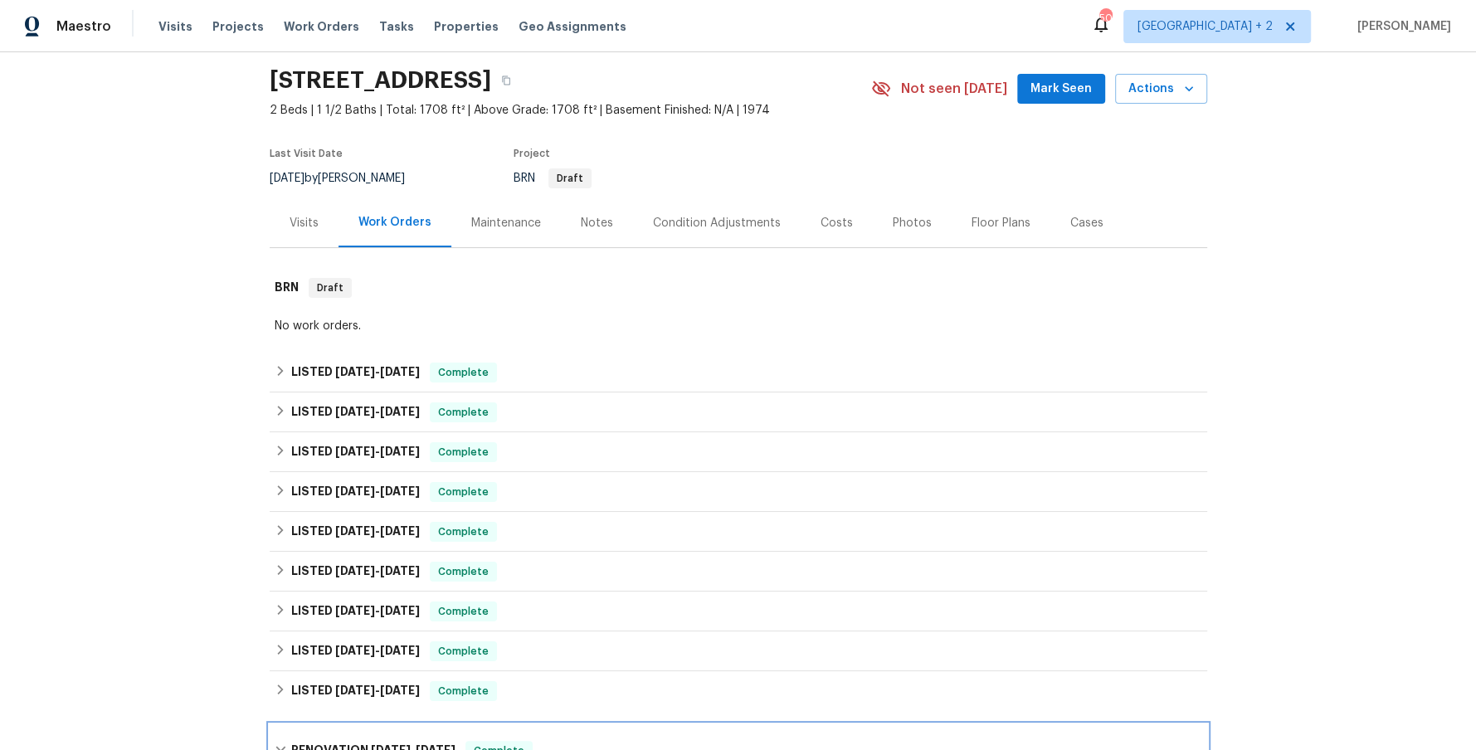
scroll to position [0, 0]
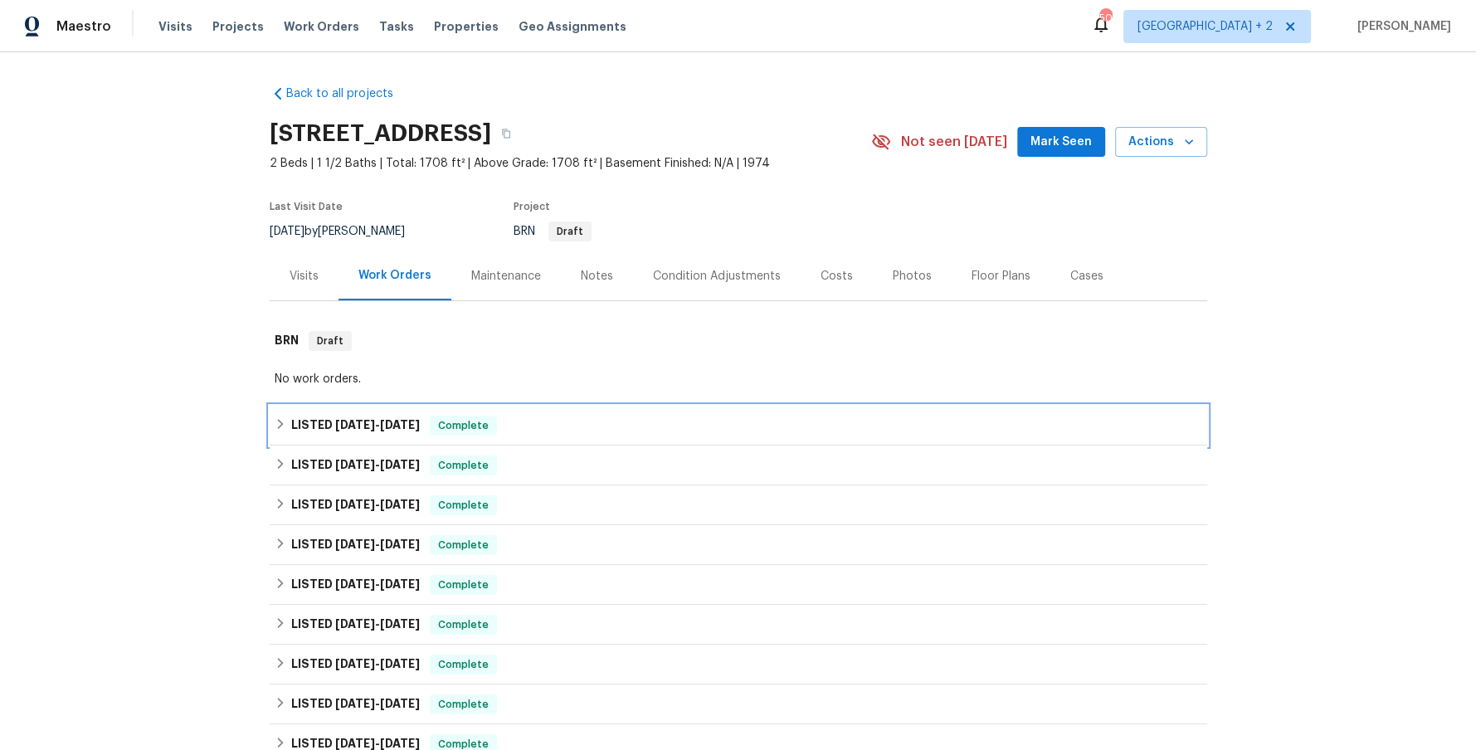
click at [282, 427] on icon at bounding box center [281, 424] width 12 height 12
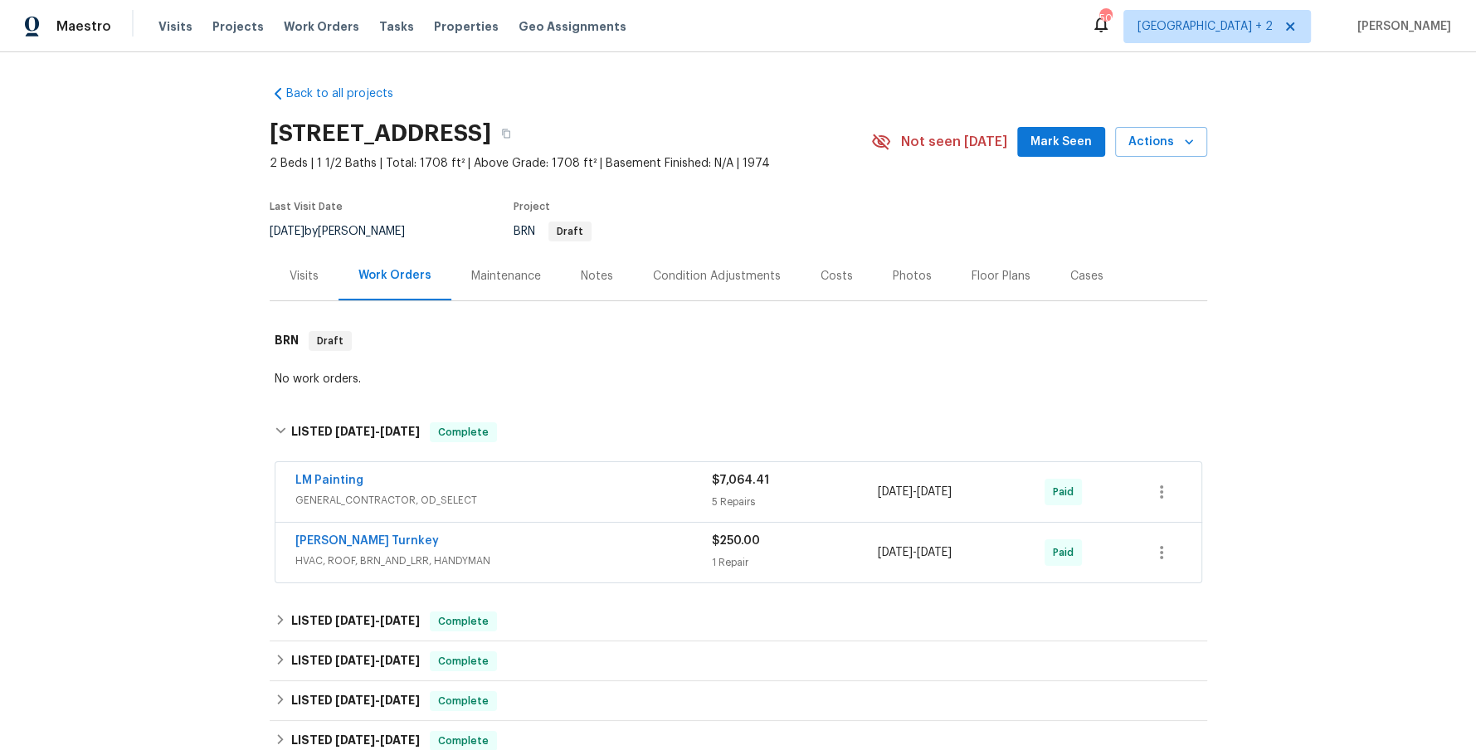
click at [522, 472] on div "LM Painting" at bounding box center [503, 482] width 417 height 20
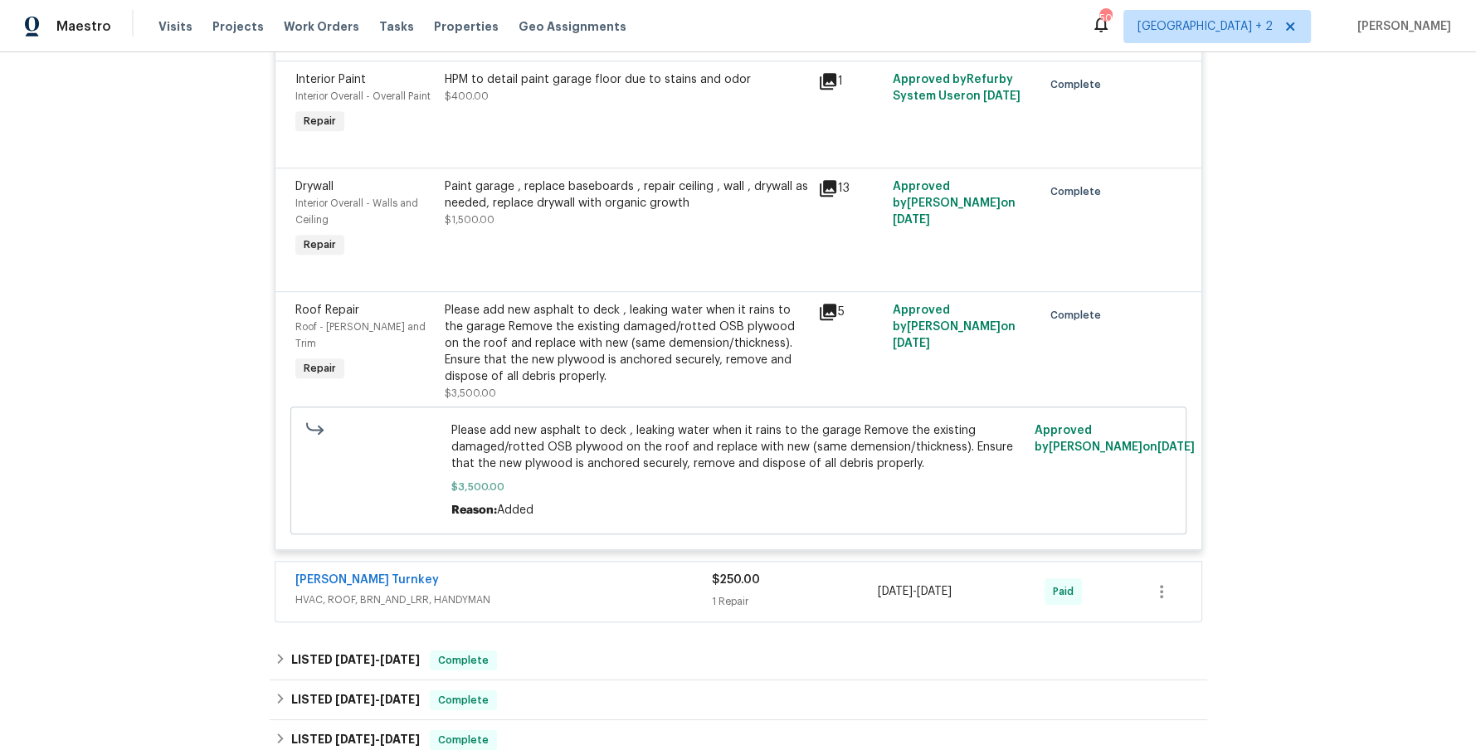
scroll to position [748, 0]
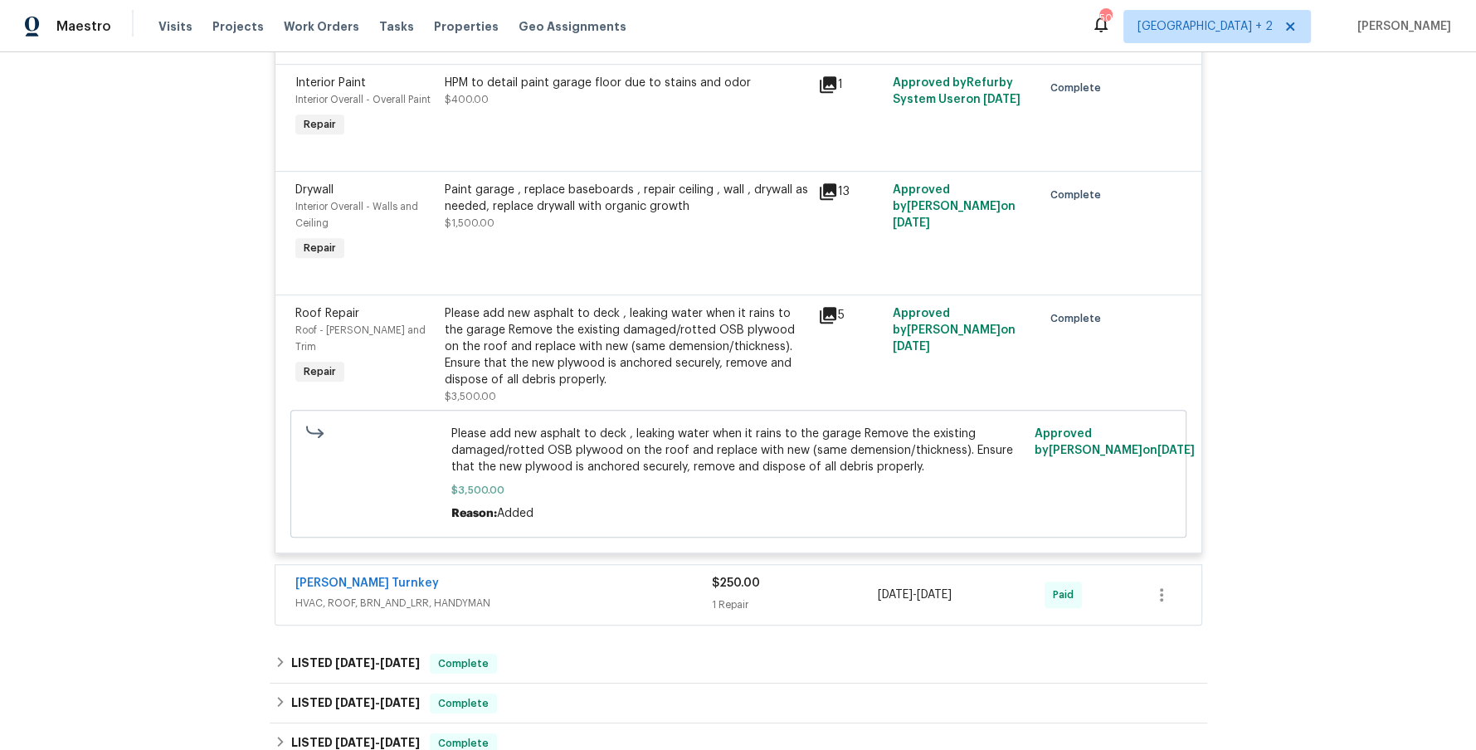
click at [514, 593] on div "[PERSON_NAME] Turnkey" at bounding box center [503, 585] width 417 height 20
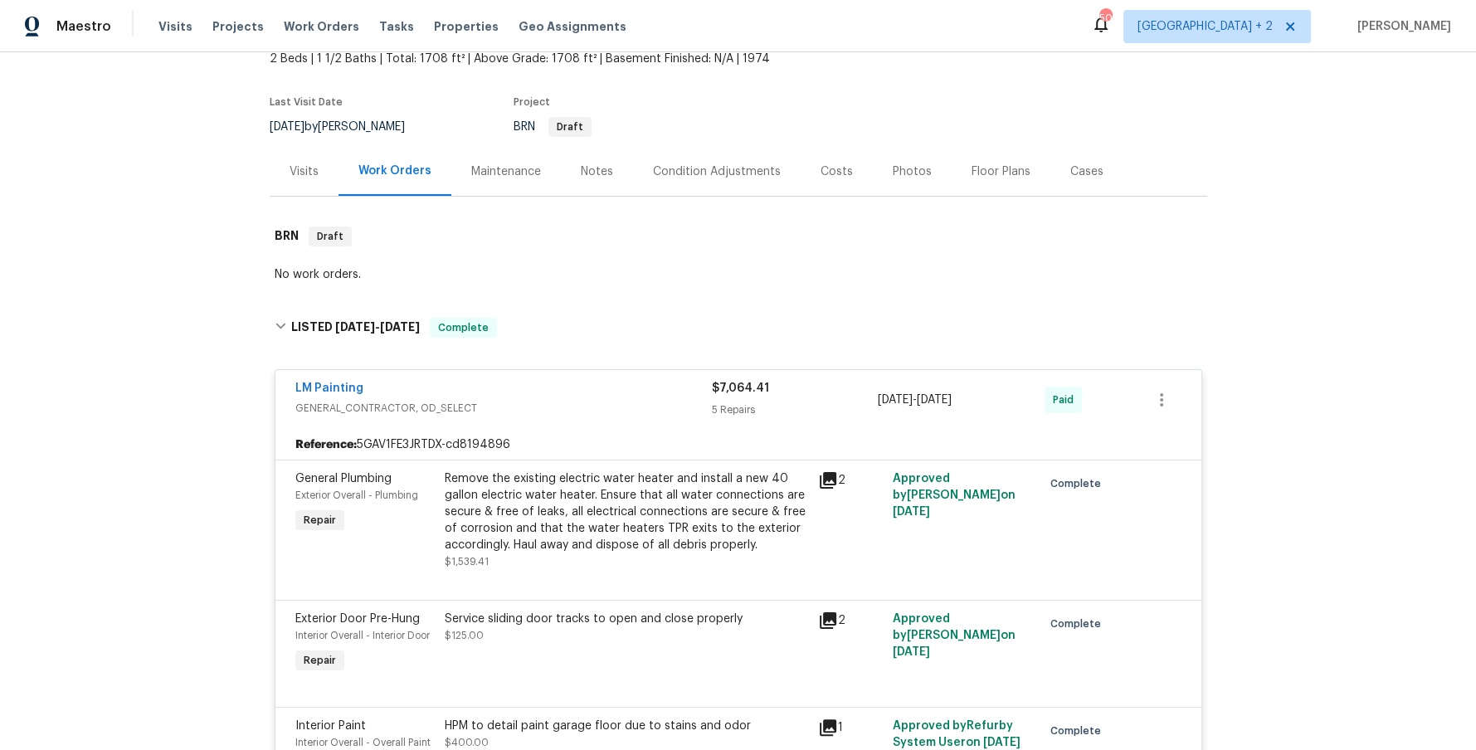
scroll to position [62, 0]
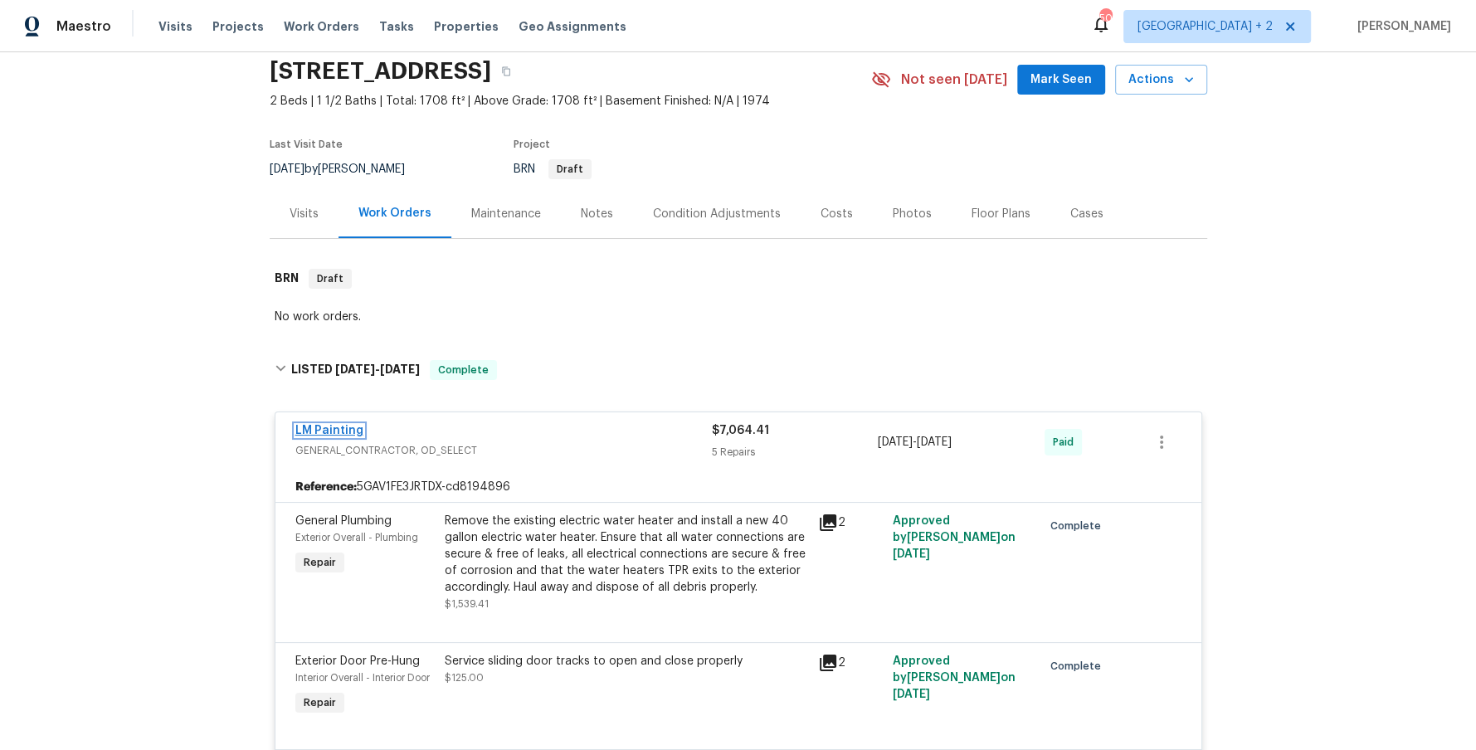
click at [334, 427] on link "LM Painting" at bounding box center [329, 431] width 68 height 12
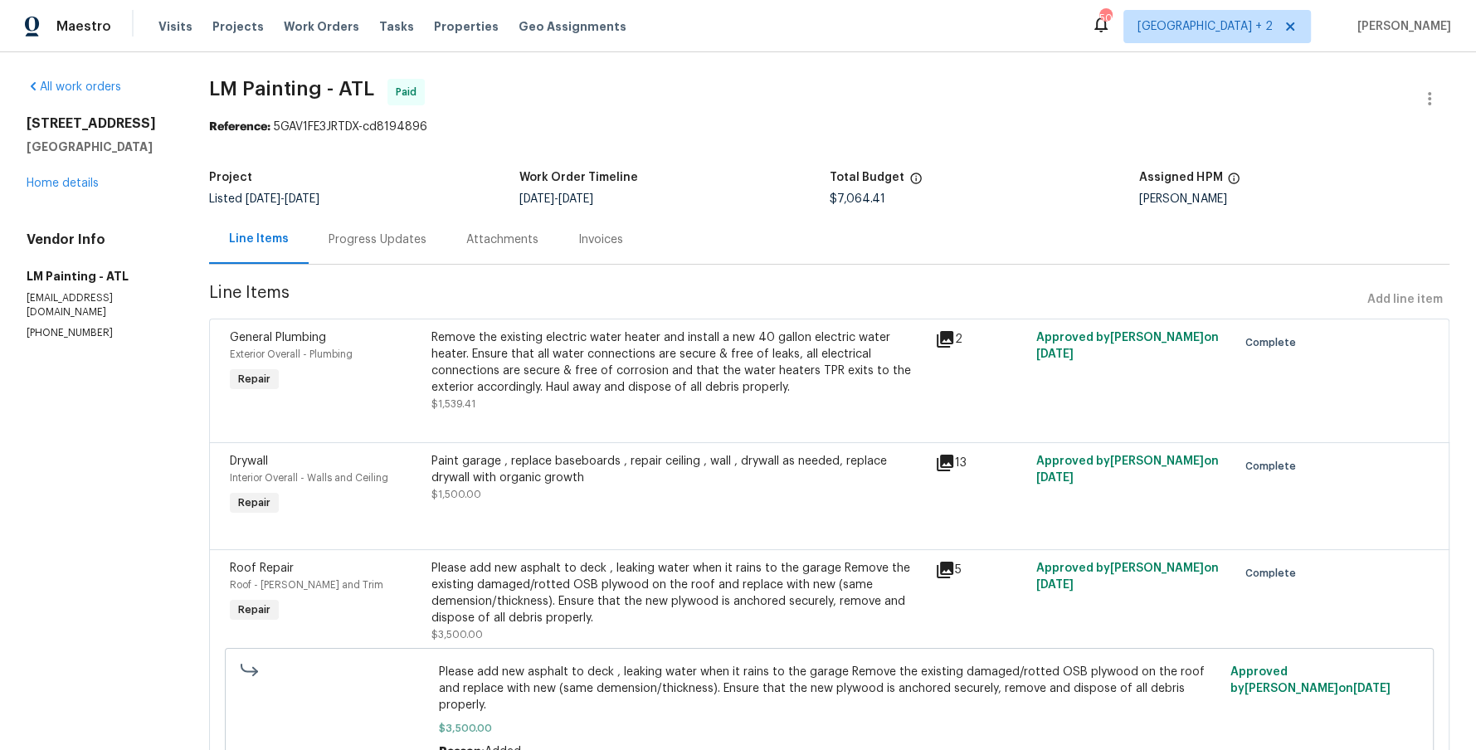
click at [439, 255] on div "Progress Updates" at bounding box center [378, 239] width 138 height 49
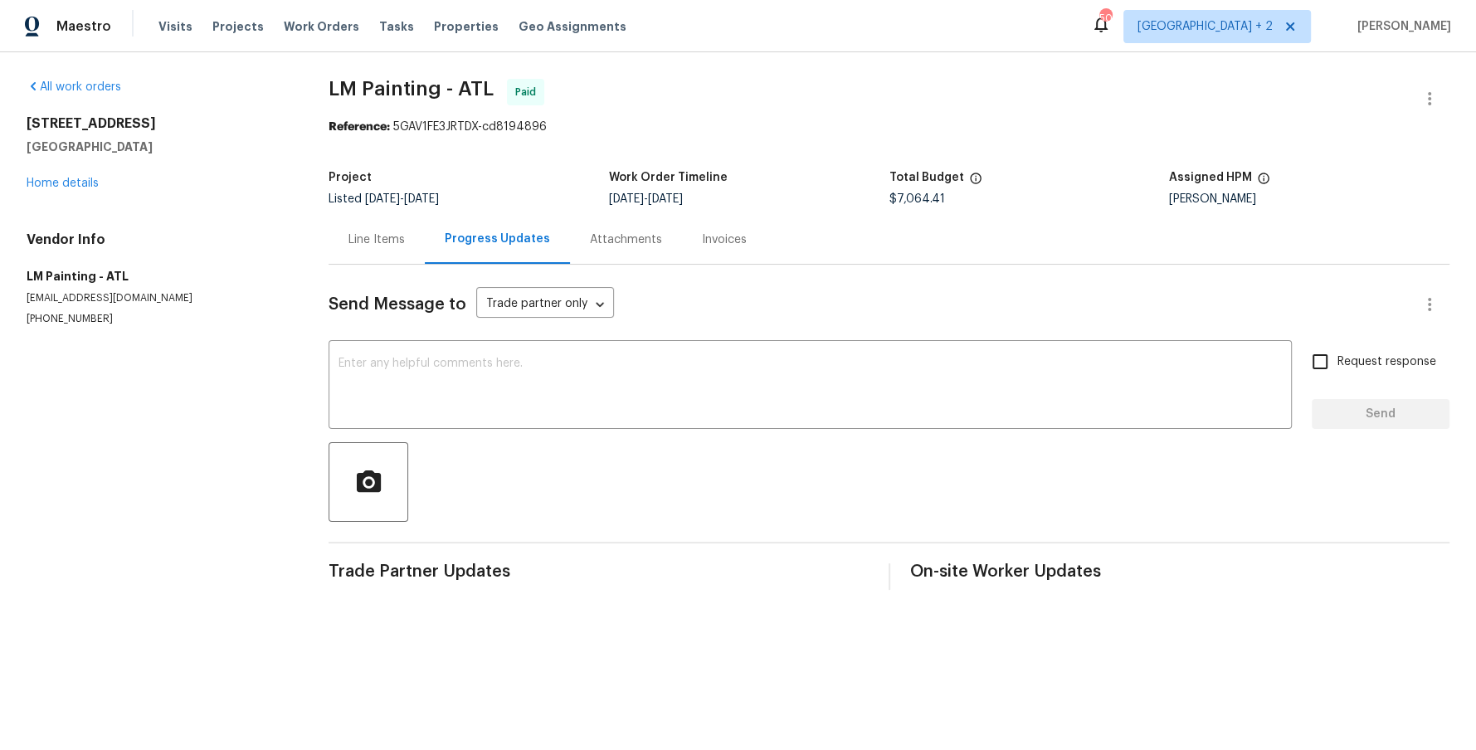
click at [373, 245] on div "Line Items" at bounding box center [377, 240] width 56 height 17
